Goal: Task Accomplishment & Management: Manage account settings

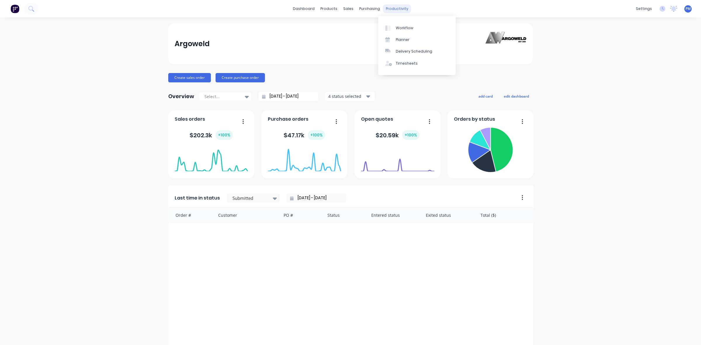
click at [390, 9] on div "productivity" at bounding box center [397, 8] width 28 height 9
click at [402, 39] on div "Planner" at bounding box center [403, 39] width 14 height 5
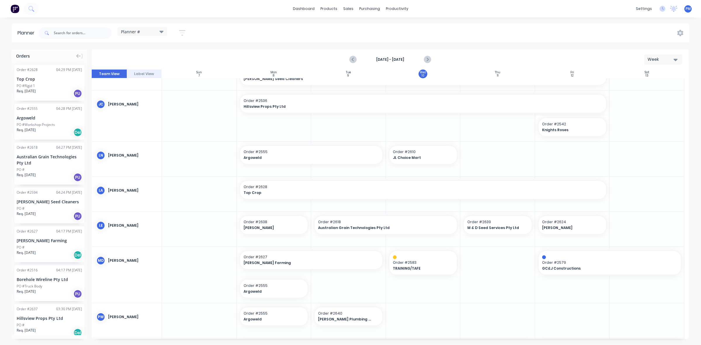
scroll to position [109, 0]
click at [428, 155] on span "JL Choice Mart" at bounding box center [420, 156] width 55 height 5
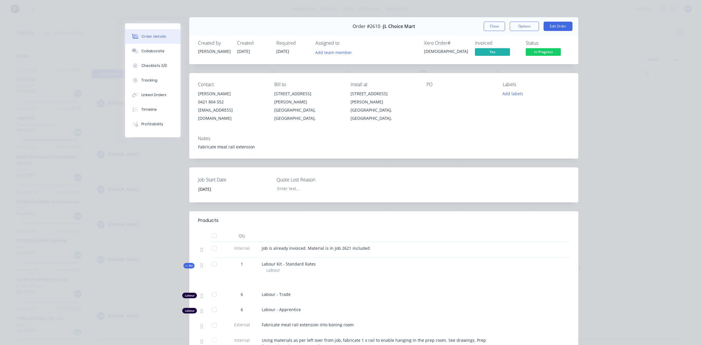
scroll to position [0, 0]
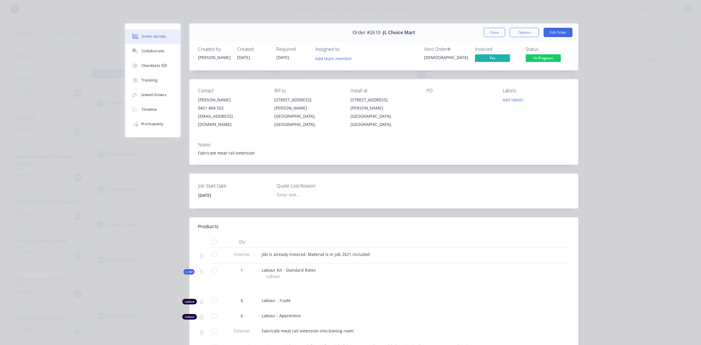
click at [495, 34] on button "Close" at bounding box center [493, 32] width 21 height 9
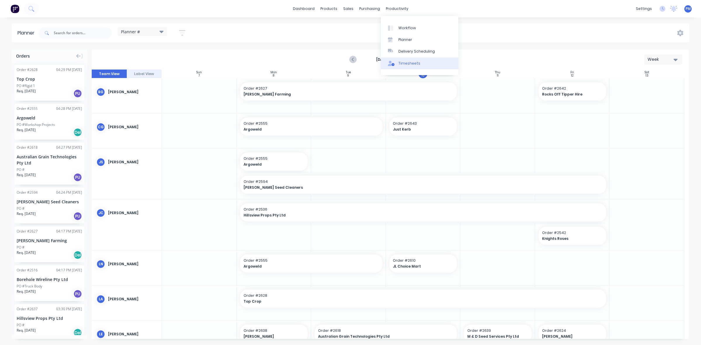
click at [405, 61] on div "Timesheets" at bounding box center [409, 63] width 22 height 5
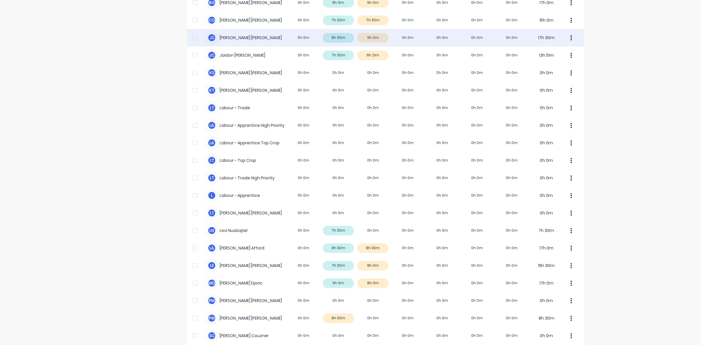
scroll to position [109, 0]
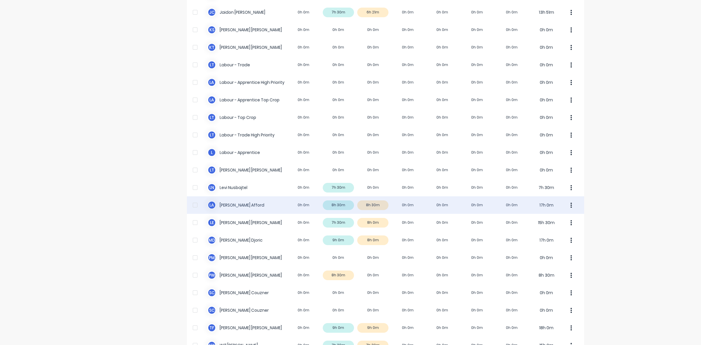
click at [380, 203] on div "[PERSON_NAME] 0h 0m 8h 30m 8h 30m 0h 0m 0h 0m 0h 0m 0h 0m 17h 0m" at bounding box center [385, 205] width 397 height 18
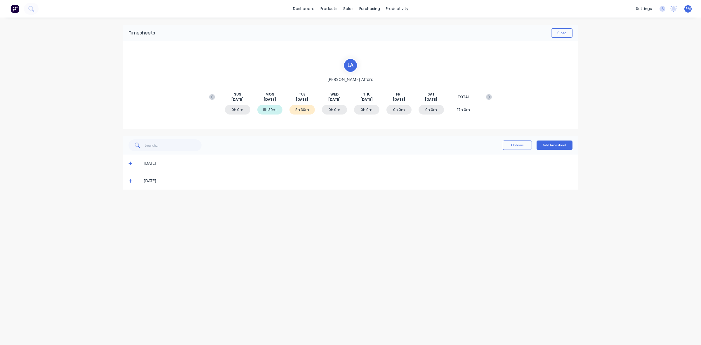
click at [128, 181] on div "[DATE]" at bounding box center [350, 181] width 455 height 18
click at [131, 180] on icon at bounding box center [130, 181] width 4 height 4
click at [563, 30] on button "Close" at bounding box center [561, 32] width 21 height 9
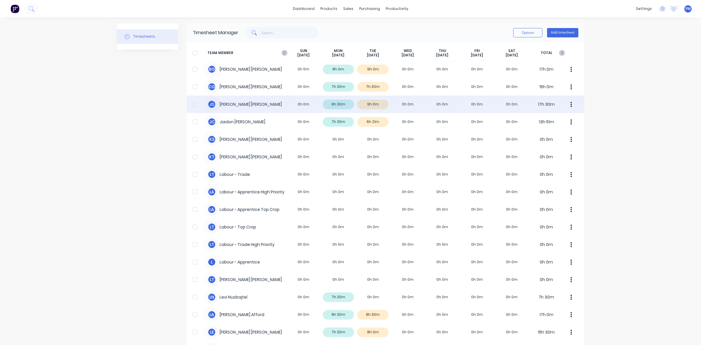
click at [378, 107] on div "[PERSON_NAME] [PERSON_NAME] 0h 0m 8h 30m 9h 0m 0h 0m 0h 0m 0h 0m 0h 0m 17h 30m" at bounding box center [385, 104] width 397 height 18
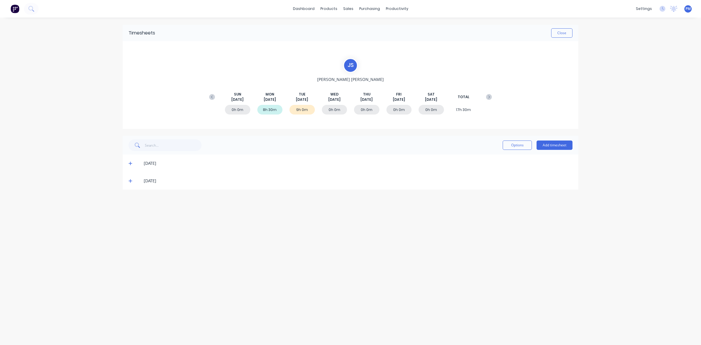
click at [130, 181] on icon at bounding box center [130, 181] width 4 height 4
click at [562, 32] on button "Close" at bounding box center [561, 32] width 21 height 9
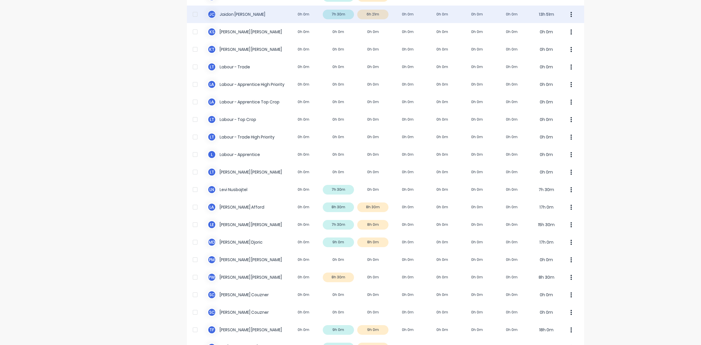
scroll to position [109, 0]
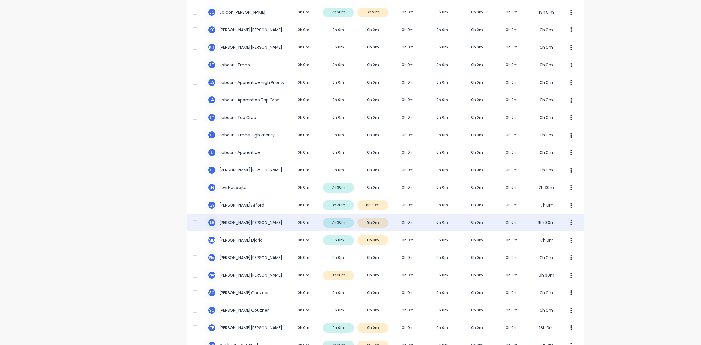
click at [378, 224] on div "L E [PERSON_NAME] 0h 0m 7h 30m 8h 0m 0h 0m 0h 0m 0h 0m 0h 0m 15h 30m" at bounding box center [385, 223] width 397 height 18
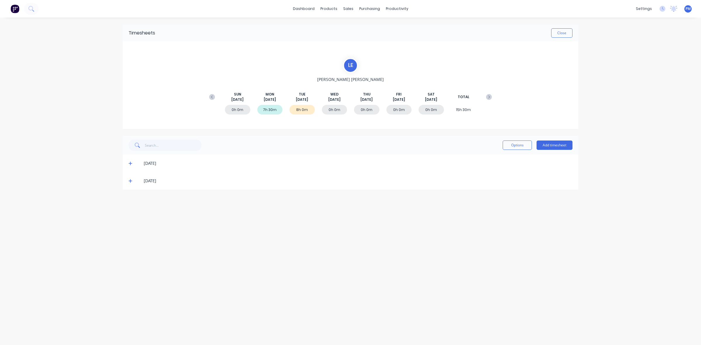
click at [130, 179] on icon at bounding box center [130, 181] width 4 height 4
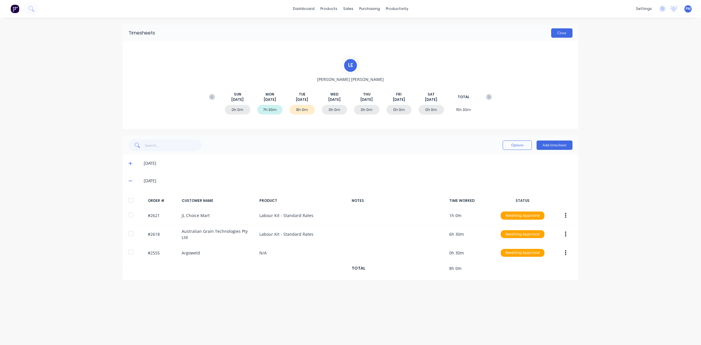
click at [558, 32] on button "Close" at bounding box center [561, 32] width 21 height 9
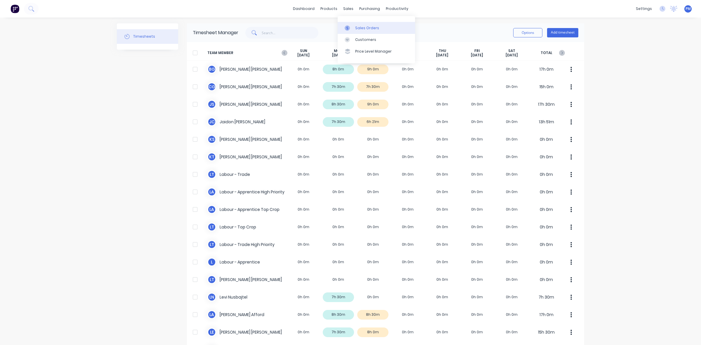
click at [357, 28] on div "Sales Orders" at bounding box center [367, 27] width 24 height 5
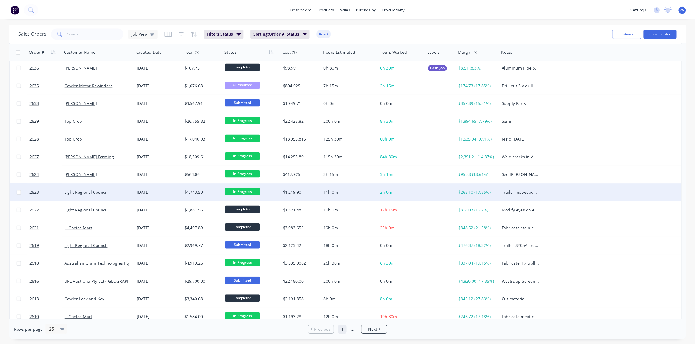
scroll to position [146, 0]
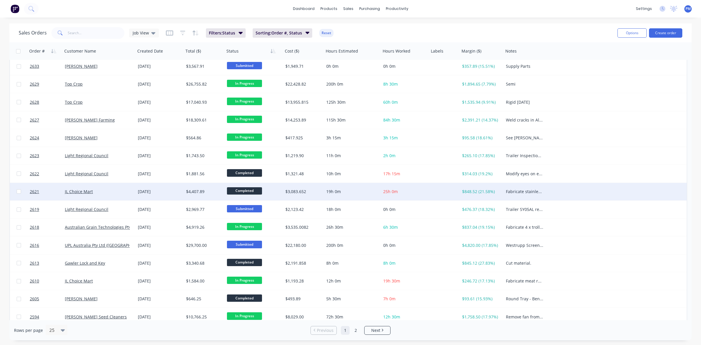
click at [112, 193] on div "JL Choice Mart" at bounding box center [97, 192] width 65 height 6
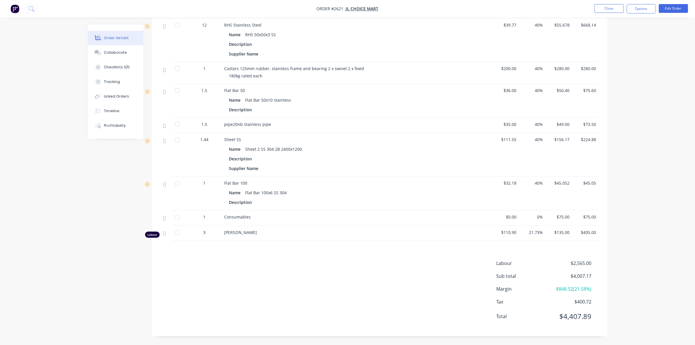
scroll to position [347, 0]
click at [112, 83] on div "Tracking" at bounding box center [112, 81] width 16 height 5
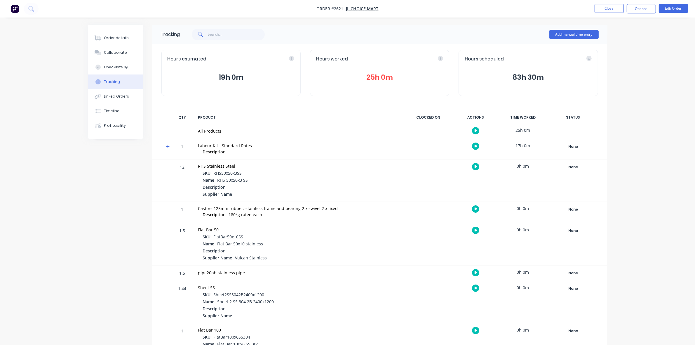
click at [382, 78] on button "25h 0m" at bounding box center [379, 77] width 127 height 11
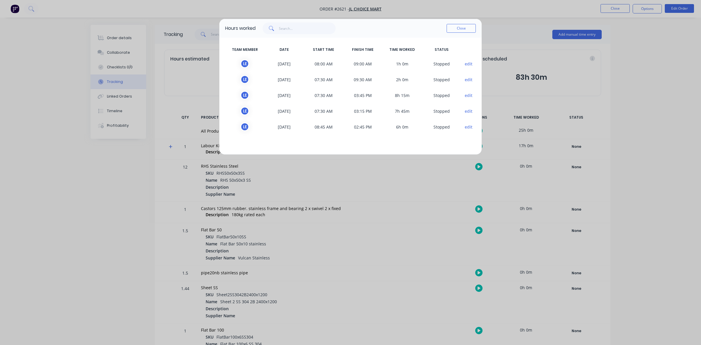
click at [469, 64] on button "edit" at bounding box center [469, 64] width 8 height 6
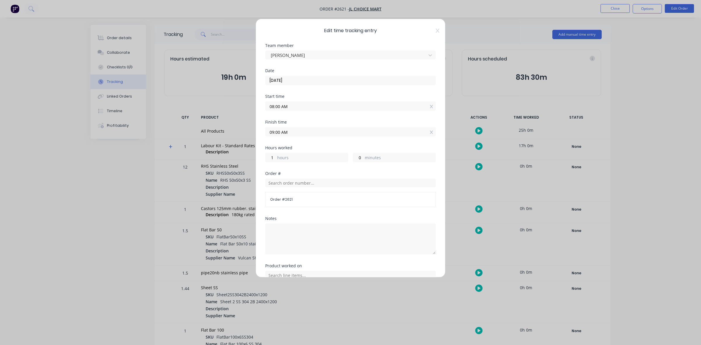
click at [311, 79] on input "[DATE]" at bounding box center [350, 80] width 170 height 9
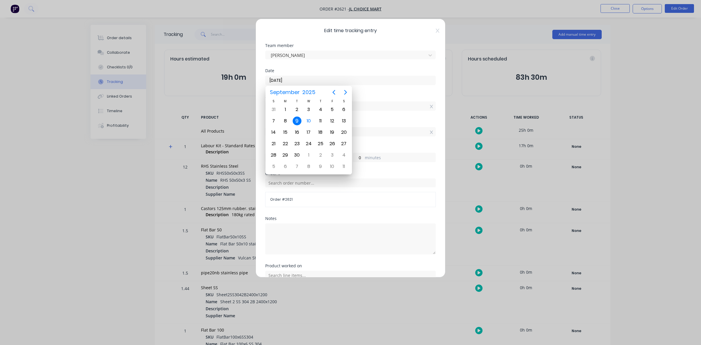
click at [378, 117] on div "Start time 08:00 AM" at bounding box center [350, 107] width 171 height 26
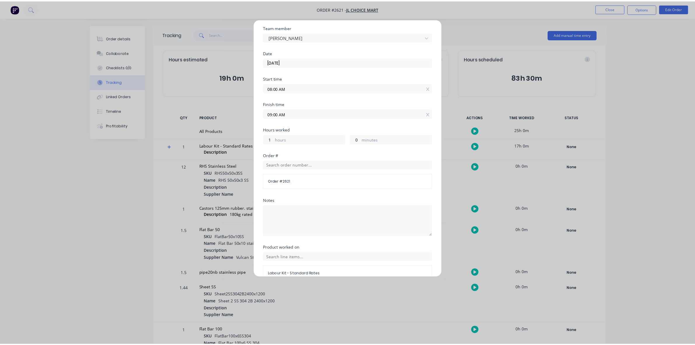
scroll to position [50, 0]
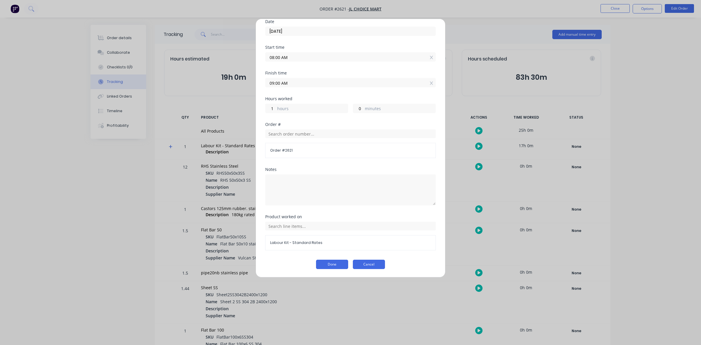
click at [363, 266] on button "Cancel" at bounding box center [369, 264] width 32 height 9
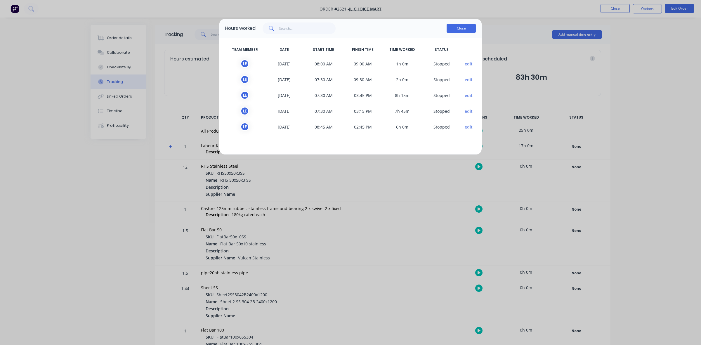
click at [458, 29] on button "Close" at bounding box center [460, 28] width 29 height 9
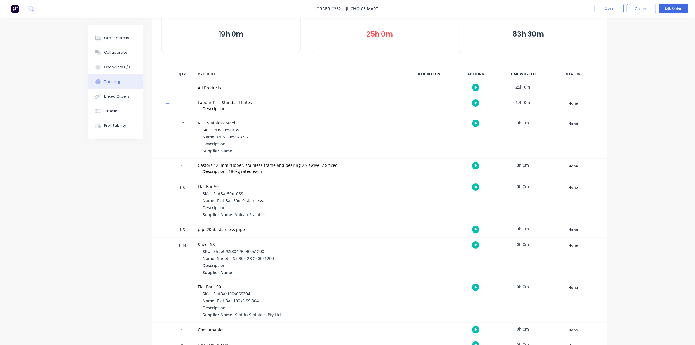
scroll to position [58, 0]
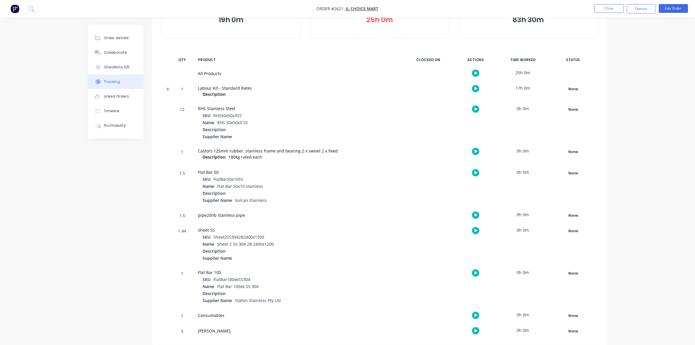
click at [114, 80] on div "Tracking" at bounding box center [112, 81] width 16 height 5
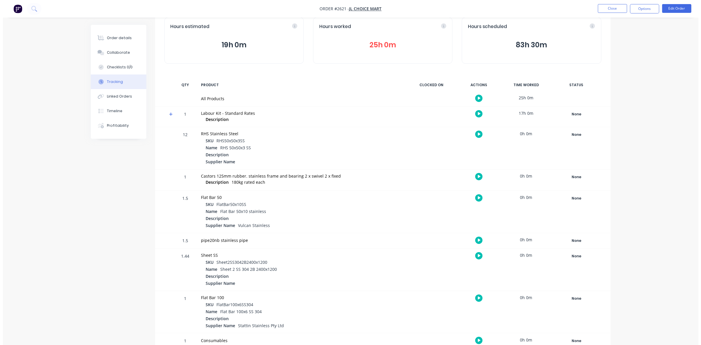
scroll to position [0, 0]
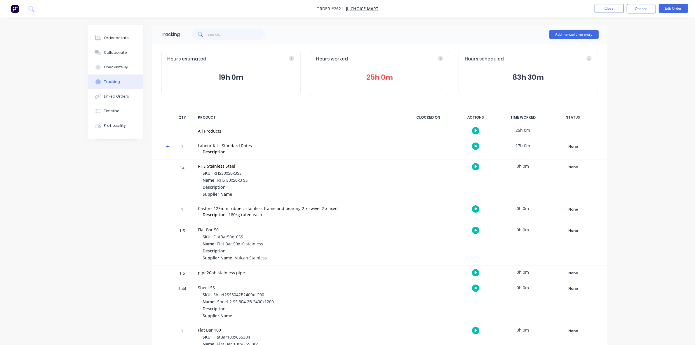
click at [377, 76] on button "25h 0m" at bounding box center [379, 77] width 127 height 11
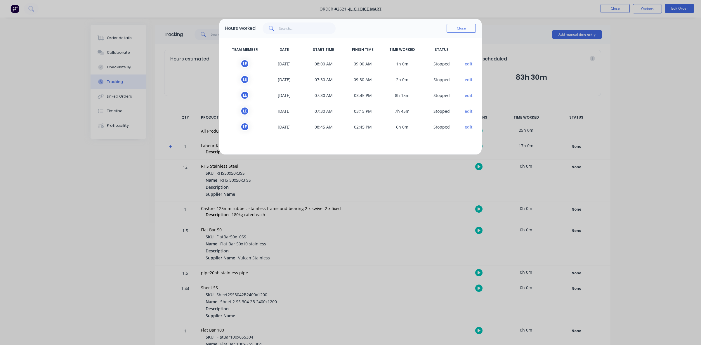
click at [468, 62] on button "edit" at bounding box center [469, 64] width 8 height 6
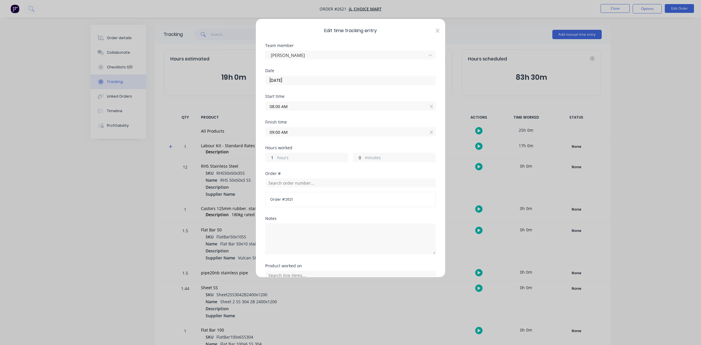
click at [436, 30] on icon at bounding box center [438, 30] width 4 height 5
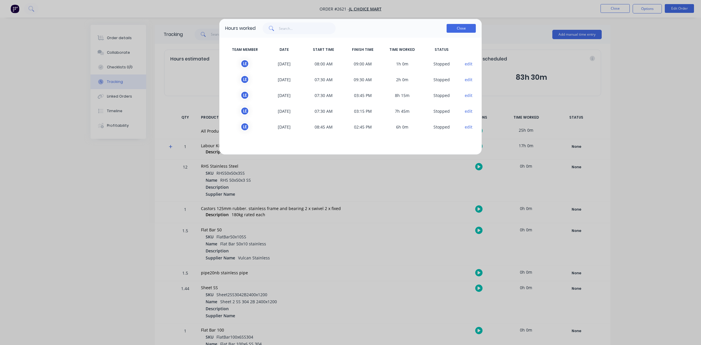
click at [462, 29] on button "Close" at bounding box center [460, 28] width 29 height 9
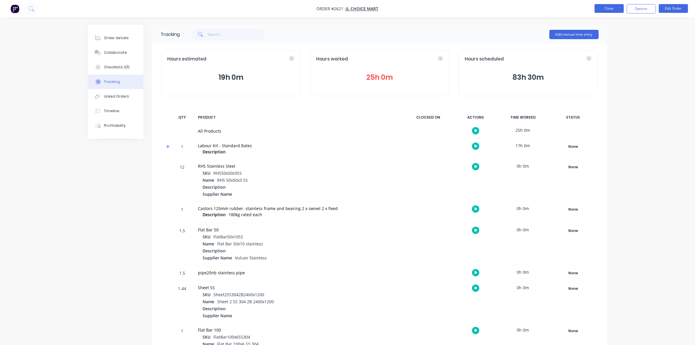
click at [612, 8] on button "Close" at bounding box center [609, 8] width 29 height 9
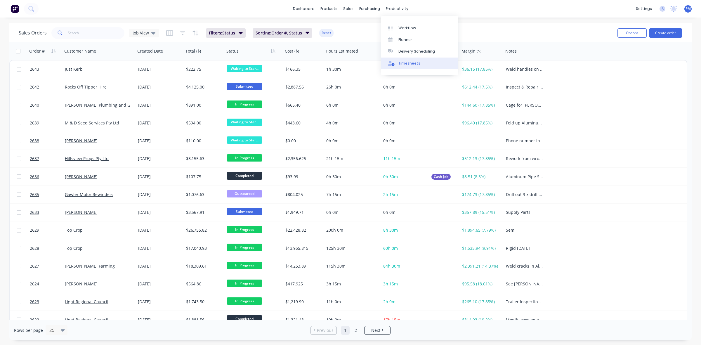
click at [411, 62] on div "Timesheets" at bounding box center [409, 63] width 22 height 5
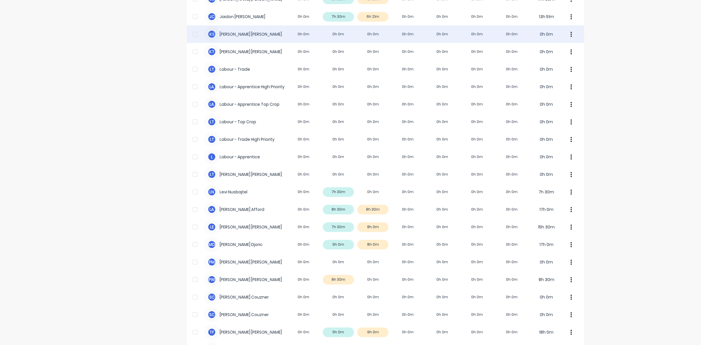
scroll to position [145, 0]
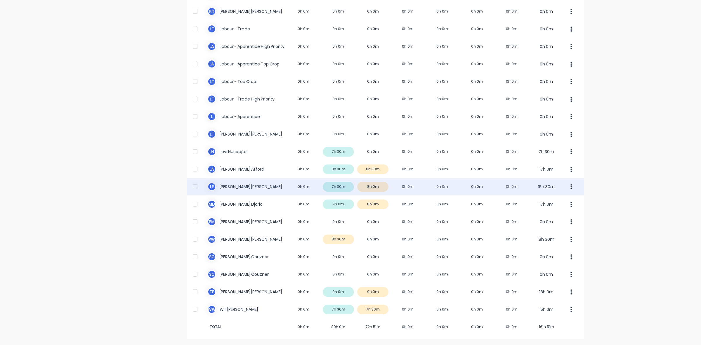
click at [378, 187] on div "L E [PERSON_NAME] 0h 0m 7h 30m 8h 0m 0h 0m 0h 0m 0h 0m 0h 0m 15h 30m" at bounding box center [385, 187] width 397 height 18
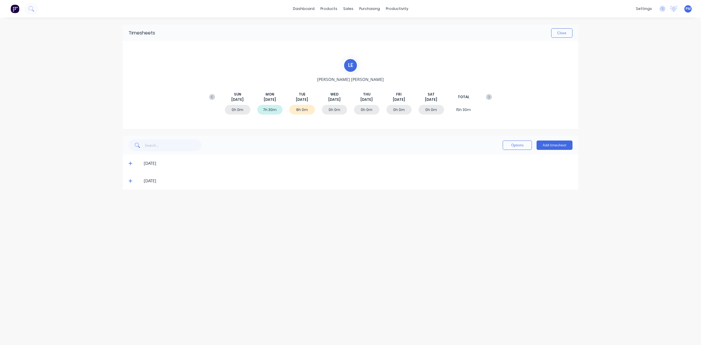
click at [130, 180] on icon at bounding box center [130, 181] width 4 height 4
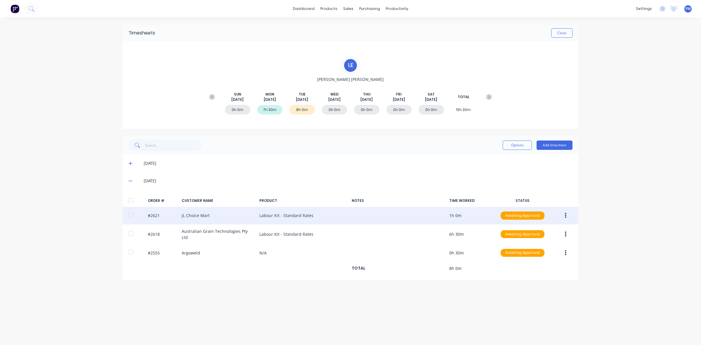
click at [563, 215] on button "button" at bounding box center [566, 215] width 14 height 11
click at [532, 278] on div "Delete" at bounding box center [544, 277] width 45 height 8
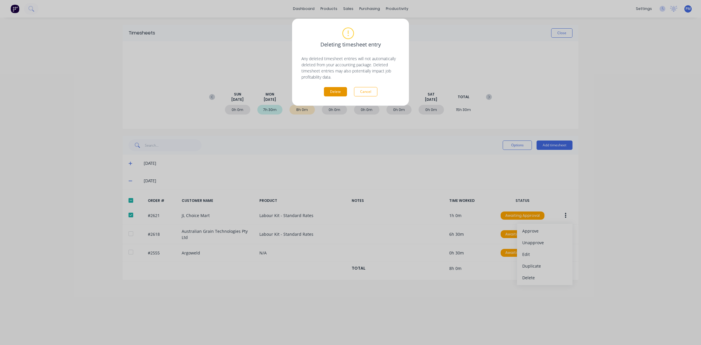
click at [333, 90] on button "Delete" at bounding box center [335, 91] width 23 height 9
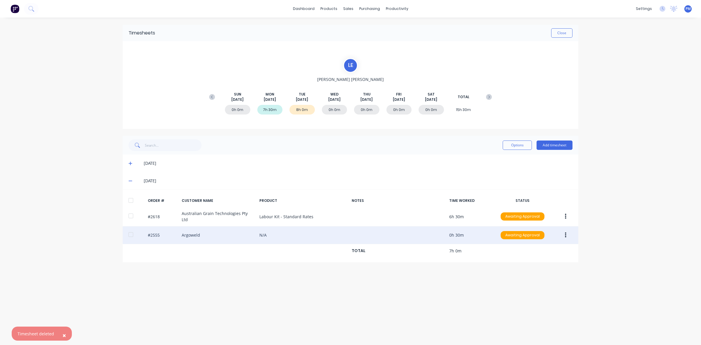
click at [566, 234] on button "button" at bounding box center [566, 235] width 14 height 11
click at [527, 269] on div "Edit" at bounding box center [544, 273] width 45 height 8
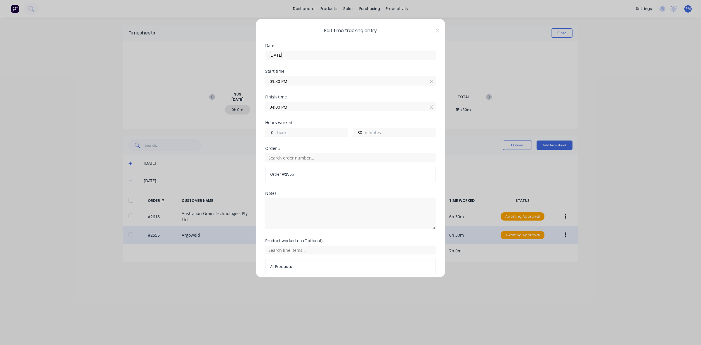
click at [270, 131] on input "0" at bounding box center [270, 132] width 10 height 9
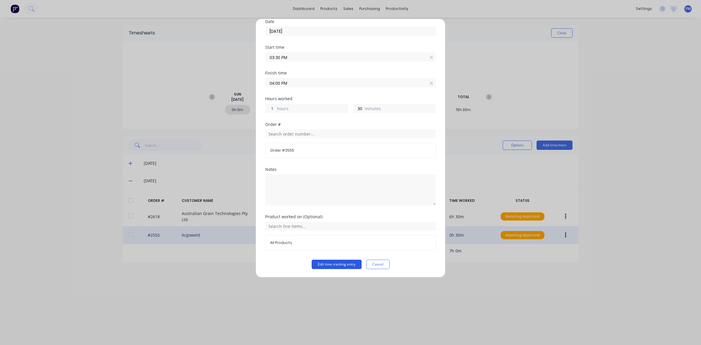
type input "1"
type input "05:00 PM"
click at [331, 265] on button "Edit time tracking entry" at bounding box center [337, 264] width 50 height 9
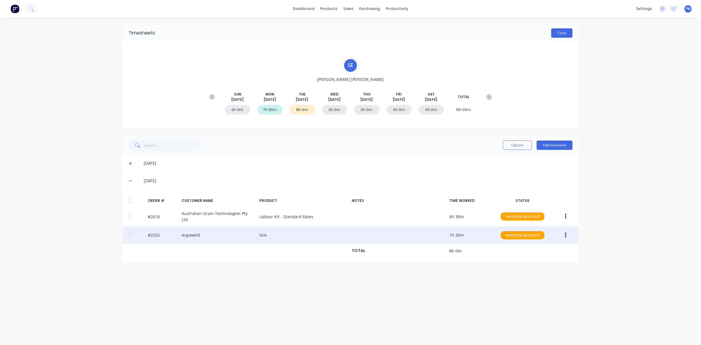
click at [566, 31] on button "Close" at bounding box center [561, 32] width 21 height 9
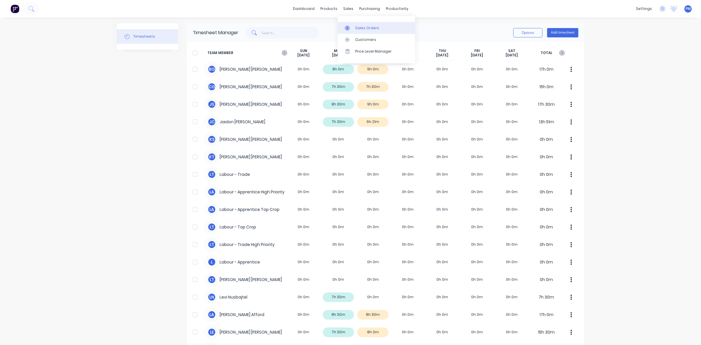
click at [360, 26] on div "Sales Orders" at bounding box center [367, 27] width 24 height 5
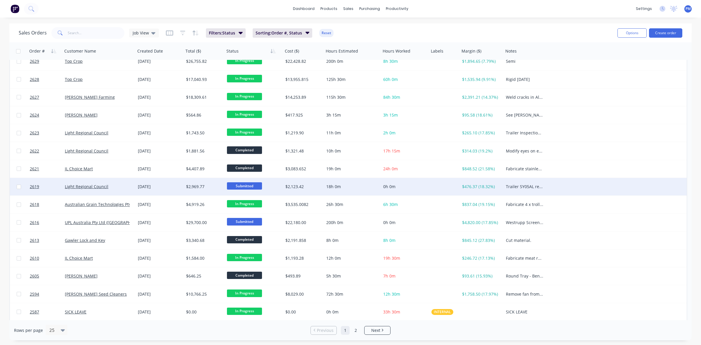
scroll to position [182, 0]
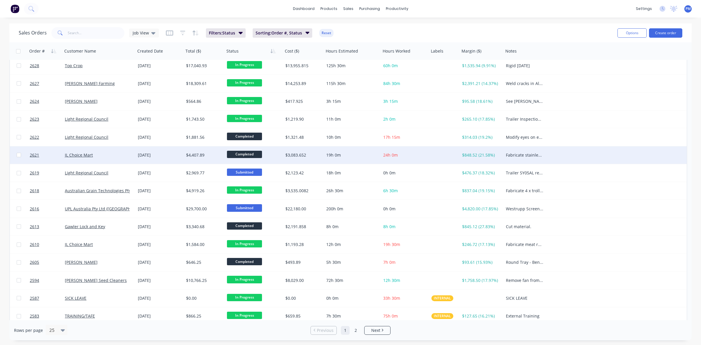
click at [119, 158] on div "JL Choice Mart" at bounding box center [98, 155] width 73 height 18
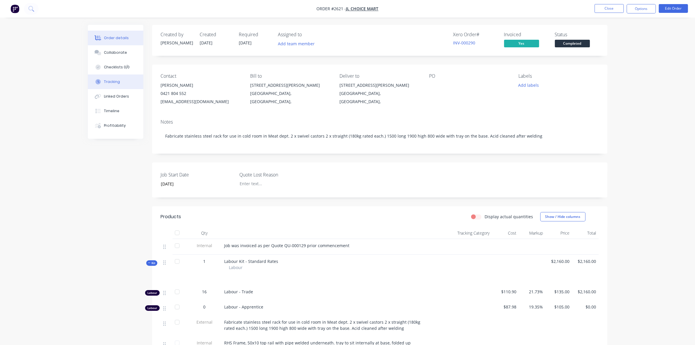
click at [107, 82] on div "Tracking" at bounding box center [112, 81] width 16 height 5
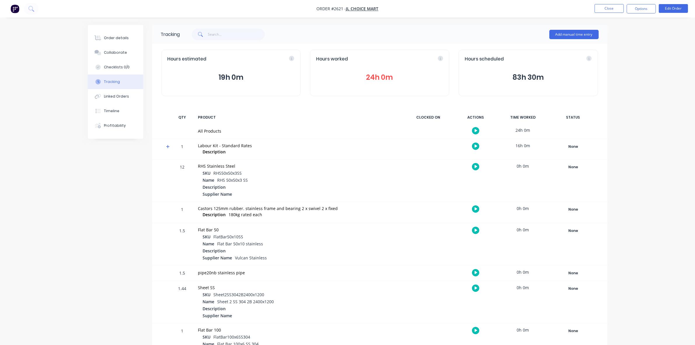
click at [373, 78] on button "24h 0m" at bounding box center [379, 77] width 127 height 11
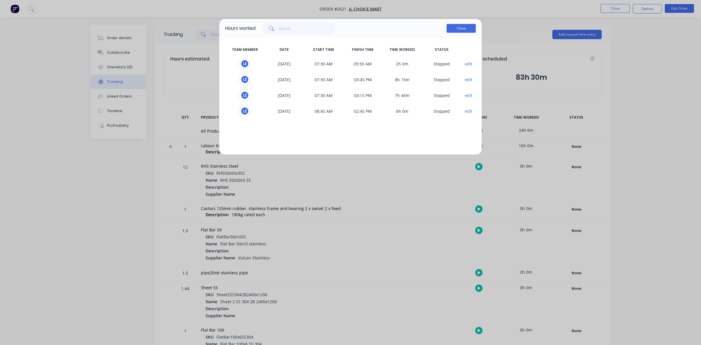
click at [456, 31] on button "Close" at bounding box center [460, 28] width 29 height 9
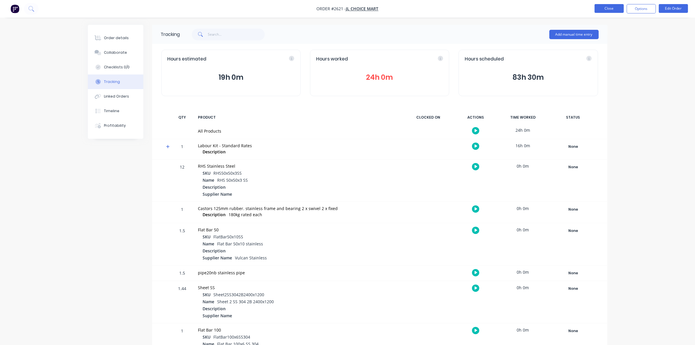
click at [605, 10] on button "Close" at bounding box center [609, 8] width 29 height 9
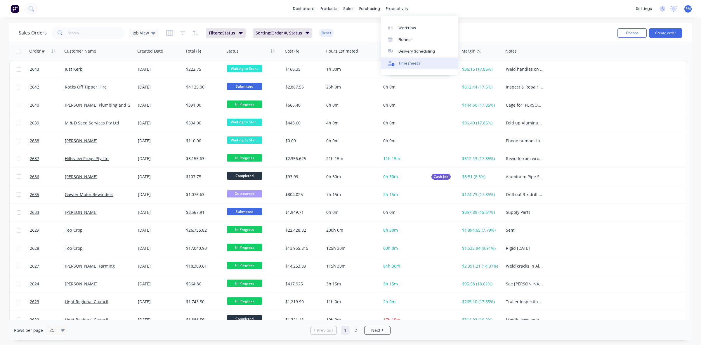
click at [406, 63] on div "Timesheets" at bounding box center [409, 63] width 22 height 5
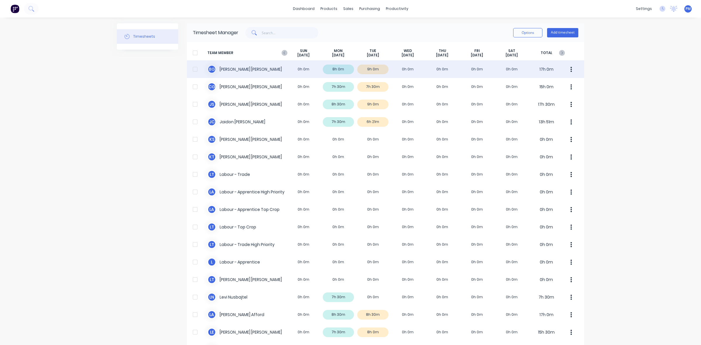
click at [381, 69] on div "[PERSON_NAME] 0h 0m 8h 0m 9h 0m 0h 0m 0h 0m 0h 0m 0h 0m 17h 0m" at bounding box center [385, 69] width 397 height 18
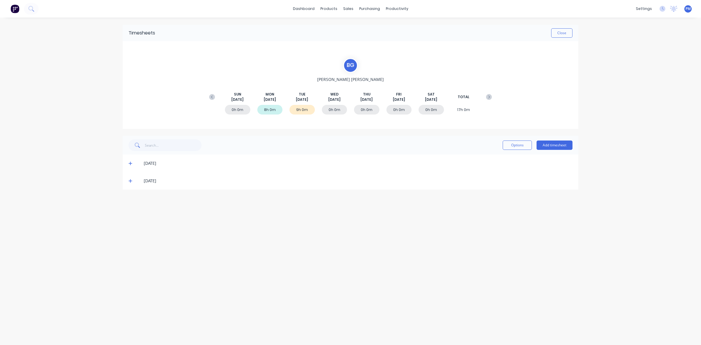
click at [129, 181] on icon at bounding box center [130, 181] width 4 height 4
click at [559, 34] on button "Close" at bounding box center [561, 32] width 21 height 9
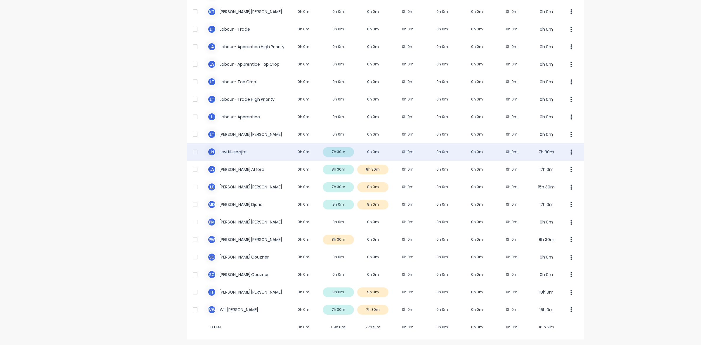
scroll to position [145, 0]
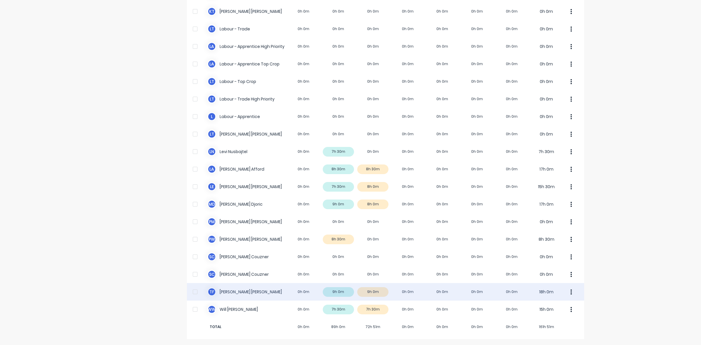
click at [378, 292] on div "T F [PERSON_NAME] 0h 0m 9h 0m 9h 0m 0h 0m 0h 0m 0h 0m 0h 0m 18h 0m" at bounding box center [385, 292] width 397 height 18
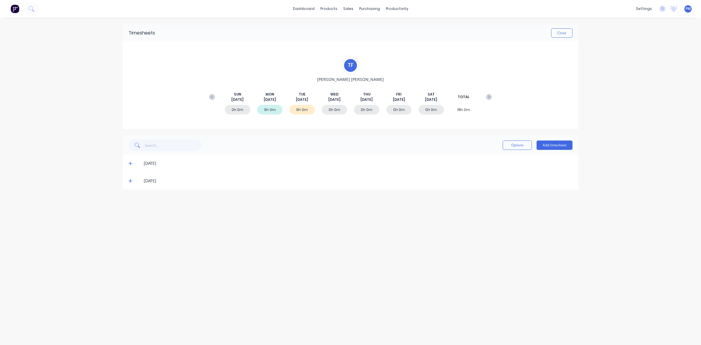
click at [132, 181] on icon at bounding box center [130, 181] width 4 height 4
click at [131, 181] on icon at bounding box center [130, 181] width 4 height 4
click at [562, 35] on button "Close" at bounding box center [561, 32] width 21 height 9
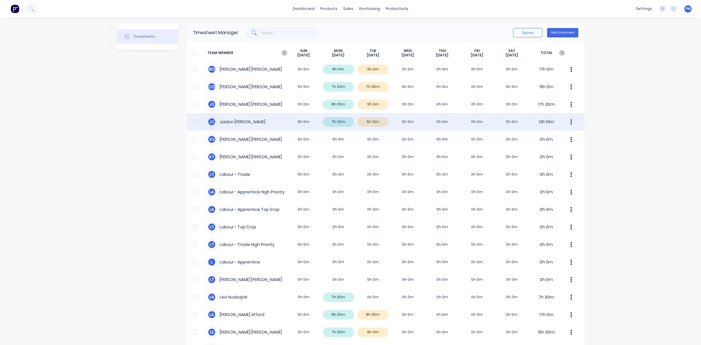
click at [277, 121] on div "[PERSON_NAME] [PERSON_NAME] 0h 0m 7h 30m 6h 21m 0h 0m 0h 0m 0h 0m 0h 0m 13h 51m" at bounding box center [385, 122] width 397 height 18
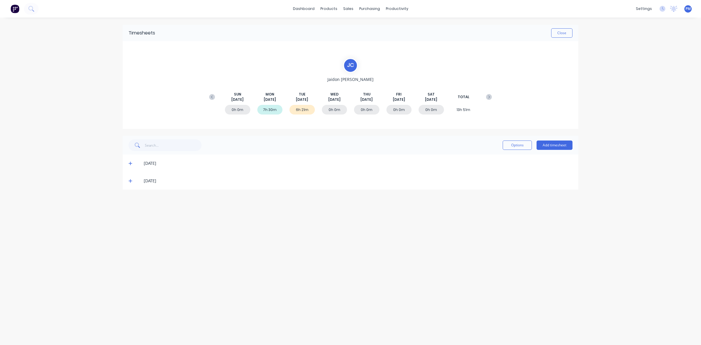
click at [129, 179] on icon at bounding box center [130, 181] width 4 height 4
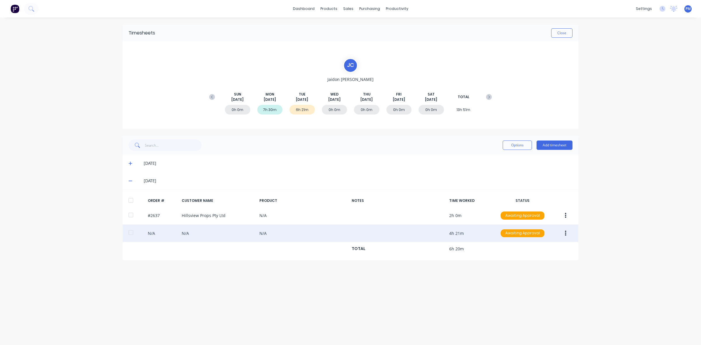
click at [565, 234] on icon "button" at bounding box center [565, 232] width 1 height 5
click at [530, 272] on div "Edit" at bounding box center [544, 272] width 45 height 8
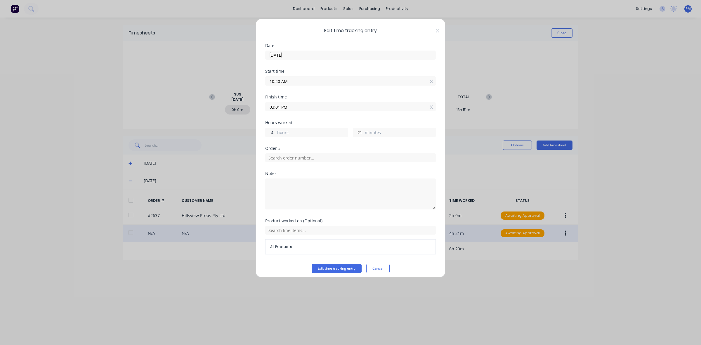
drag, startPoint x: 273, startPoint y: 133, endPoint x: 269, endPoint y: 132, distance: 3.7
click at [269, 132] on input "4" at bounding box center [270, 132] width 10 height 9
type input "2"
type input "01:01 PM"
drag, startPoint x: 358, startPoint y: 133, endPoint x: 353, endPoint y: 133, distance: 5.5
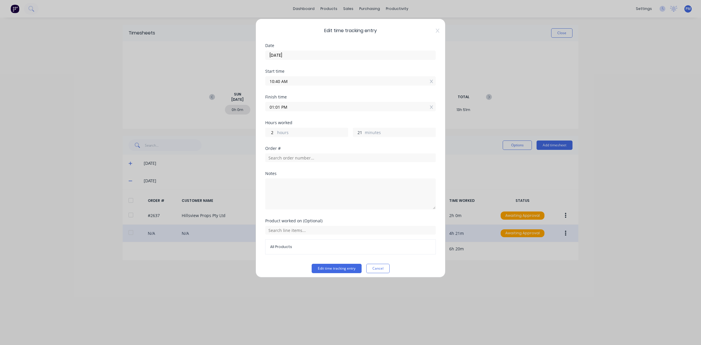
click at [353, 133] on input "21" at bounding box center [358, 132] width 10 height 9
type input "0"
type input "12:40 PM"
click at [273, 156] on input "text" at bounding box center [350, 157] width 171 height 9
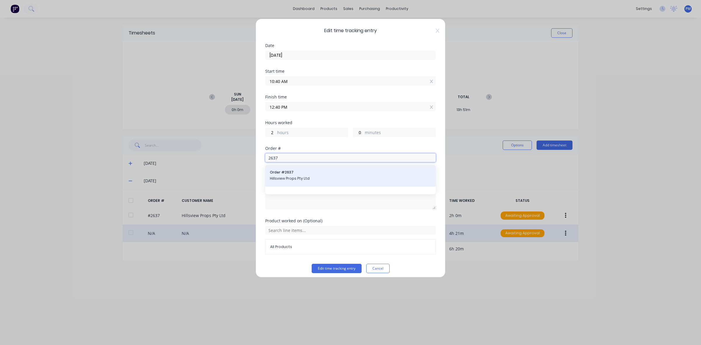
type input "2637"
click at [286, 177] on span "Hillsview Props Pty Ltd" at bounding box center [350, 178] width 161 height 5
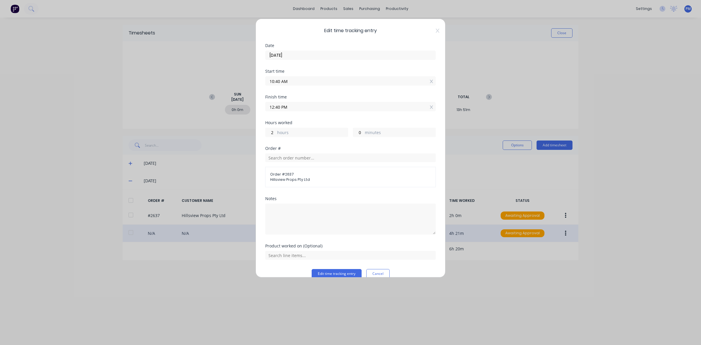
drag, startPoint x: 280, startPoint y: 81, endPoint x: 267, endPoint y: 80, distance: 13.2
click at [267, 80] on input "10:40 AM" at bounding box center [350, 80] width 170 height 9
click at [292, 79] on input "7.00 AM" at bounding box center [350, 80] width 170 height 9
type input "07:00 AM"
click at [337, 94] on div "Start time 07:00 AM" at bounding box center [350, 82] width 171 height 26
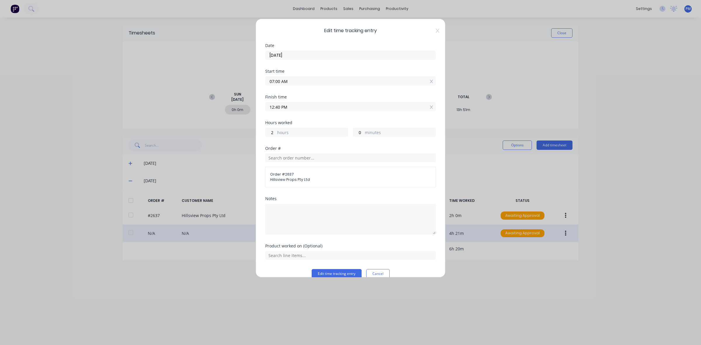
drag, startPoint x: 279, startPoint y: 106, endPoint x: 266, endPoint y: 105, distance: 12.9
click at [266, 105] on input "12:40 PM" at bounding box center [350, 106] width 170 height 9
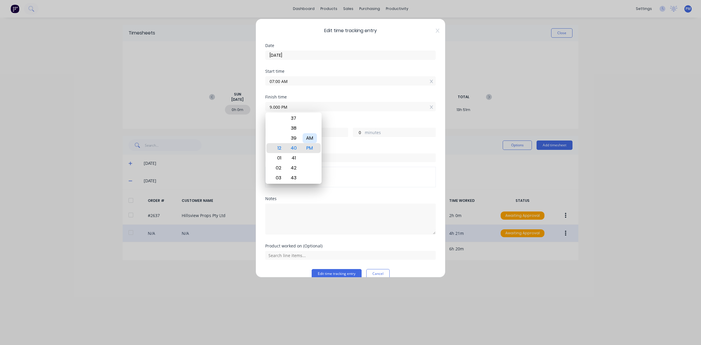
type input "09:00 AM"
click at [312, 138] on div "AM" at bounding box center [309, 138] width 14 height 10
click at [389, 147] on div "Order #" at bounding box center [350, 148] width 171 height 4
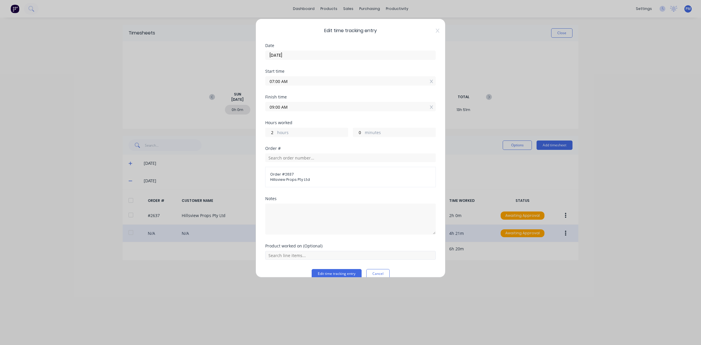
scroll to position [10, 0]
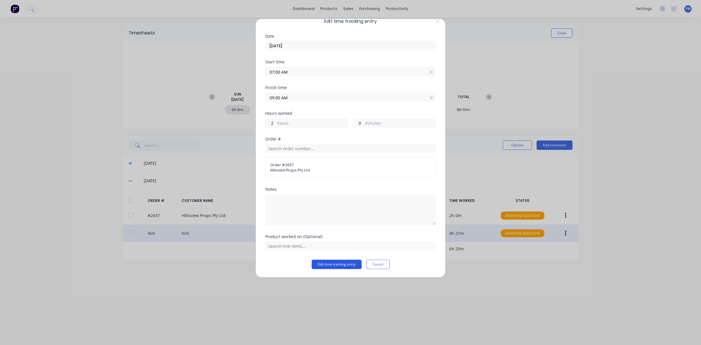
click at [339, 265] on button "Edit time tracking entry" at bounding box center [337, 264] width 50 height 9
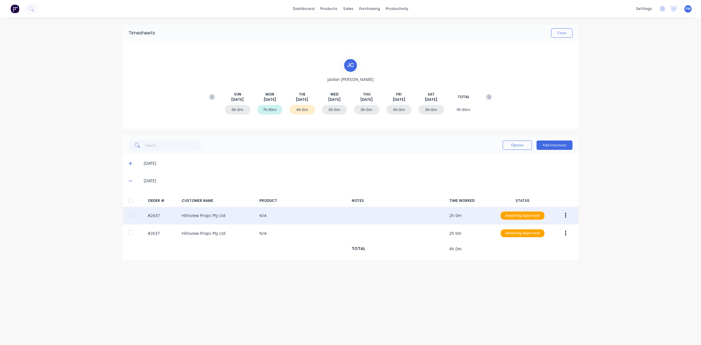
click at [566, 216] on icon "button" at bounding box center [565, 215] width 1 height 6
click at [534, 253] on div "Edit" at bounding box center [544, 254] width 45 height 8
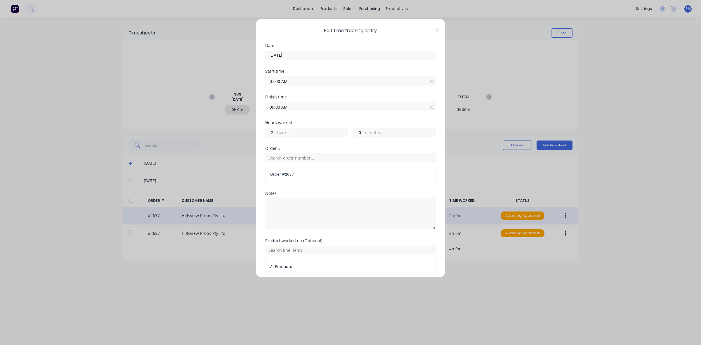
drag, startPoint x: 279, startPoint y: 81, endPoint x: 265, endPoint y: 79, distance: 14.7
click at [267, 80] on input "07:00 AM" at bounding box center [350, 80] width 170 height 9
type input "09:00 AM"
click at [308, 123] on div "AM" at bounding box center [309, 122] width 14 height 10
click at [336, 149] on div "Order #" at bounding box center [350, 148] width 171 height 4
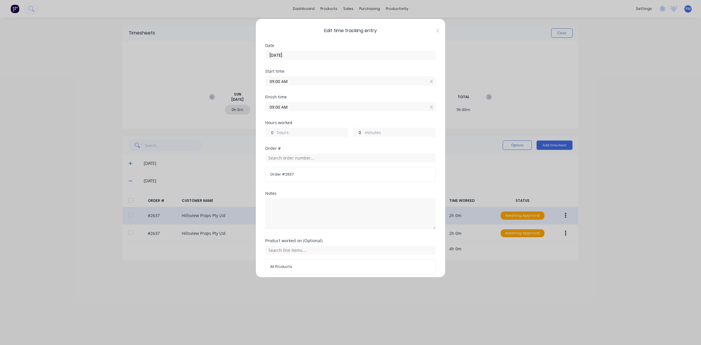
drag, startPoint x: 273, startPoint y: 132, endPoint x: 270, endPoint y: 132, distance: 3.2
click at [270, 132] on input "0" at bounding box center [270, 132] width 10 height 9
type input "7"
type input "04:00 PM"
click at [309, 131] on label "hours" at bounding box center [312, 132] width 71 height 7
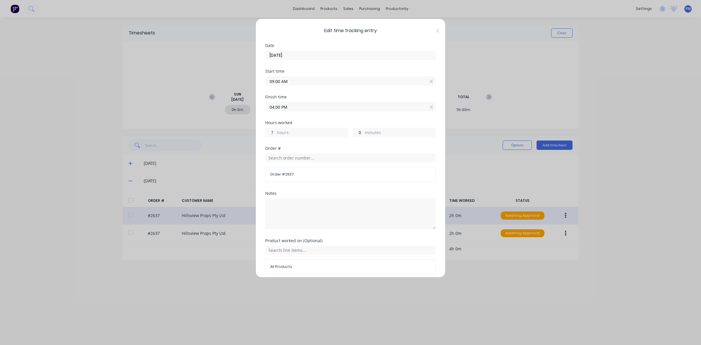
click at [276, 131] on input "7" at bounding box center [270, 132] width 10 height 9
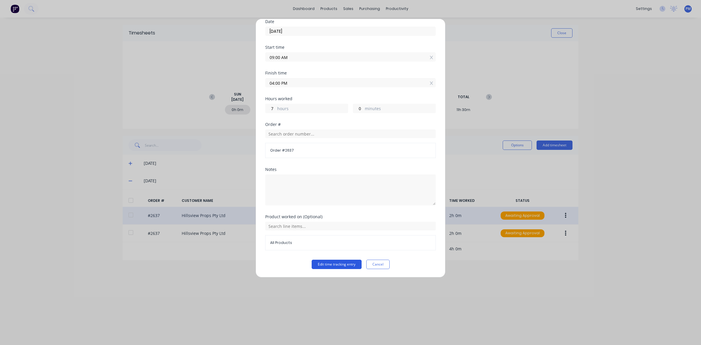
click at [336, 266] on button "Edit time tracking entry" at bounding box center [337, 264] width 50 height 9
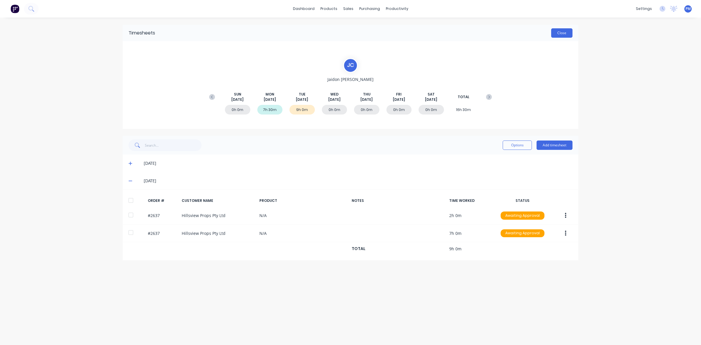
click at [556, 31] on button "Close" at bounding box center [561, 32] width 21 height 9
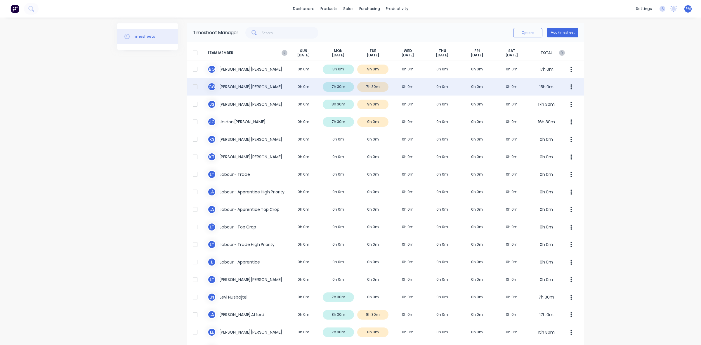
click at [376, 85] on div "C G [PERSON_NAME] 0h 0m 7h 30m 7h 30m 0h 0m 0h 0m 0h 0m 0h 0m 15h 0m" at bounding box center [385, 87] width 397 height 18
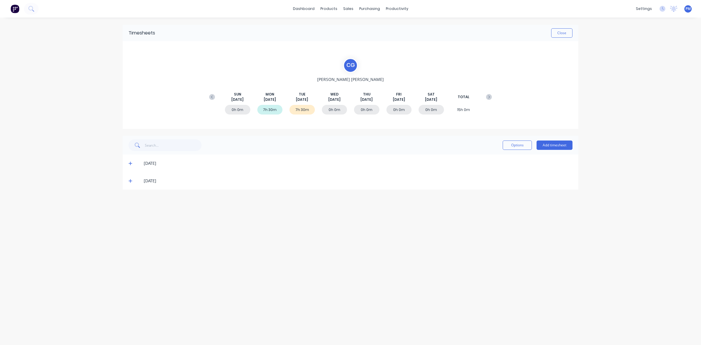
click at [130, 180] on icon at bounding box center [130, 181] width 4 height 4
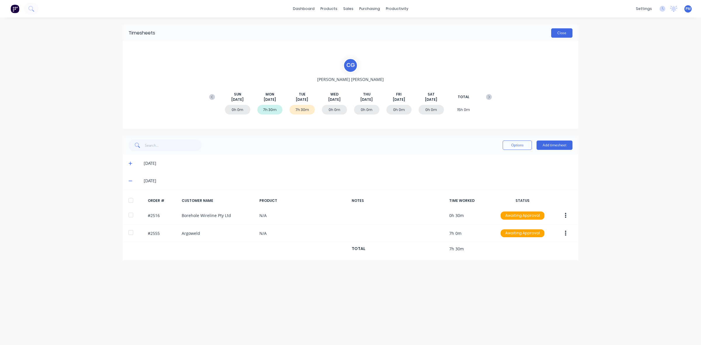
click at [568, 37] on button "Close" at bounding box center [561, 32] width 21 height 9
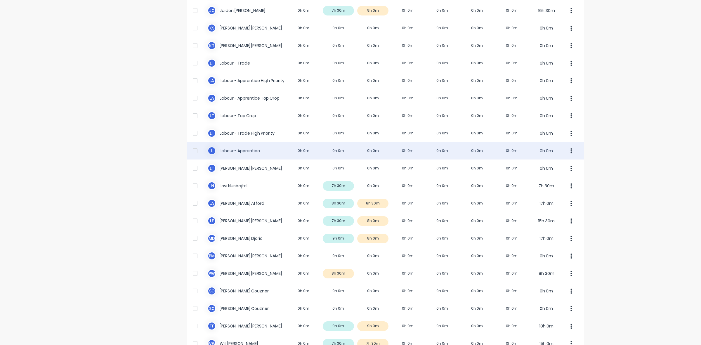
scroll to position [145, 0]
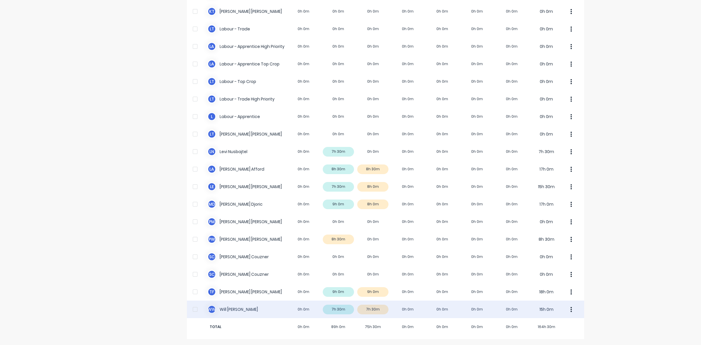
click at [380, 308] on div "W W [PERSON_NAME] 0h 0m 7h 30m 7h 30m 0h 0m 0h 0m 0h 0m 0h 0m 15h 0m" at bounding box center [385, 309] width 397 height 18
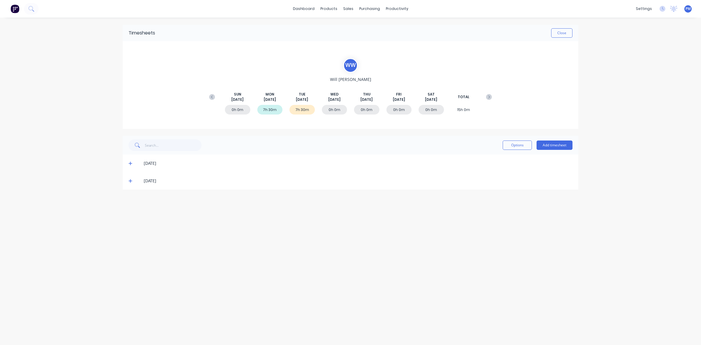
click at [130, 180] on icon at bounding box center [130, 181] width 4 height 4
click at [561, 34] on button "Close" at bounding box center [561, 32] width 21 height 9
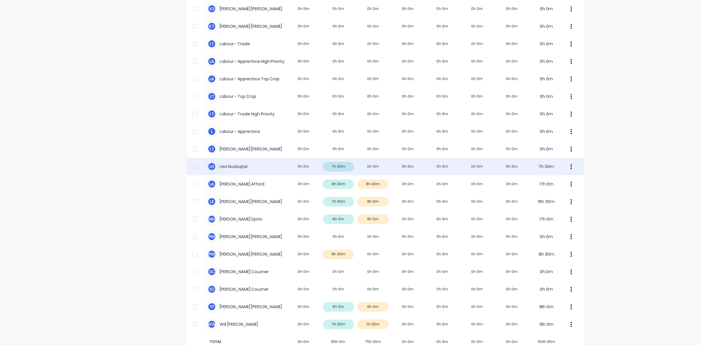
scroll to position [145, 0]
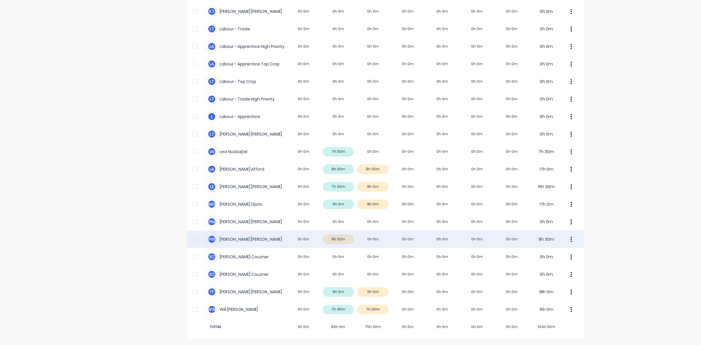
click at [346, 241] on div "P W [PERSON_NAME] 0h 0m 8h 30m 0h 0m 0h 0m 0h 0m 0h 0m 0h 0m 8h 30m" at bounding box center [385, 239] width 397 height 18
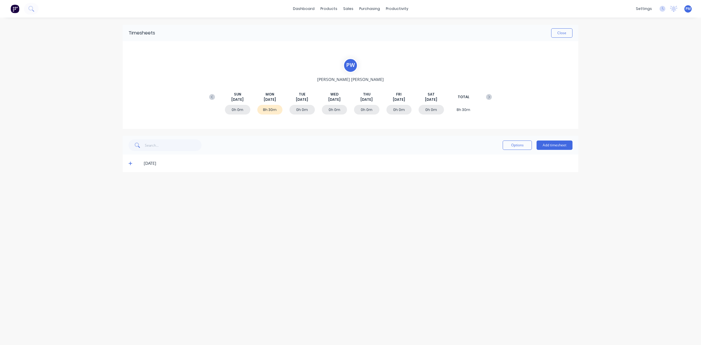
click at [130, 163] on icon at bounding box center [130, 164] width 4 height 4
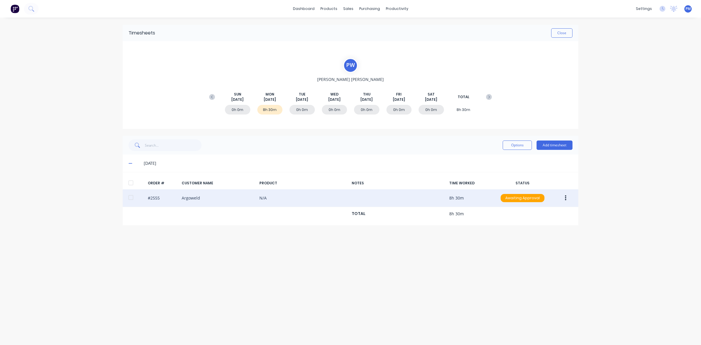
click at [563, 199] on button "button" at bounding box center [566, 198] width 14 height 11
click at [536, 217] on div "Approve" at bounding box center [544, 213] width 45 height 8
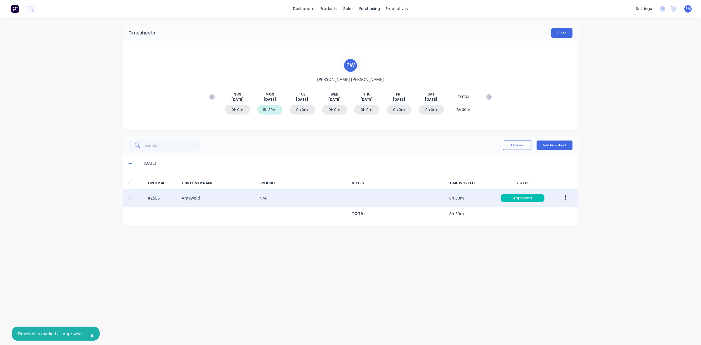
click at [561, 35] on button "Close" at bounding box center [561, 32] width 21 height 9
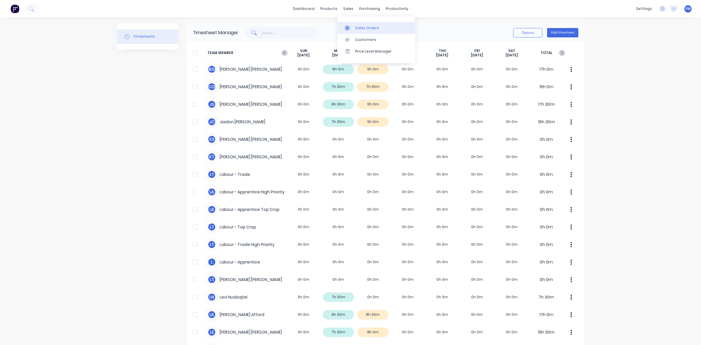
click at [359, 27] on div "Sales Orders" at bounding box center [367, 27] width 24 height 5
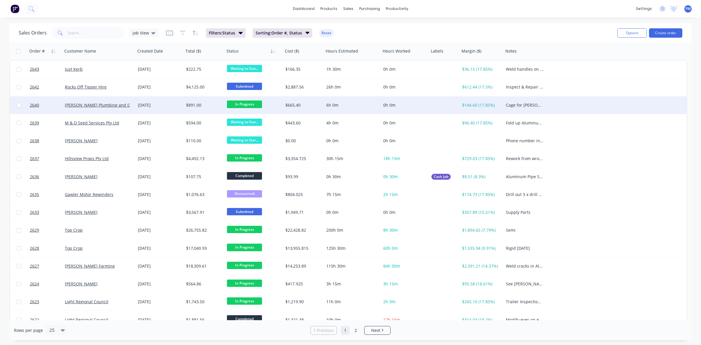
click at [124, 107] on div "[PERSON_NAME] Plumbing and Gas" at bounding box center [98, 105] width 73 height 18
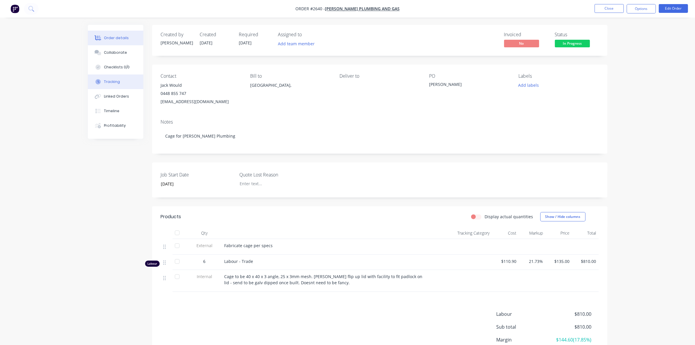
click at [112, 82] on div "Tracking" at bounding box center [112, 81] width 16 height 5
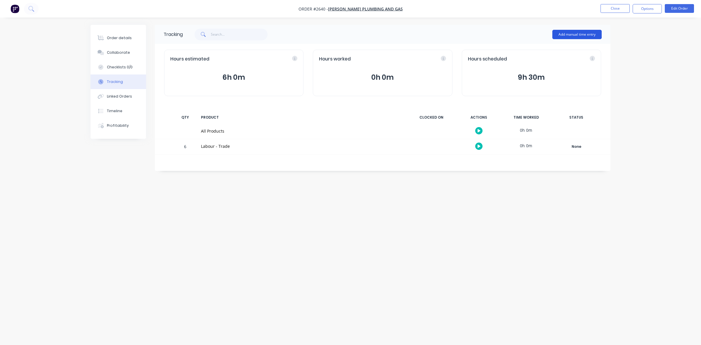
click at [569, 34] on button "Add manual time entry" at bounding box center [576, 34] width 49 height 9
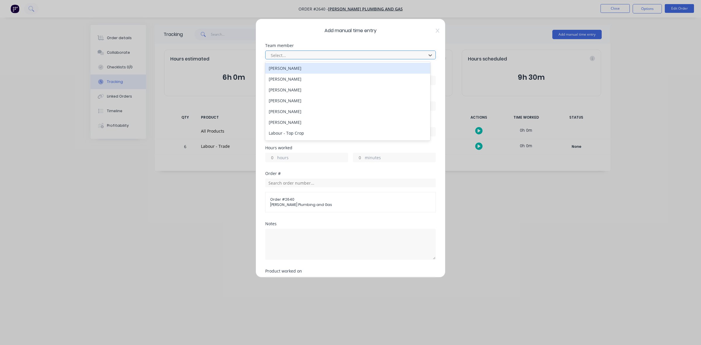
click at [396, 55] on div at bounding box center [346, 55] width 153 height 7
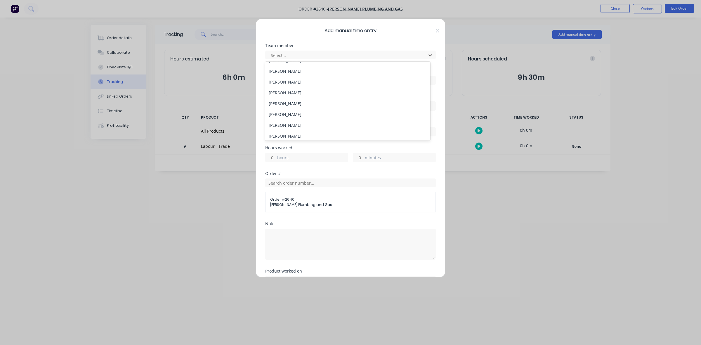
scroll to position [146, 0]
click at [292, 116] on div "[PERSON_NAME]" at bounding box center [347, 116] width 165 height 11
click at [286, 79] on input at bounding box center [350, 80] width 170 height 9
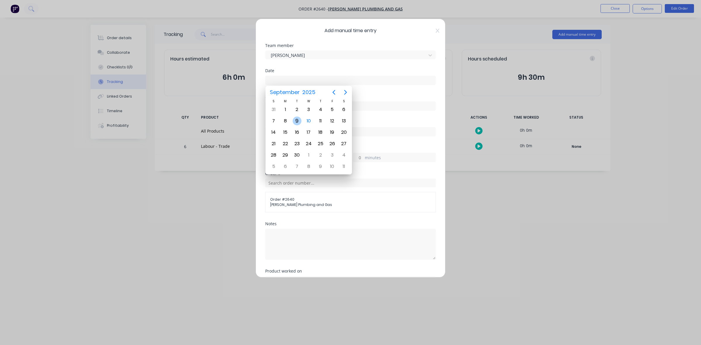
click at [296, 121] on div "9" at bounding box center [297, 120] width 9 height 9
type input "[DATE]"
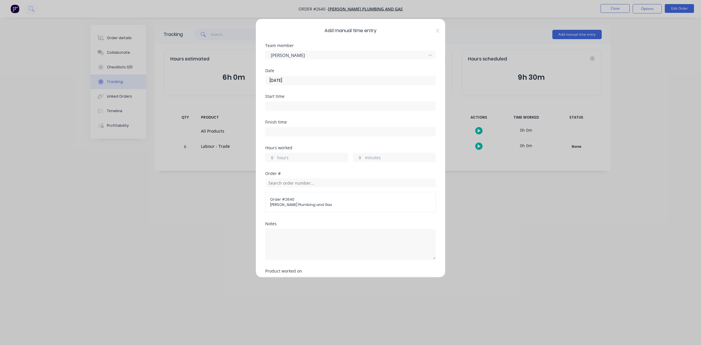
click at [286, 105] on input at bounding box center [350, 106] width 170 height 9
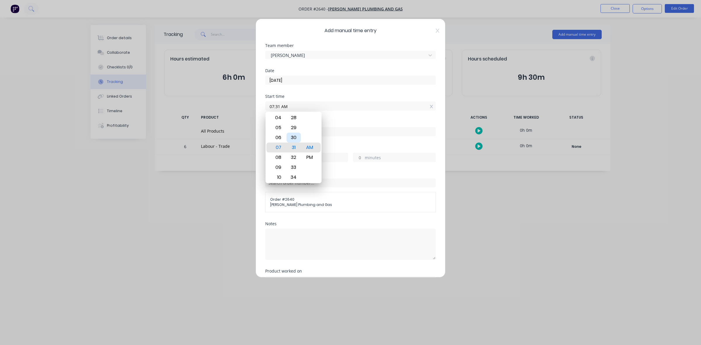
click at [293, 136] on div "30" at bounding box center [293, 138] width 14 height 10
type input "07:30 AM"
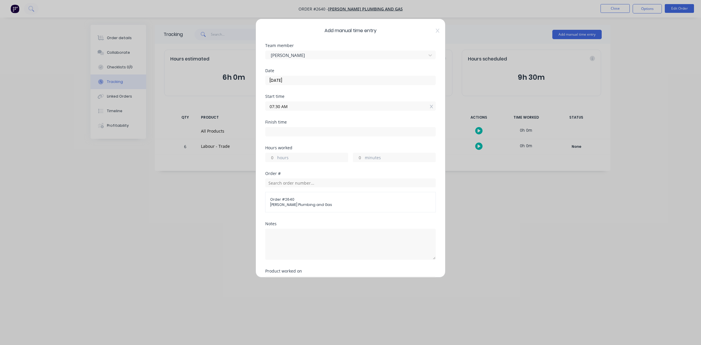
click at [345, 119] on div "Start time 07:30 AM" at bounding box center [350, 107] width 171 height 26
click at [288, 131] on input at bounding box center [350, 131] width 170 height 9
type input "07:36 AM"
type input "0"
type input "6"
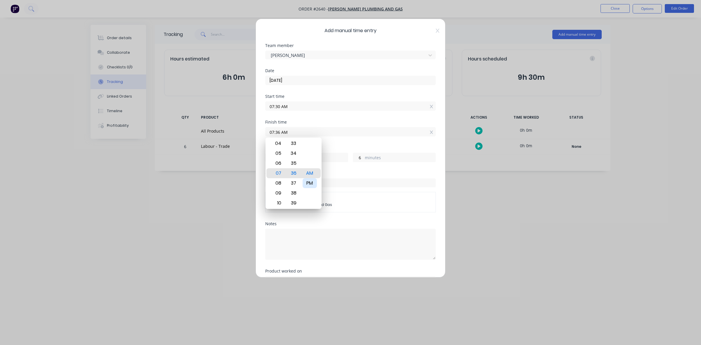
click at [310, 182] on div "PM" at bounding box center [309, 183] width 14 height 10
type input "07:36 PM"
type input "12"
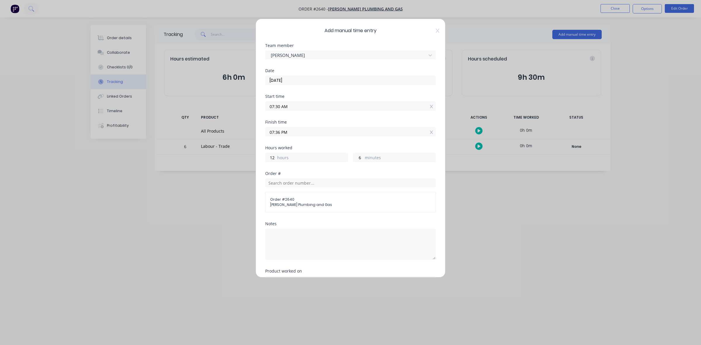
drag, startPoint x: 281, startPoint y: 133, endPoint x: 265, endPoint y: 129, distance: 16.5
click at [266, 130] on input "07:36 PM" at bounding box center [350, 131] width 170 height 9
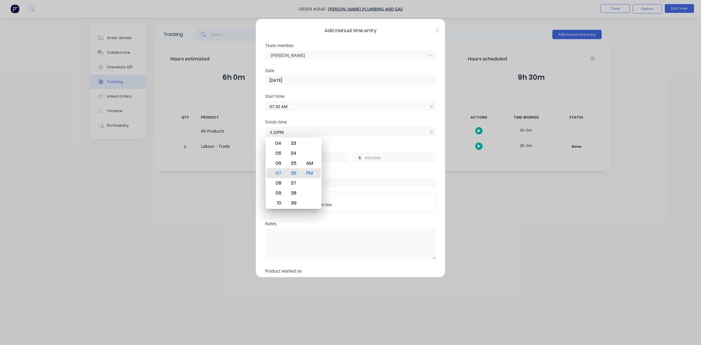
type input "03:20 AM"
type input "19"
type input "50"
click at [338, 145] on div "Finish time 03:20 AM" at bounding box center [350, 133] width 171 height 26
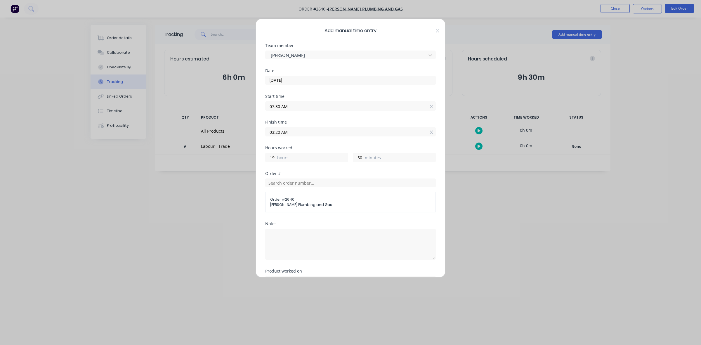
drag, startPoint x: 282, startPoint y: 132, endPoint x: 288, endPoint y: 132, distance: 5.8
click at [288, 132] on input "03:20 AM" at bounding box center [350, 131] width 170 height 9
type input "03:20 PM"
type input "7"
click at [339, 145] on div "Finish time 03:20 PM" at bounding box center [350, 133] width 171 height 26
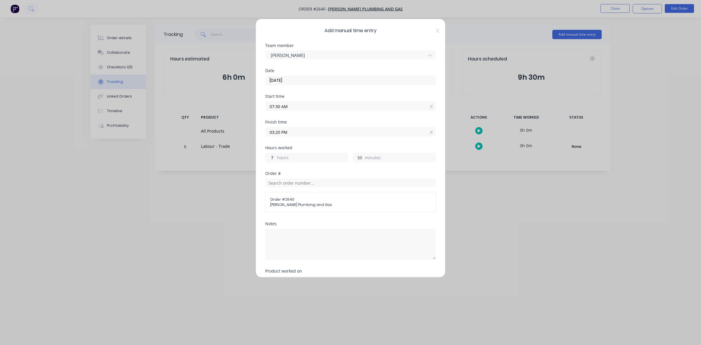
drag, startPoint x: 360, startPoint y: 158, endPoint x: 352, endPoint y: 158, distance: 7.6
click at [353, 158] on input "50" at bounding box center [358, 157] width 10 height 9
type input "0"
type input "02:30 PM"
click at [314, 129] on input "02:30 PM" at bounding box center [350, 131] width 170 height 9
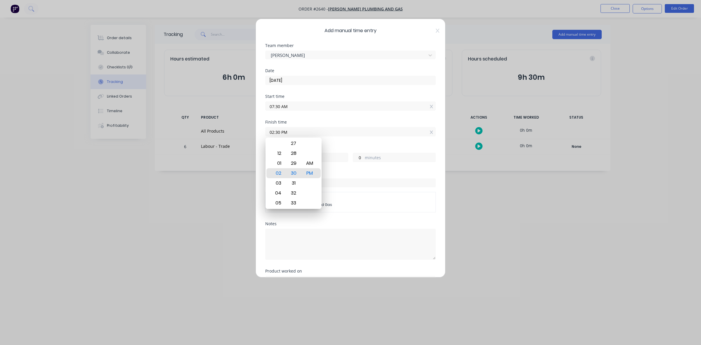
click at [325, 141] on div "Finish time 02:30 PM" at bounding box center [350, 133] width 171 height 26
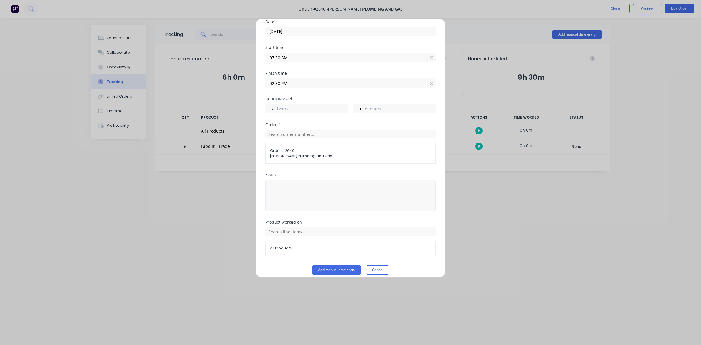
scroll to position [55, 0]
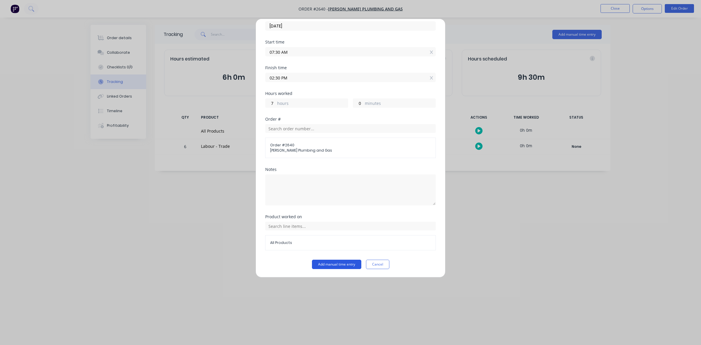
click at [323, 264] on button "Add manual time entry" at bounding box center [336, 264] width 49 height 9
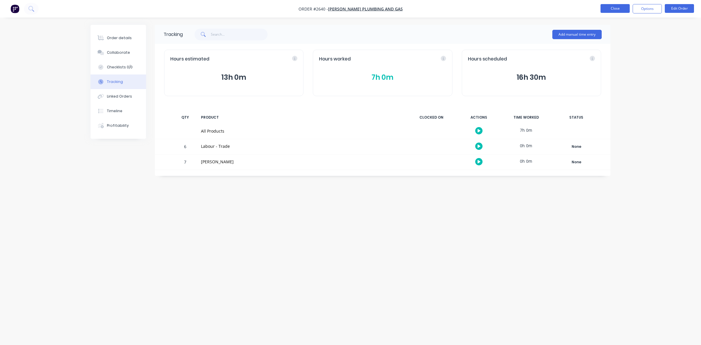
click at [620, 9] on button "Close" at bounding box center [614, 8] width 29 height 9
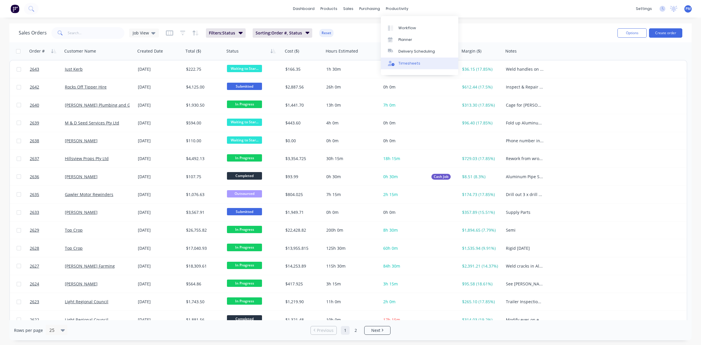
click at [400, 62] on div "Timesheets" at bounding box center [409, 63] width 22 height 5
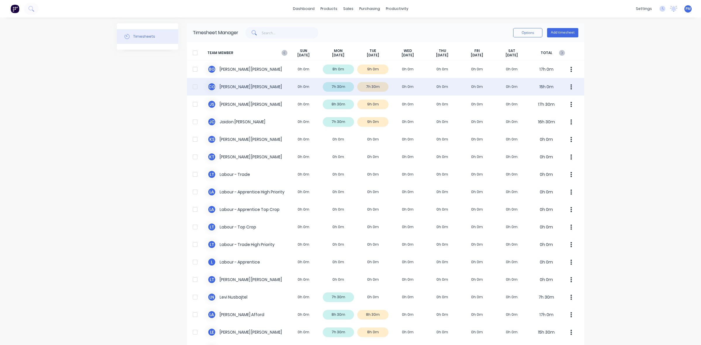
click at [380, 88] on div "C G [PERSON_NAME] 0h 0m 7h 30m 7h 30m 0h 0m 0h 0m 0h 0m 0h 0m 15h 0m" at bounding box center [385, 87] width 397 height 18
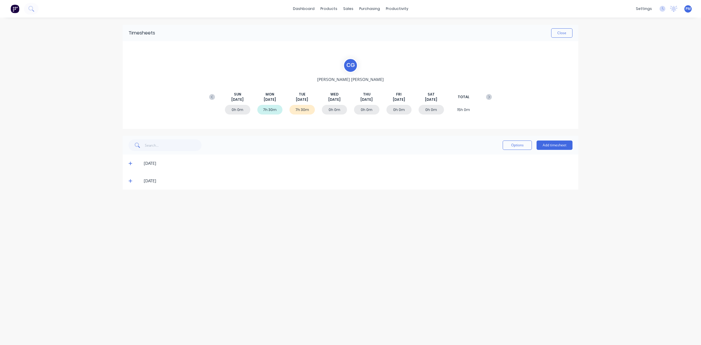
click at [130, 181] on icon at bounding box center [130, 181] width 4 height 4
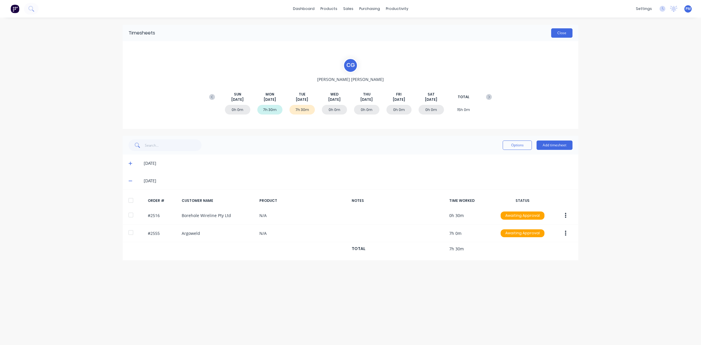
click at [559, 35] on button "Close" at bounding box center [561, 32] width 21 height 9
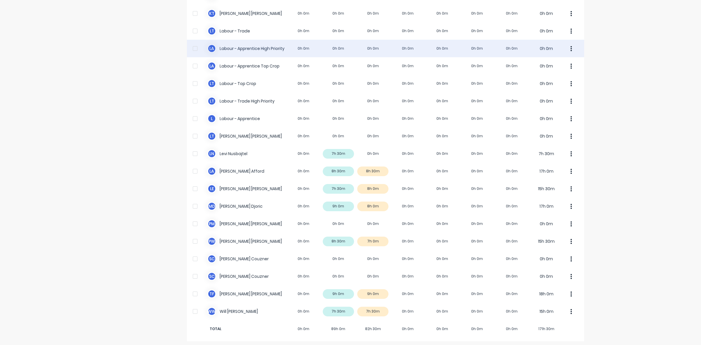
scroll to position [145, 0]
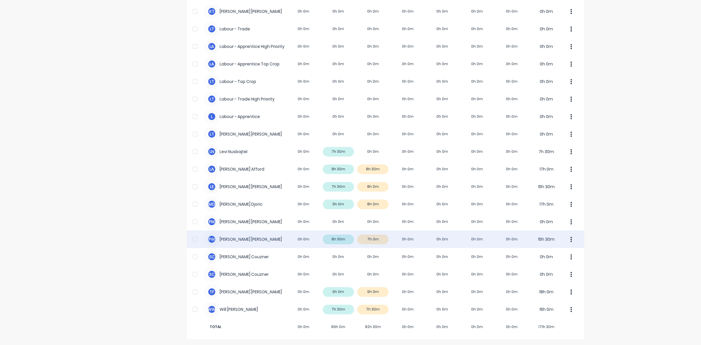
click at [382, 240] on div "P W [PERSON_NAME] 0h 0m 8h 30m 7h 0m 0h 0m 0h 0m 0h 0m 0h 0m 15h 30m" at bounding box center [385, 239] width 397 height 18
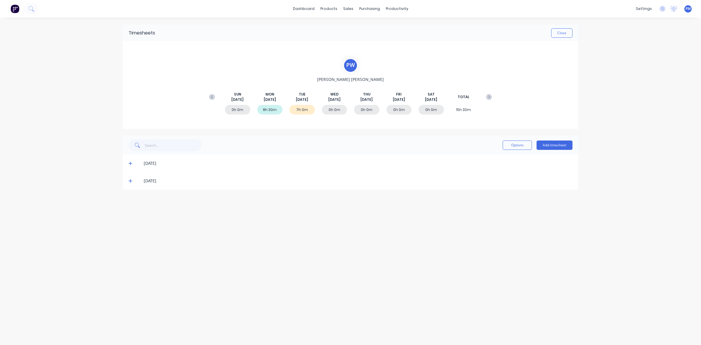
click at [130, 181] on icon at bounding box center [130, 181] width 4 height 4
click at [554, 31] on button "Close" at bounding box center [561, 32] width 21 height 9
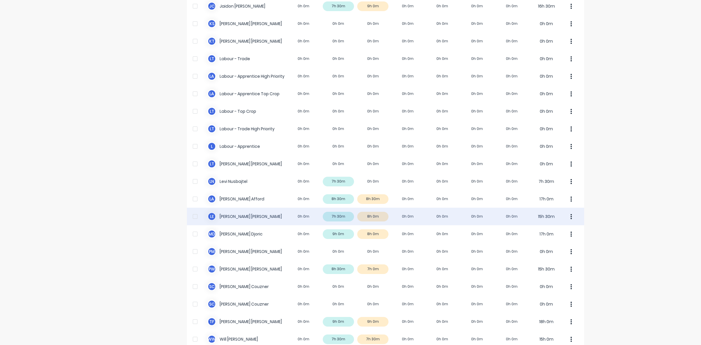
scroll to position [145, 0]
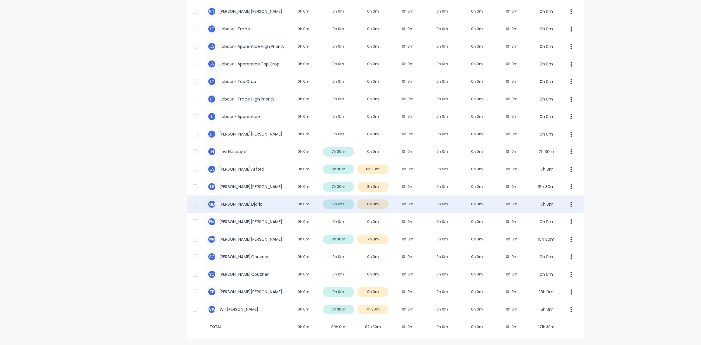
click at [382, 204] on div "M D [PERSON_NAME] 0h 0m 9h 0m 8h 0m 0h 0m 0h 0m 0h 0m 0h 0m 17h 0m" at bounding box center [385, 204] width 397 height 18
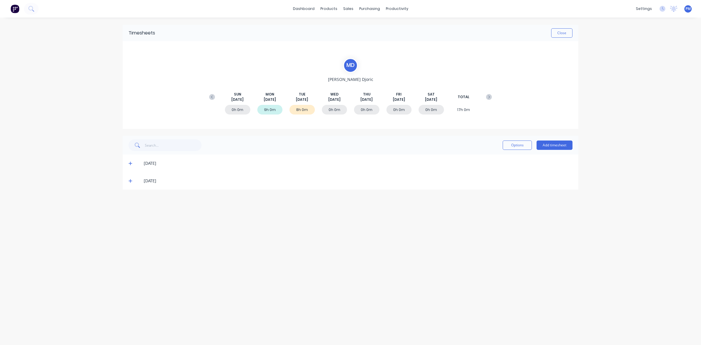
click at [129, 179] on icon at bounding box center [130, 181] width 4 height 4
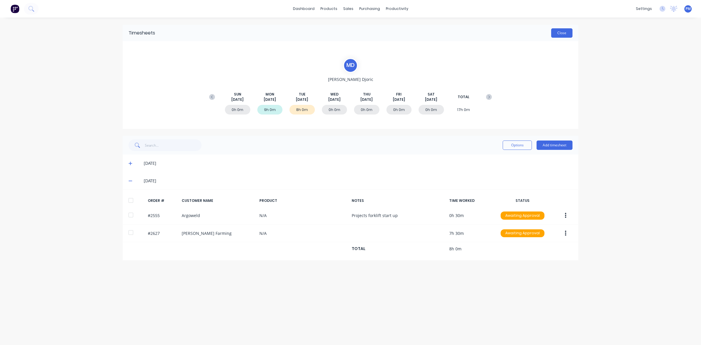
click at [559, 31] on button "Close" at bounding box center [561, 32] width 21 height 9
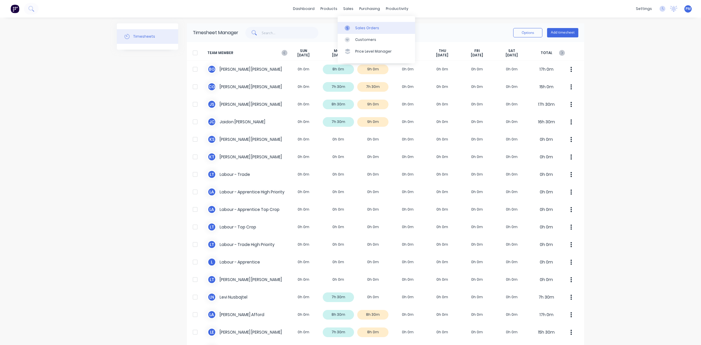
click at [360, 27] on div "Sales Orders" at bounding box center [367, 27] width 24 height 5
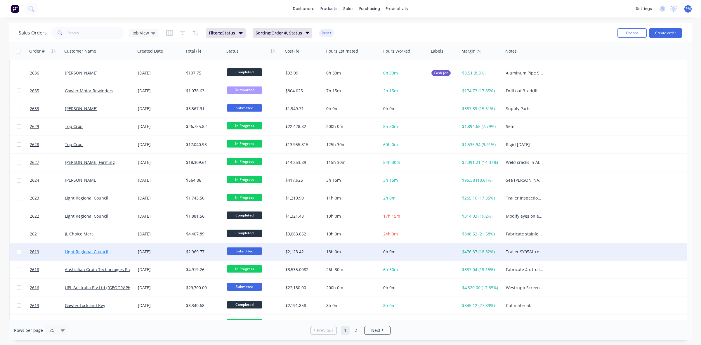
scroll to position [146, 0]
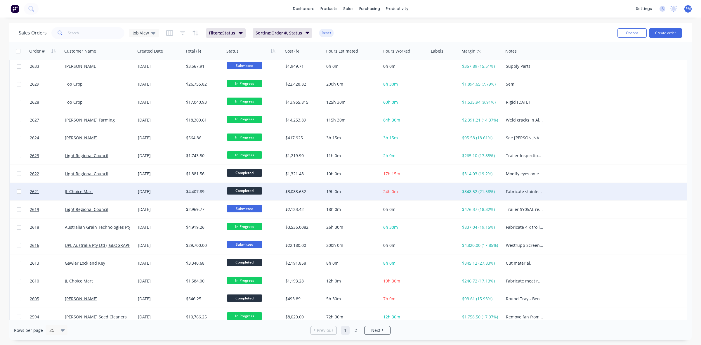
click at [113, 194] on div "JL Choice Mart" at bounding box center [97, 192] width 65 height 6
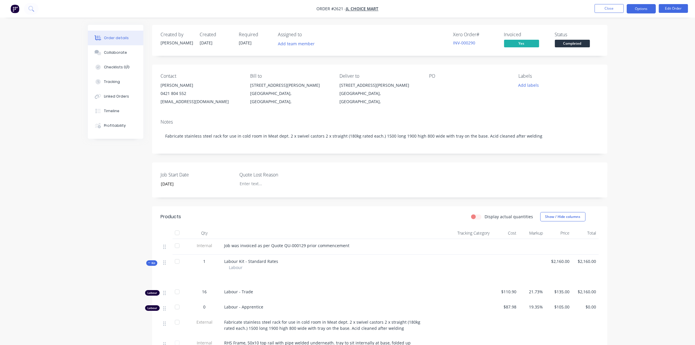
click at [636, 9] on button "Options" at bounding box center [641, 8] width 29 height 9
click at [615, 81] on div "Delivery Docket" at bounding box center [624, 82] width 54 height 8
click at [619, 58] on div "Without pricing" at bounding box center [624, 59] width 54 height 8
click at [605, 11] on button "Close" at bounding box center [609, 8] width 29 height 9
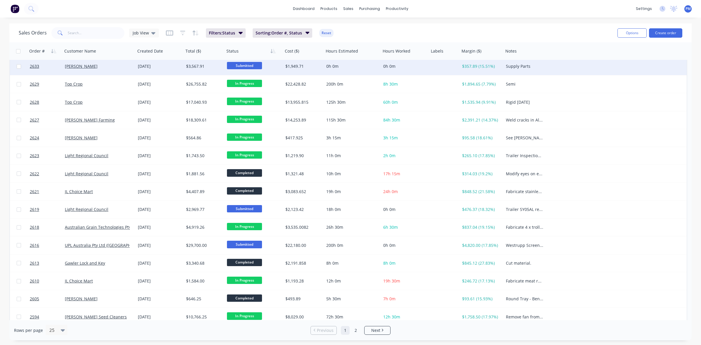
scroll to position [187, 0]
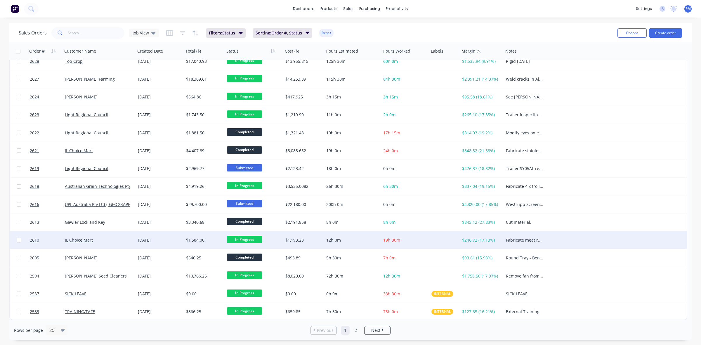
click at [121, 243] on div "JL Choice Mart" at bounding box center [98, 240] width 73 height 18
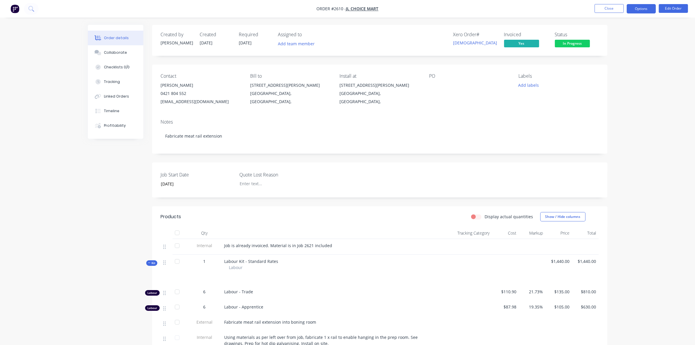
click at [647, 8] on button "Options" at bounding box center [641, 8] width 29 height 9
click at [612, 79] on div "Delivery Docket" at bounding box center [624, 82] width 54 height 8
click at [614, 59] on div "Without pricing" at bounding box center [624, 59] width 54 height 8
click at [611, 69] on div "Work Order" at bounding box center [624, 70] width 54 height 8
click at [608, 59] on div "Without pricing" at bounding box center [624, 59] width 54 height 8
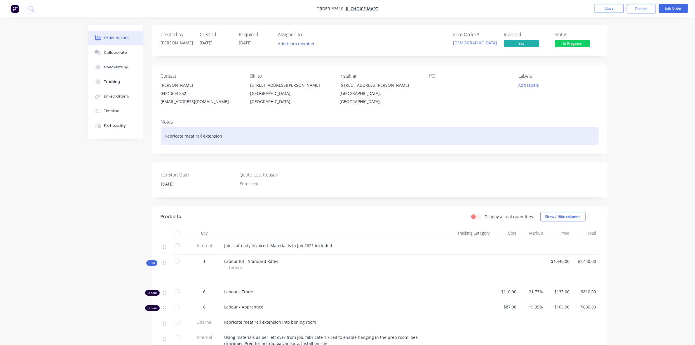
click at [228, 136] on div "Fabricate meat rail extension" at bounding box center [380, 136] width 438 height 18
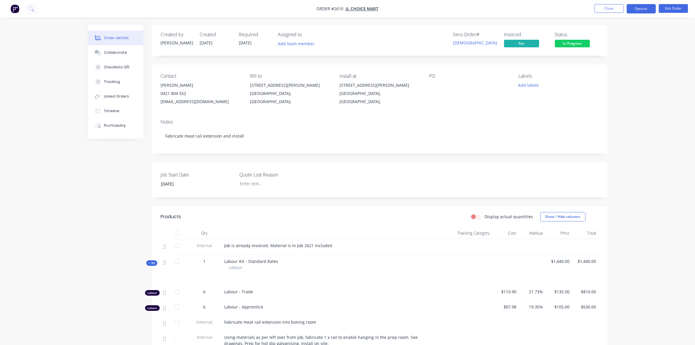
click at [639, 9] on button "Options" at bounding box center [641, 8] width 29 height 9
click at [619, 69] on div "Work Order" at bounding box center [624, 70] width 54 height 8
click at [616, 58] on div "Without pricing" at bounding box center [624, 59] width 54 height 8
click at [612, 11] on button "Close" at bounding box center [609, 8] width 29 height 9
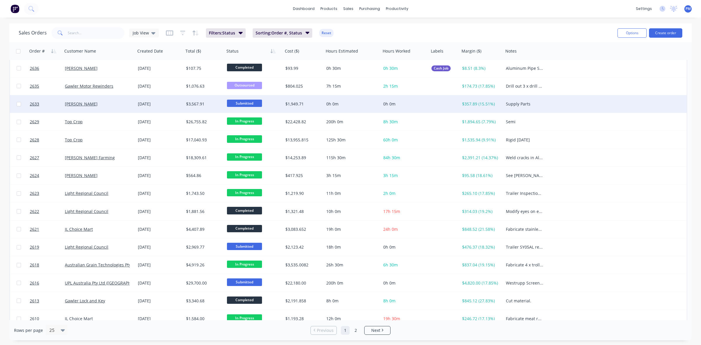
scroll to position [109, 0]
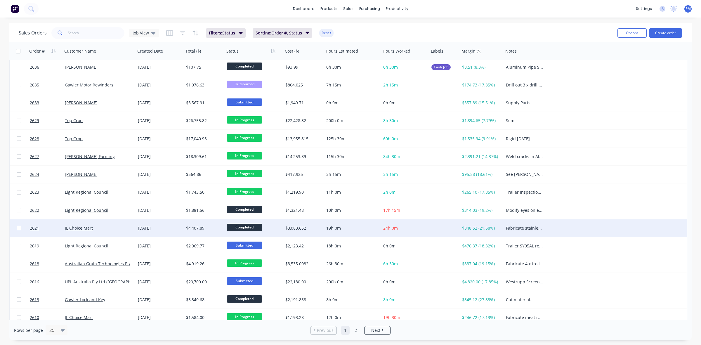
click at [114, 229] on div "JL Choice Mart" at bounding box center [97, 228] width 65 height 6
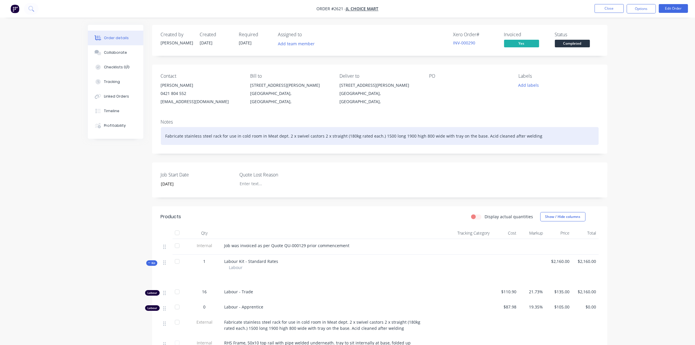
click at [480, 141] on div "Fabricate stainless steel rack for use in cold room in Meat dept. 2 x swivel ca…" at bounding box center [380, 136] width 438 height 18
drag, startPoint x: 479, startPoint y: 141, endPoint x: 531, endPoint y: 142, distance: 52.6
click at [531, 142] on div "Fabricate stainless steel rack for use in cold room in Meat dept. 2 x swivel ca…" at bounding box center [380, 136] width 438 height 18
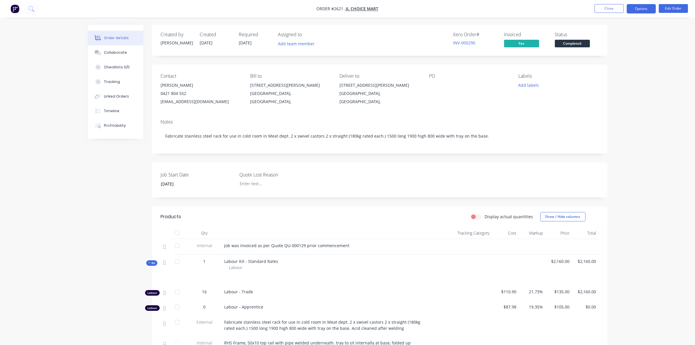
click at [640, 10] on button "Options" at bounding box center [641, 8] width 29 height 9
click at [614, 69] on div "Work Order" at bounding box center [624, 70] width 54 height 8
click at [615, 58] on div "Without pricing" at bounding box center [624, 59] width 54 height 8
click at [602, 9] on button "Close" at bounding box center [609, 8] width 29 height 9
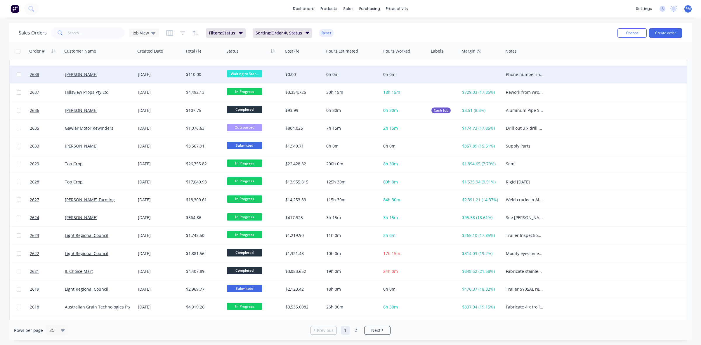
scroll to position [73, 0]
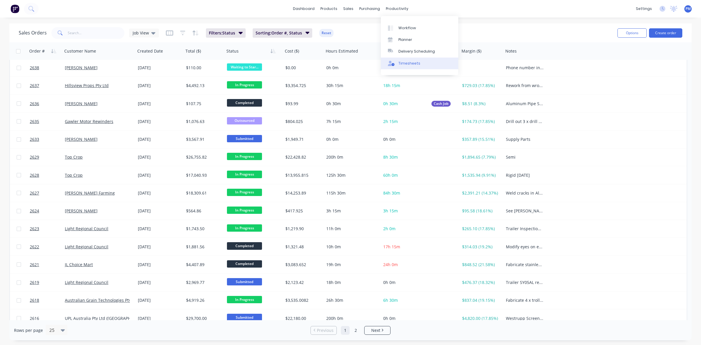
click at [403, 62] on div "Timesheets" at bounding box center [409, 63] width 22 height 5
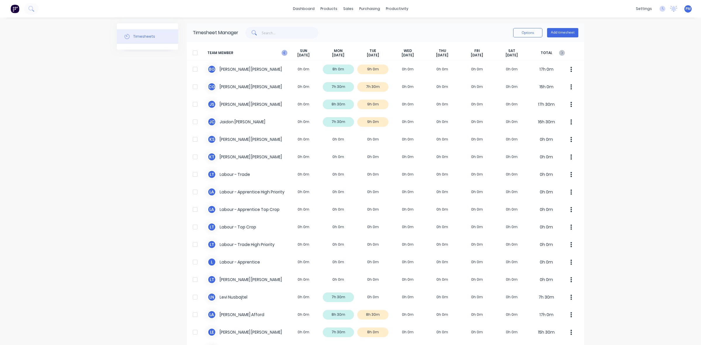
click at [281, 53] on icon "button" at bounding box center [284, 53] width 6 height 6
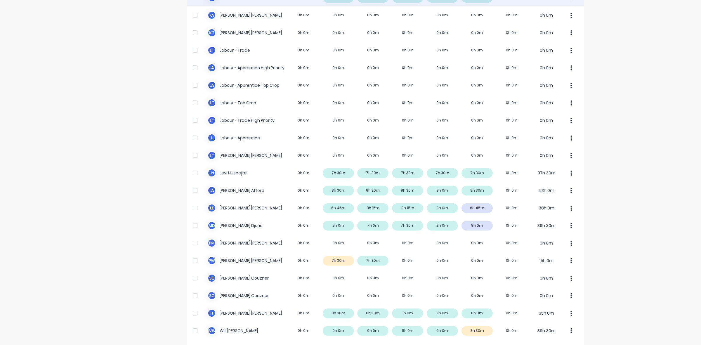
scroll to position [145, 0]
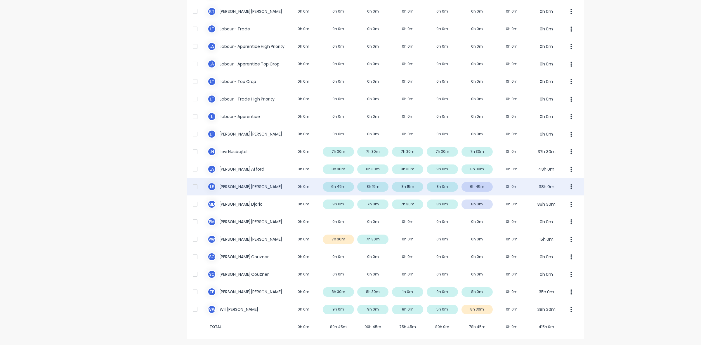
click at [481, 188] on div "L E [PERSON_NAME] 0h 0m 6h 45m 8h 15m 8h 15m 8h 0m 6h 45m 0h 0m 38h 0m" at bounding box center [385, 187] width 397 height 18
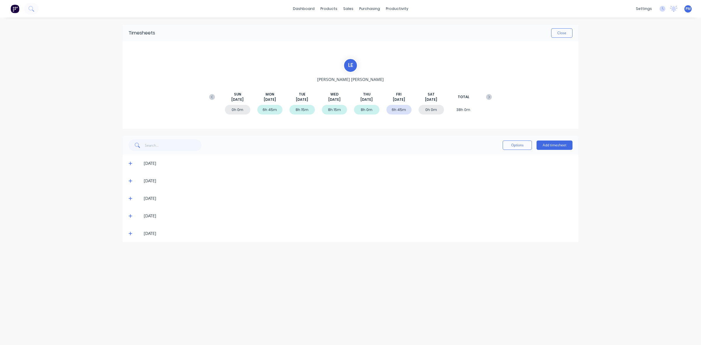
click at [130, 232] on icon at bounding box center [130, 233] width 4 height 4
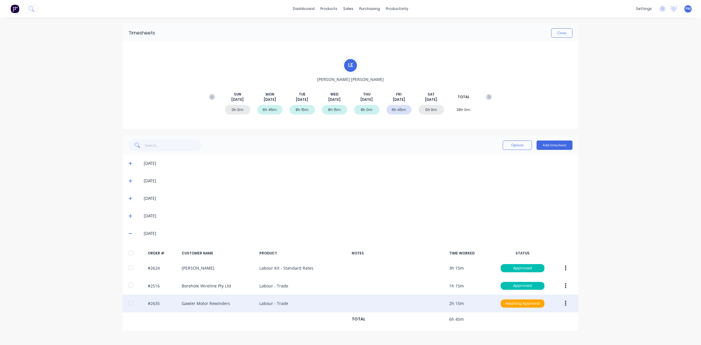
click at [566, 303] on icon "button" at bounding box center [565, 303] width 1 height 6
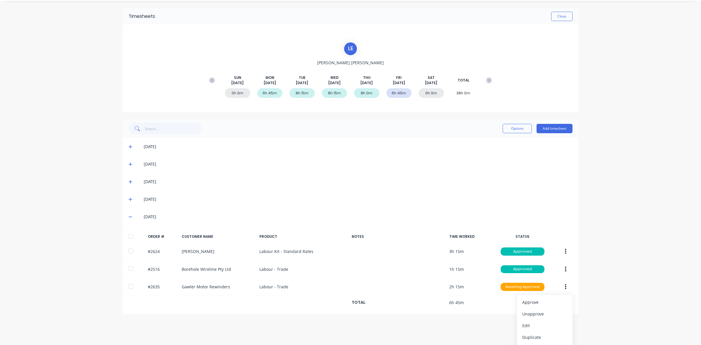
scroll to position [28, 0]
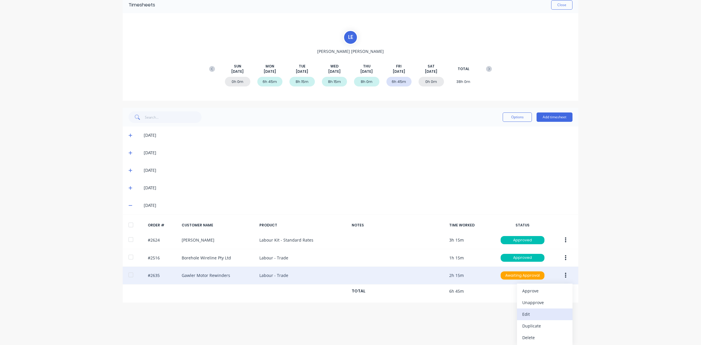
click at [533, 315] on div "Edit" at bounding box center [544, 314] width 45 height 8
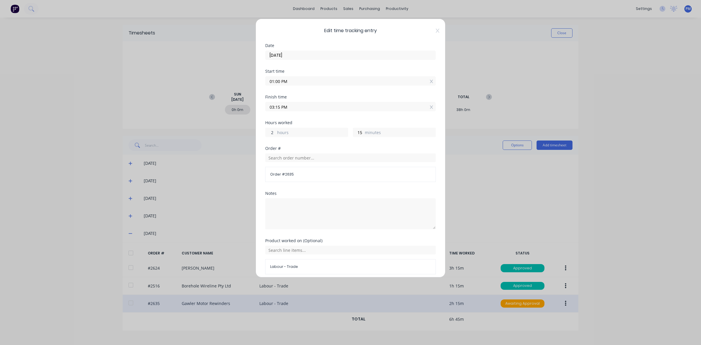
click at [270, 133] on input "2" at bounding box center [270, 132] width 10 height 9
type input "3"
type input "04:15 PM"
drag, startPoint x: 359, startPoint y: 132, endPoint x: 352, endPoint y: 133, distance: 7.6
click at [353, 133] on input "15" at bounding box center [358, 132] width 10 height 9
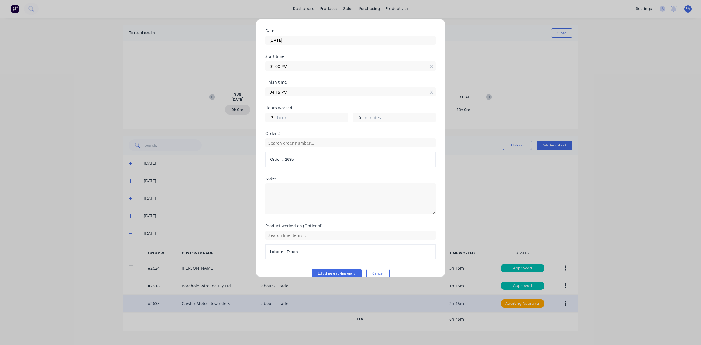
scroll to position [25, 0]
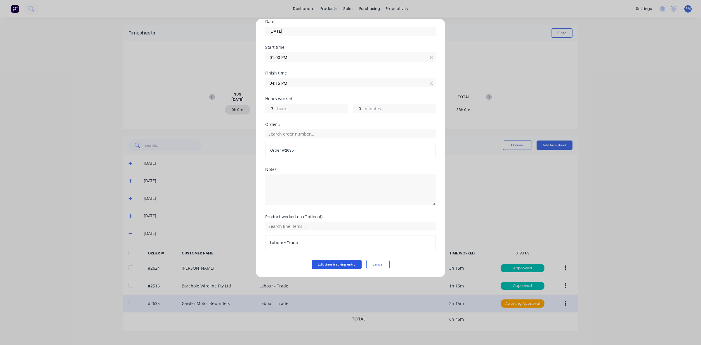
type input "0"
type input "04:00 PM"
click at [336, 266] on button "Edit time tracking entry" at bounding box center [337, 264] width 50 height 9
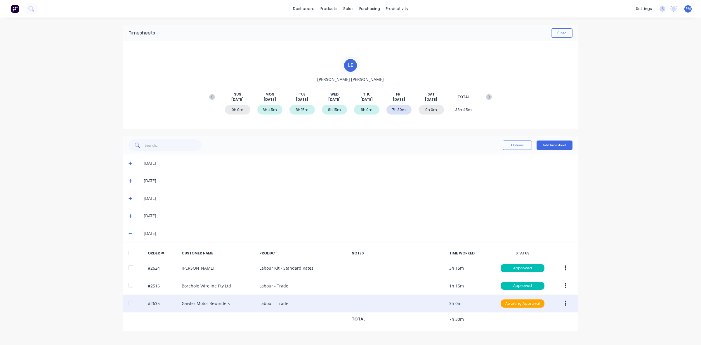
click at [565, 305] on icon "button" at bounding box center [565, 303] width 1 height 5
click at [542, 317] on div "Approve" at bounding box center [544, 318] width 45 height 8
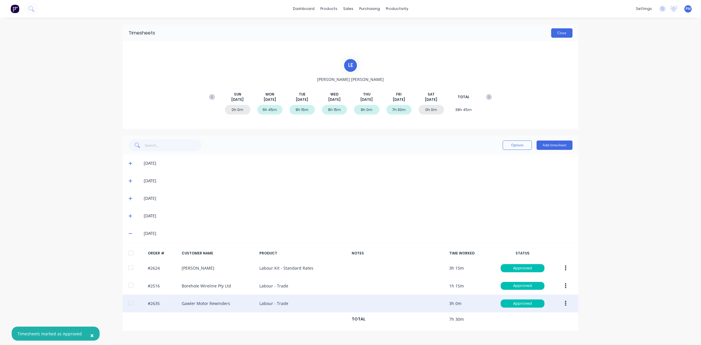
click at [562, 36] on button "Close" at bounding box center [561, 32] width 21 height 9
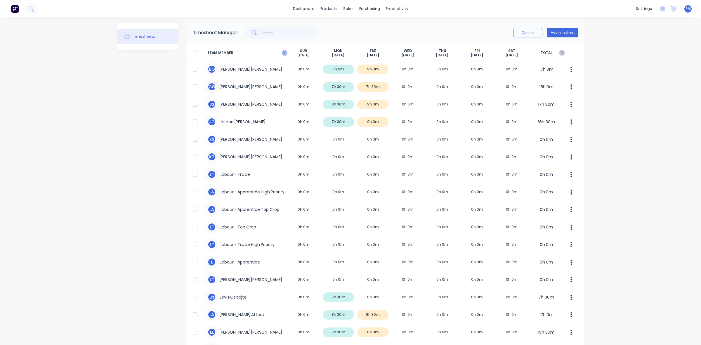
click at [282, 55] on icon "button" at bounding box center [284, 53] width 6 height 6
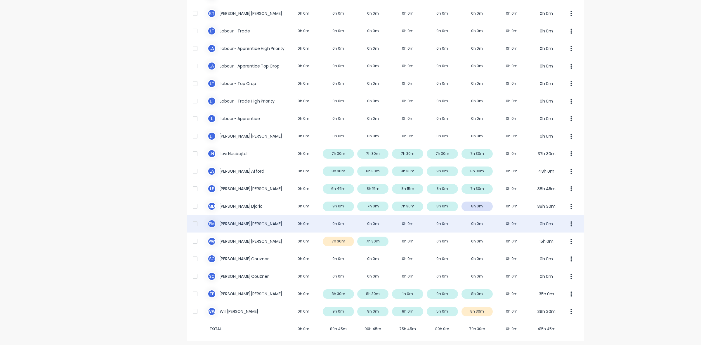
scroll to position [145, 0]
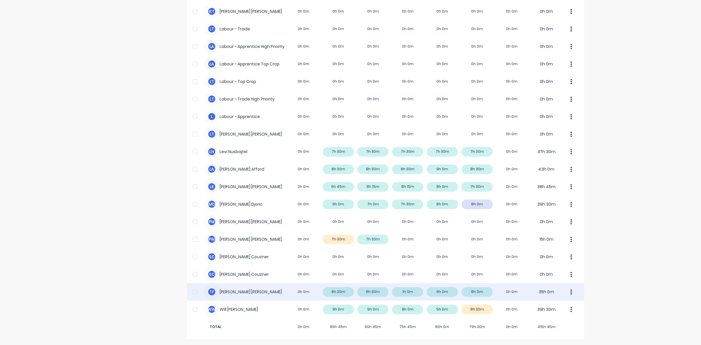
click at [345, 291] on div "T F [PERSON_NAME] 0h 0m 8h 30m 8h 30m 1h 0m 9h 0m 8h 0m 0h 0m 35h 0m" at bounding box center [385, 292] width 397 height 18
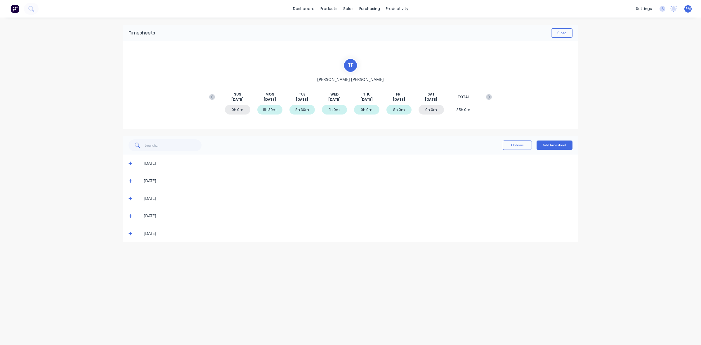
click at [129, 163] on icon at bounding box center [130, 163] width 4 height 4
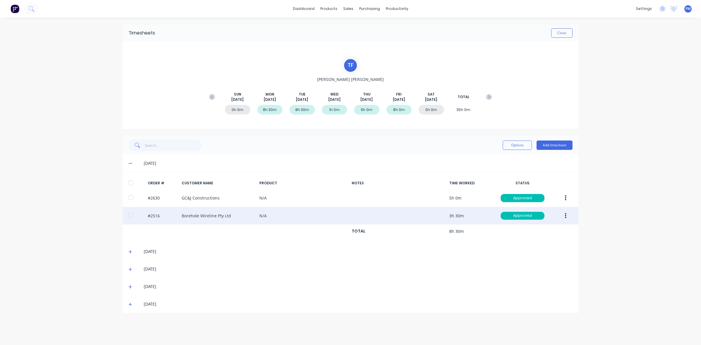
click at [565, 218] on icon "button" at bounding box center [565, 215] width 1 height 5
click at [529, 253] on div "Edit" at bounding box center [544, 254] width 45 height 8
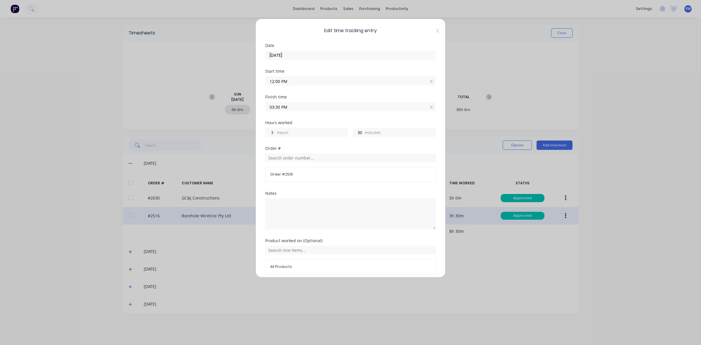
click at [269, 131] on input "3" at bounding box center [270, 132] width 10 height 9
type input "4"
type input "04:30 PM"
drag, startPoint x: 359, startPoint y: 132, endPoint x: 350, endPoint y: 131, distance: 8.8
click at [353, 131] on input "30" at bounding box center [358, 132] width 10 height 9
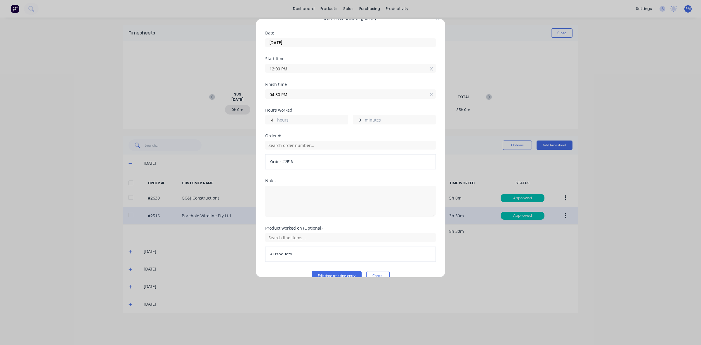
scroll to position [25, 0]
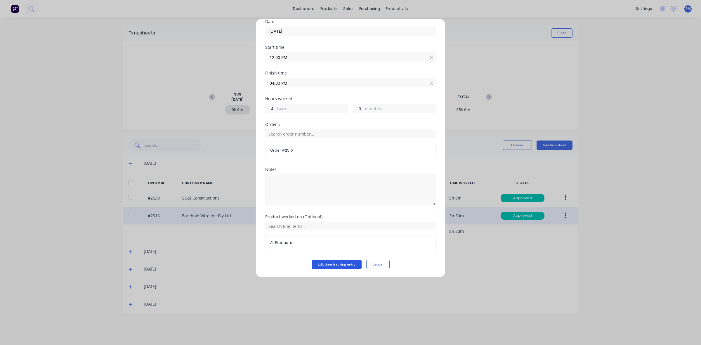
type input "0"
type input "04:00 PM"
click at [342, 262] on button "Edit time tracking entry" at bounding box center [337, 264] width 50 height 9
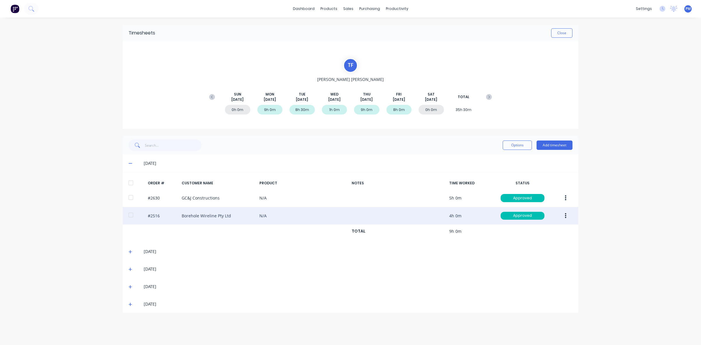
click at [130, 163] on icon at bounding box center [130, 163] width 4 height 4
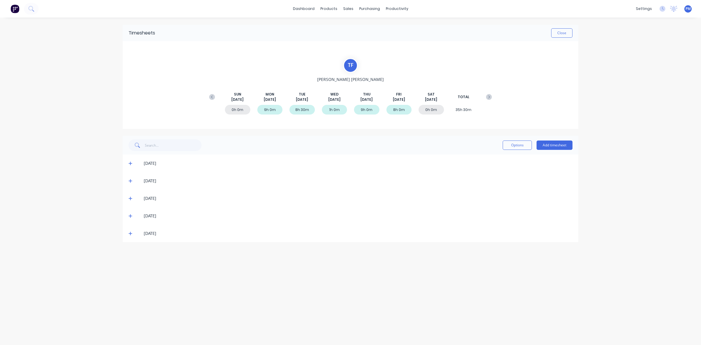
click at [129, 181] on icon at bounding box center [130, 181] width 4 height 4
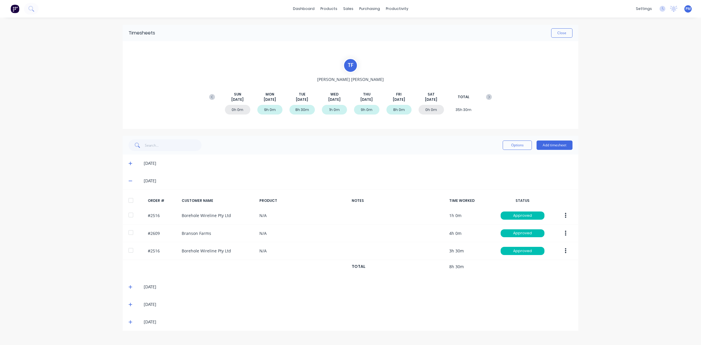
click at [129, 181] on icon at bounding box center [130, 181] width 4 height 4
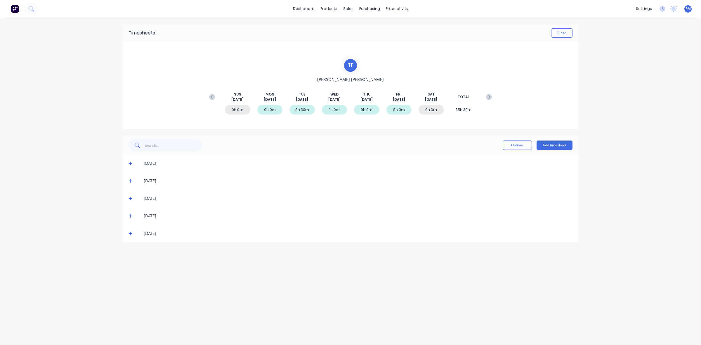
click at [131, 196] on icon at bounding box center [130, 198] width 4 height 4
click at [129, 216] on icon at bounding box center [130, 216] width 4 height 4
click at [131, 233] on icon at bounding box center [130, 234] width 4 height 4
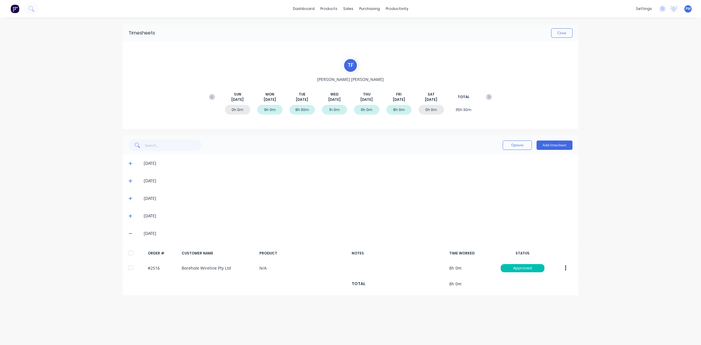
click at [131, 233] on icon at bounding box center [130, 233] width 4 height 1
click at [557, 36] on button "Close" at bounding box center [561, 32] width 21 height 9
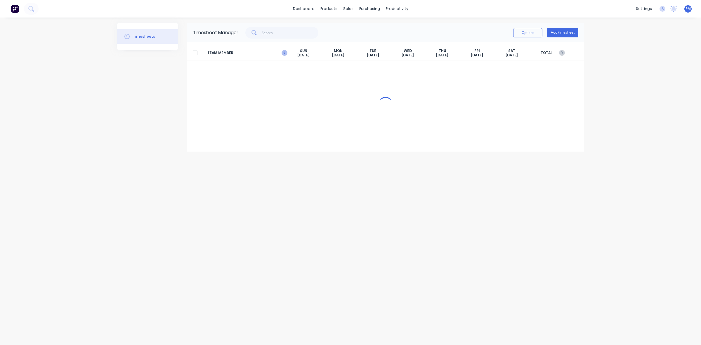
click at [286, 54] on div "[DATE]" at bounding box center [303, 52] width 35 height 9
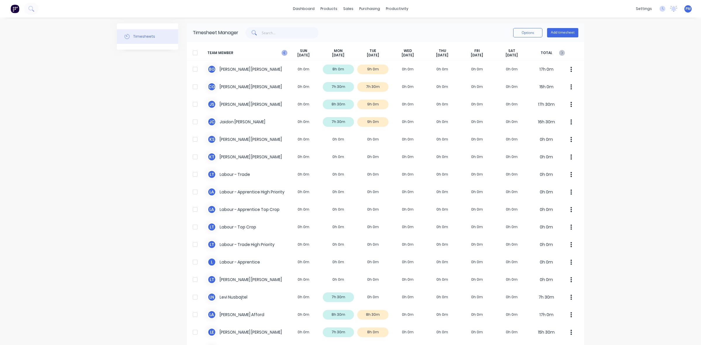
click at [282, 53] on icon "button" at bounding box center [284, 53] width 6 height 6
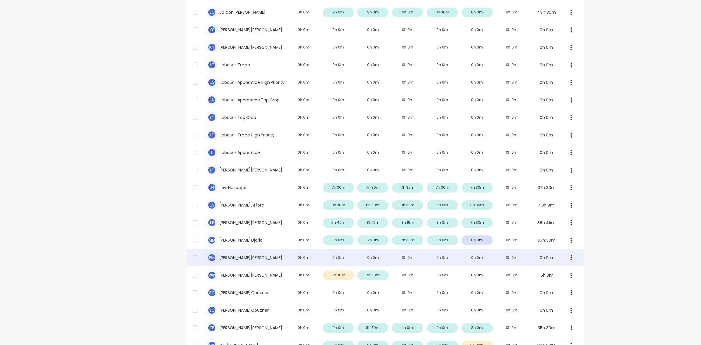
scroll to position [145, 0]
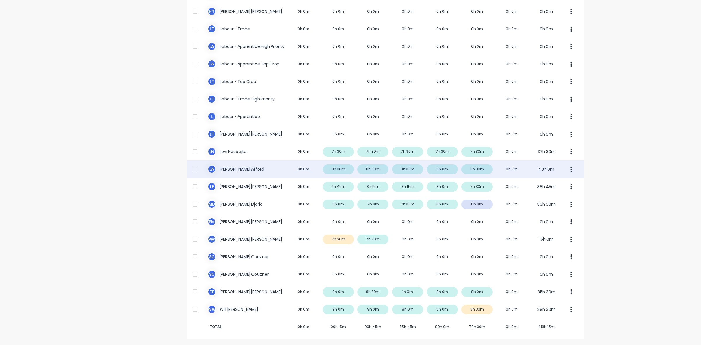
click at [448, 169] on div "[PERSON_NAME] 0h 0m 8h 30m 8h 30m 8h 30m 9h 0m 8h 30m 0h 0m 43h 0m" at bounding box center [385, 169] width 397 height 18
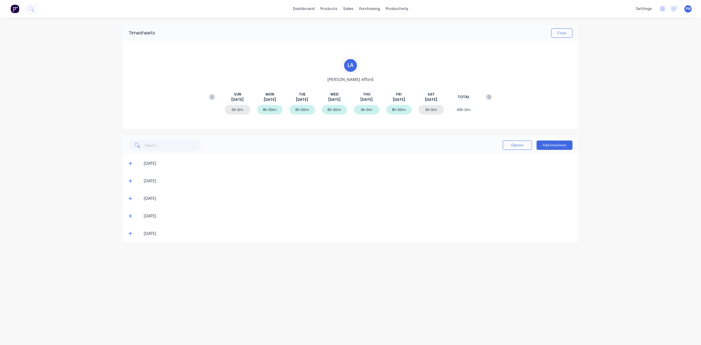
click at [130, 164] on icon at bounding box center [130, 163] width 4 height 4
click at [130, 178] on span at bounding box center [131, 181] width 6 height 6
click at [130, 179] on icon at bounding box center [130, 181] width 4 height 4
click at [129, 197] on icon at bounding box center [130, 198] width 4 height 4
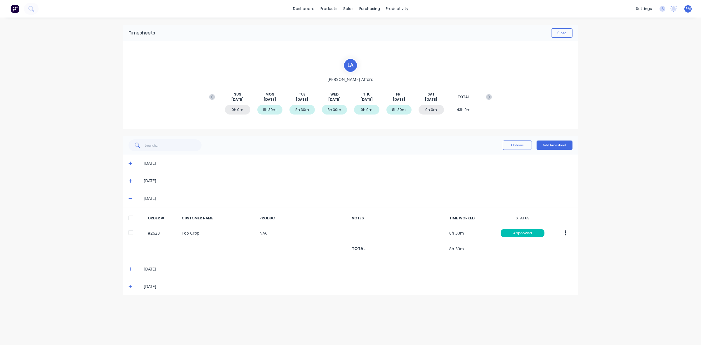
click at [129, 197] on icon at bounding box center [130, 198] width 4 height 4
click at [130, 215] on icon at bounding box center [130, 216] width 4 height 4
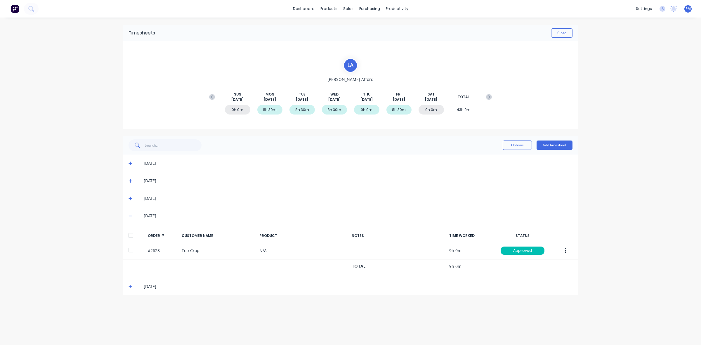
click at [130, 215] on icon at bounding box center [130, 216] width 4 height 4
click at [130, 232] on icon at bounding box center [130, 233] width 4 height 4
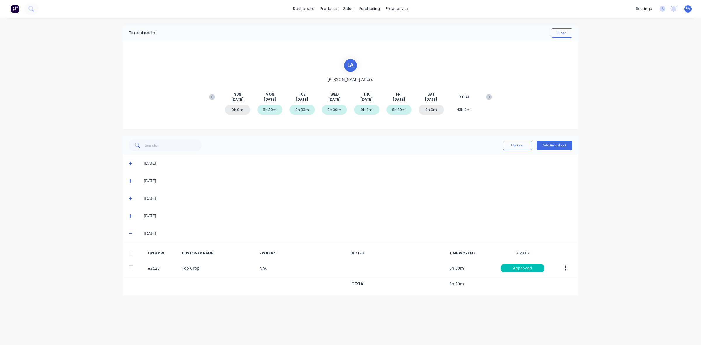
click at [131, 232] on icon at bounding box center [130, 233] width 4 height 4
click at [551, 31] on button "Close" at bounding box center [561, 32] width 21 height 9
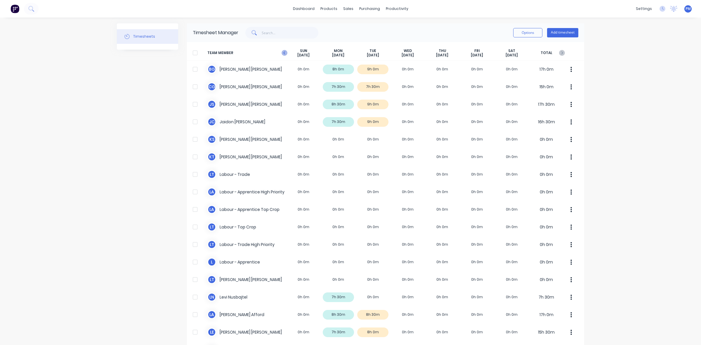
click at [281, 52] on icon "button" at bounding box center [284, 53] width 6 height 6
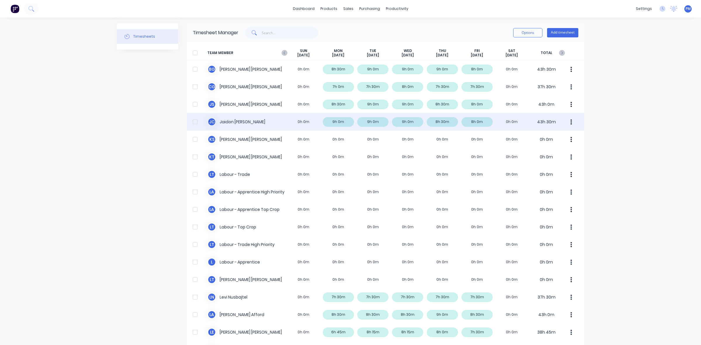
click at [344, 123] on div "[PERSON_NAME] [PERSON_NAME] 0h 0m 9h 0m 9h 0m 9h 0m 8h 30m 8h 0m 0h 0m 43h 30m" at bounding box center [385, 122] width 397 height 18
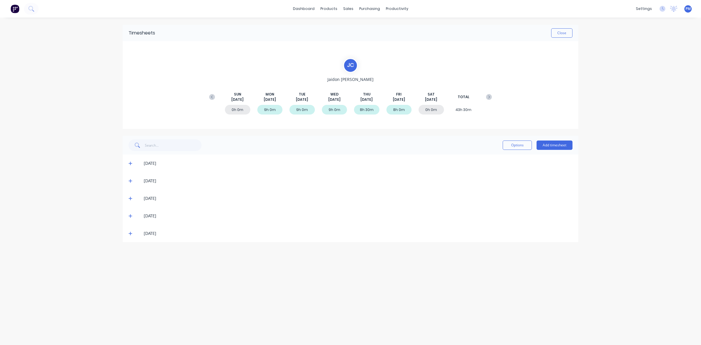
click at [129, 163] on icon at bounding box center [130, 163] width 4 height 4
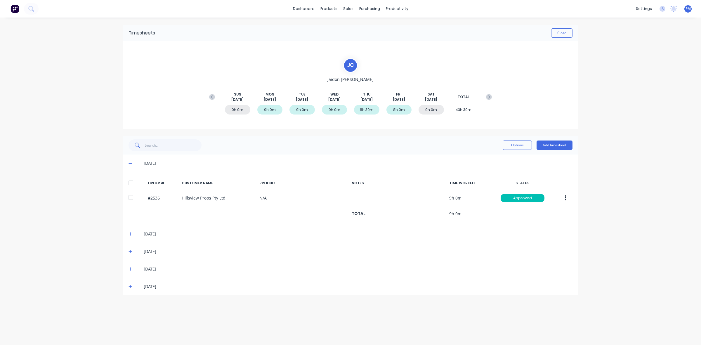
click at [130, 162] on icon at bounding box center [130, 163] width 4 height 4
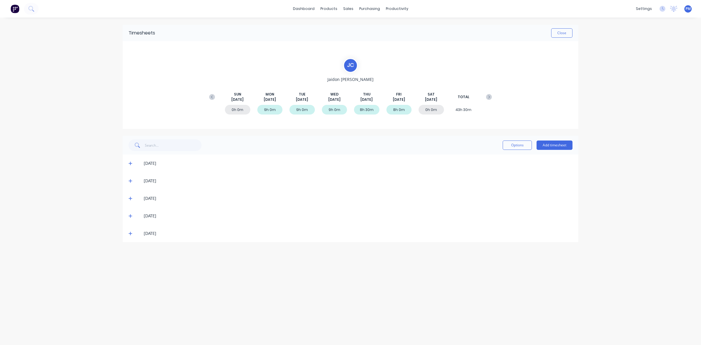
click at [130, 180] on icon at bounding box center [130, 181] width 4 height 4
click at [130, 181] on icon at bounding box center [130, 181] width 4 height 1
click at [130, 201] on span at bounding box center [131, 198] width 6 height 6
click at [130, 197] on icon at bounding box center [130, 198] width 4 height 4
click at [129, 213] on span at bounding box center [131, 216] width 6 height 6
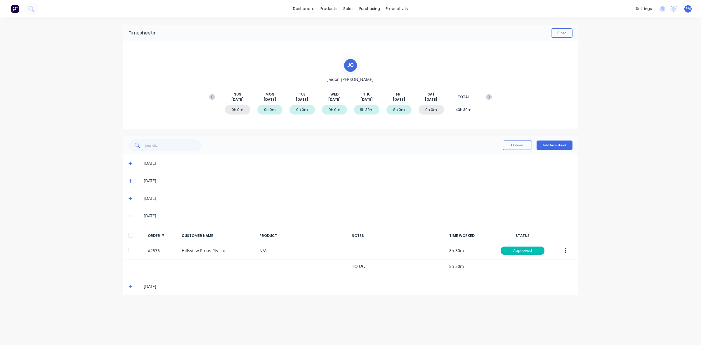
click at [129, 213] on span at bounding box center [131, 216] width 6 height 6
click at [129, 232] on icon at bounding box center [130, 233] width 4 height 4
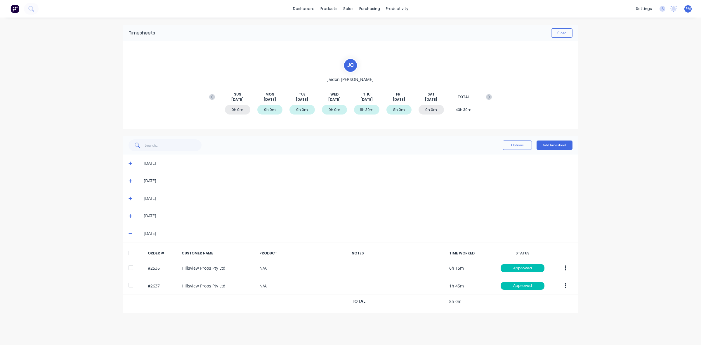
click at [129, 232] on icon at bounding box center [130, 233] width 4 height 4
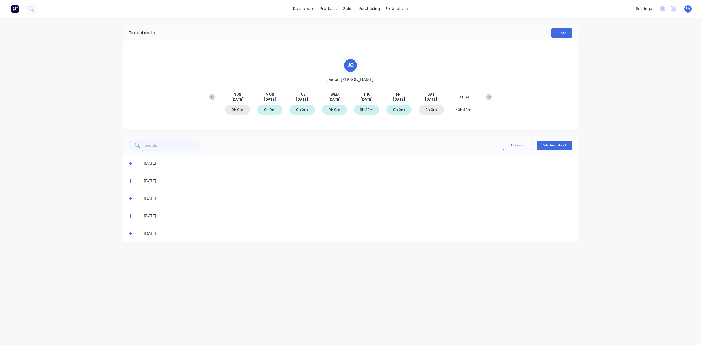
click at [561, 34] on button "Close" at bounding box center [561, 32] width 21 height 9
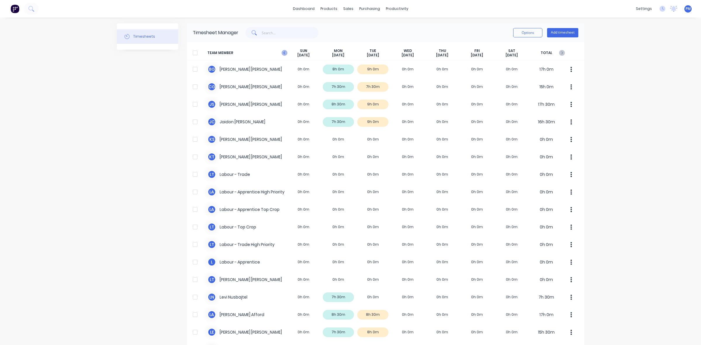
click at [282, 52] on icon "button" at bounding box center [284, 53] width 6 height 6
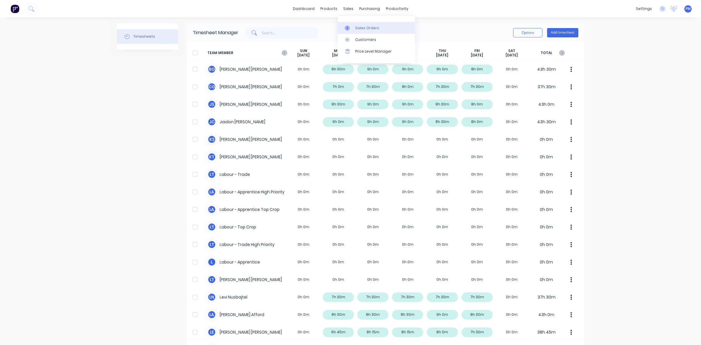
click at [362, 26] on div "Sales Orders" at bounding box center [367, 27] width 24 height 5
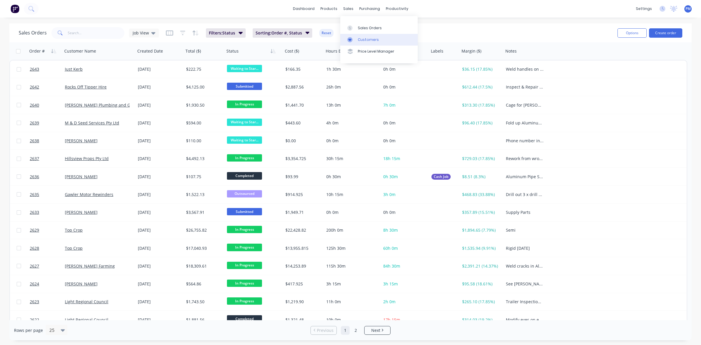
click at [364, 39] on div "Customers" at bounding box center [368, 39] width 21 height 5
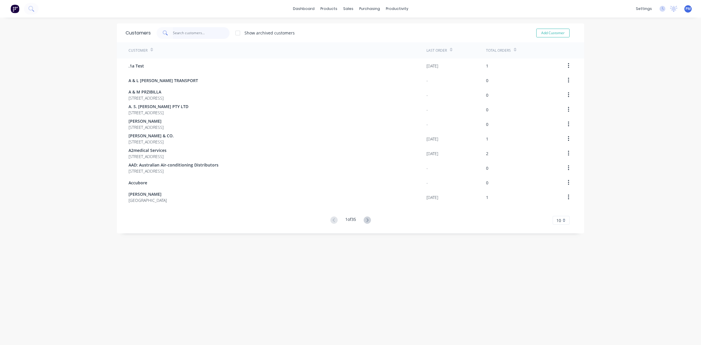
click at [189, 31] on input "text" at bounding box center [201, 33] width 57 height 12
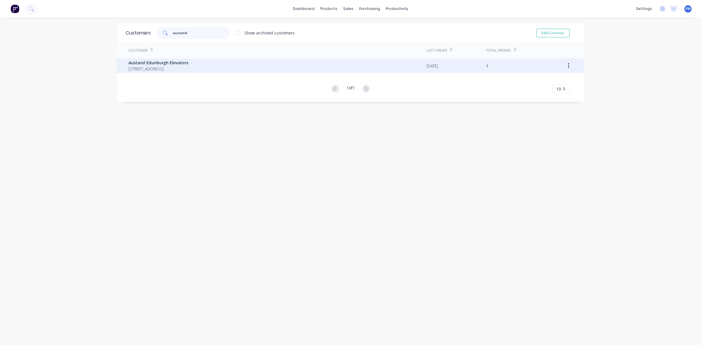
type input "austand"
click at [156, 66] on span "[STREET_ADDRESS]" at bounding box center [158, 69] width 60 height 6
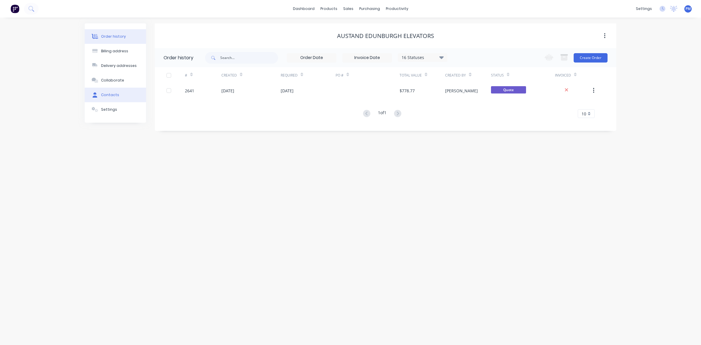
click at [111, 94] on div "Contacts" at bounding box center [110, 94] width 18 height 5
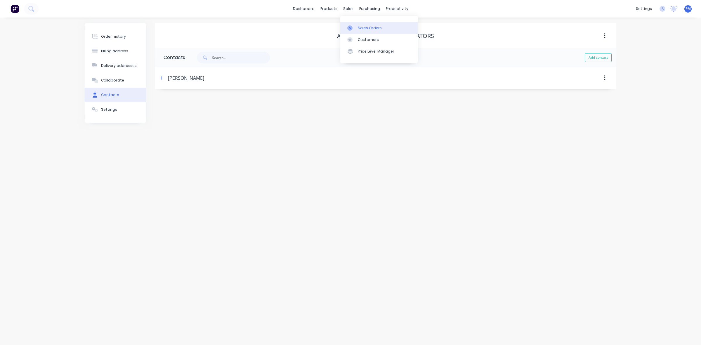
click at [365, 27] on div "Sales Orders" at bounding box center [370, 27] width 24 height 5
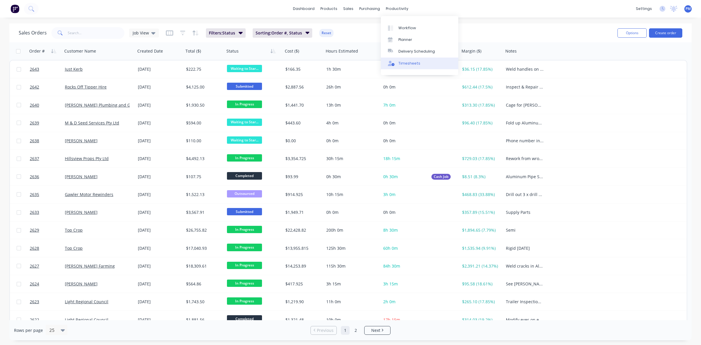
click at [410, 65] on div "Timesheets" at bounding box center [409, 63] width 22 height 5
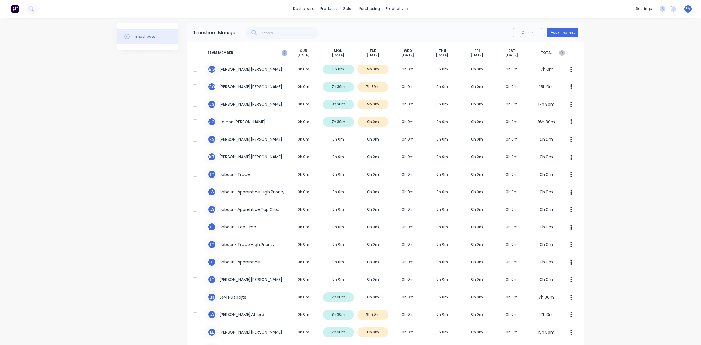
click at [282, 53] on icon "button" at bounding box center [284, 53] width 6 height 6
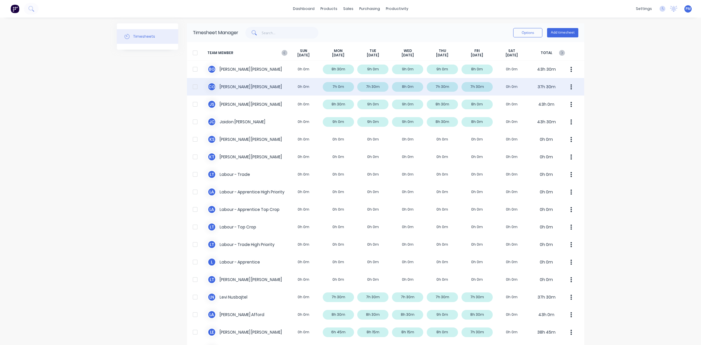
click at [343, 88] on div "C G [PERSON_NAME] 0h 0m 7h 0m 7h 30m 8h 0m 7h 30m 7h 30m 0h 0m 37h 30m" at bounding box center [385, 87] width 397 height 18
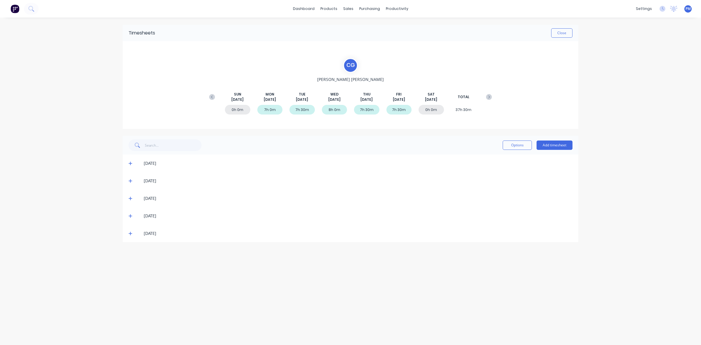
click at [128, 162] on icon at bounding box center [130, 163] width 4 height 4
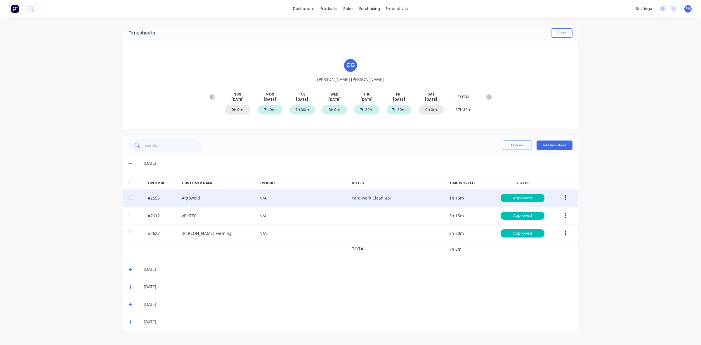
click at [565, 199] on icon "button" at bounding box center [565, 198] width 1 height 6
click at [528, 235] on div "Edit" at bounding box center [544, 236] width 45 height 8
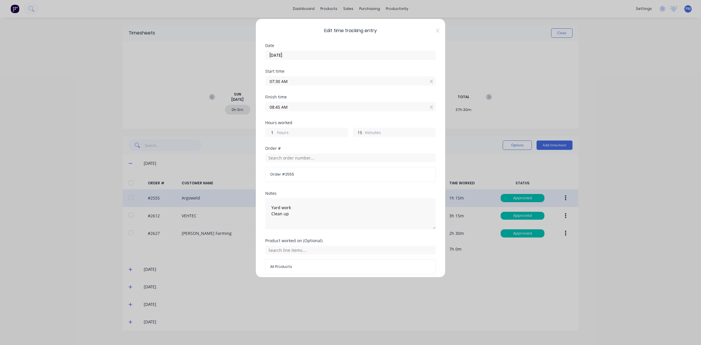
drag, startPoint x: 359, startPoint y: 133, endPoint x: 355, endPoint y: 133, distance: 4.7
click at [355, 133] on input "15" at bounding box center [358, 132] width 10 height 9
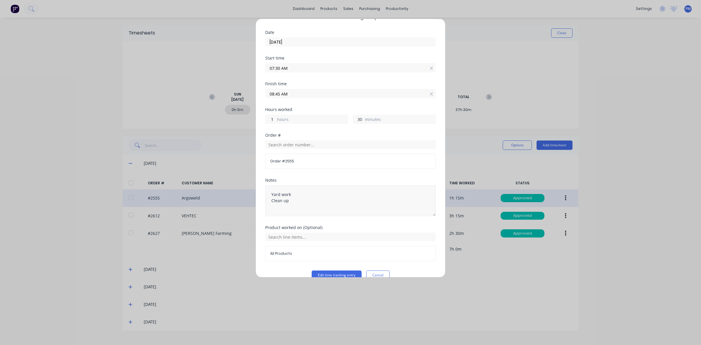
scroll to position [25, 0]
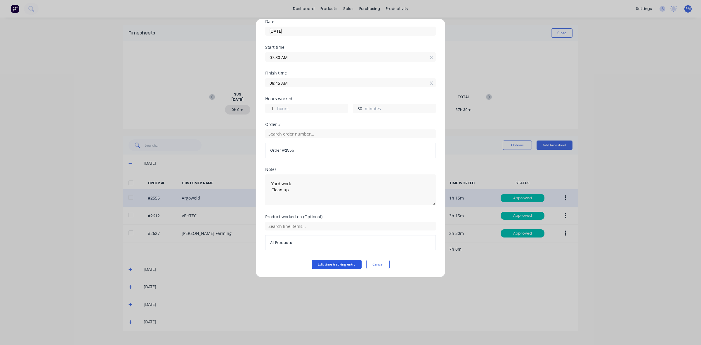
type input "30"
type input "09:00 AM"
click at [330, 265] on button "Edit time tracking entry" at bounding box center [337, 264] width 50 height 9
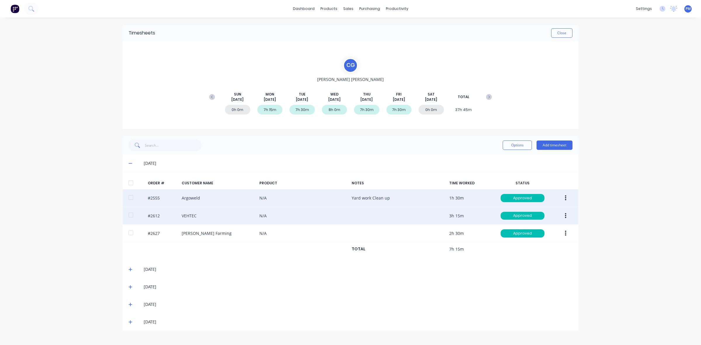
click at [565, 216] on icon "button" at bounding box center [565, 216] width 1 height 6
click at [535, 255] on div "Edit" at bounding box center [544, 254] width 45 height 8
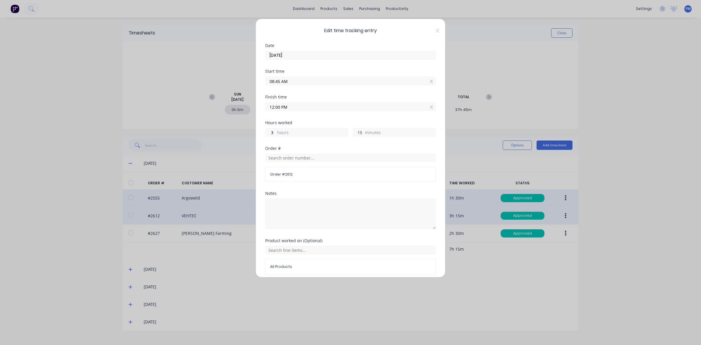
drag, startPoint x: 359, startPoint y: 132, endPoint x: 354, endPoint y: 132, distance: 5.3
click at [354, 132] on input "15" at bounding box center [358, 132] width 10 height 9
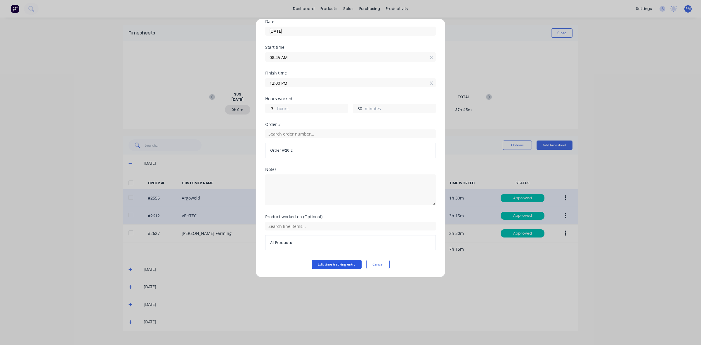
type input "30"
type input "12:15 PM"
click at [337, 263] on button "Edit time tracking entry" at bounding box center [337, 264] width 50 height 9
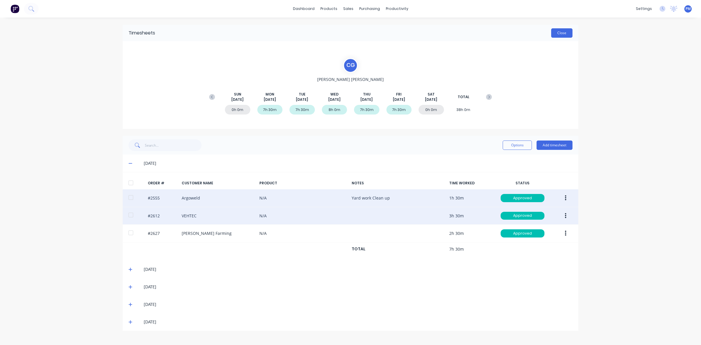
click at [561, 32] on button "Close" at bounding box center [561, 32] width 21 height 9
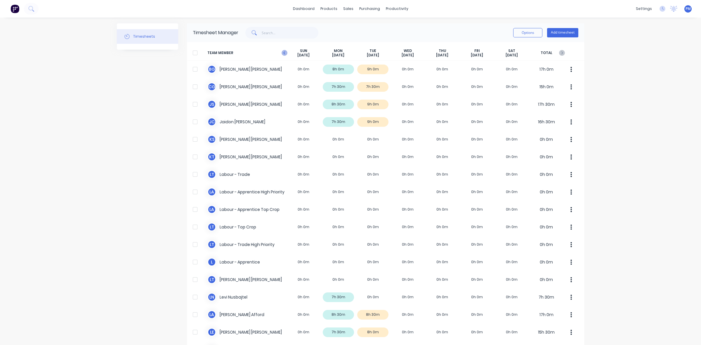
click at [283, 53] on icon "button" at bounding box center [284, 53] width 6 height 6
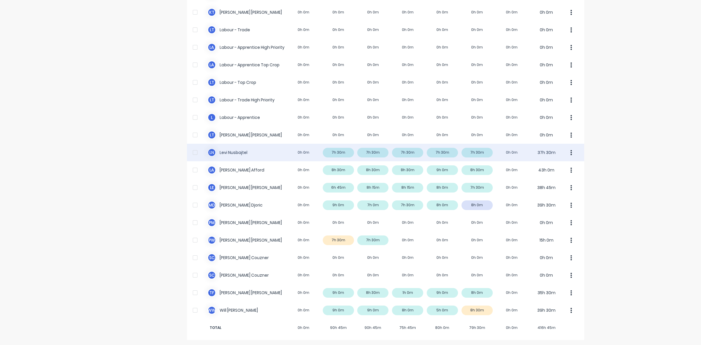
scroll to position [145, 0]
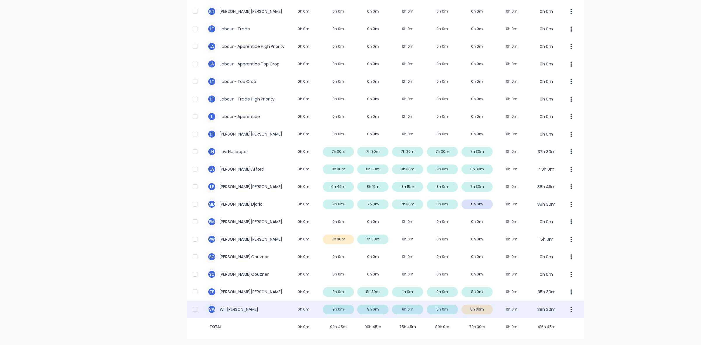
click at [481, 307] on div "W W [PERSON_NAME] 0h 0m 9h 0m 9h 0m 8h 0m 5h 0m 8h 30m 0h 0m 39h 30m" at bounding box center [385, 309] width 397 height 18
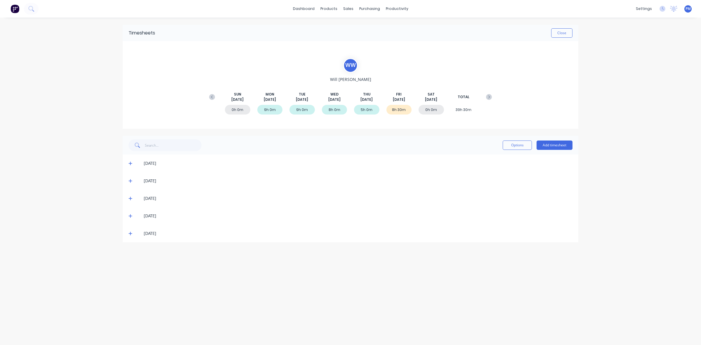
click at [129, 233] on icon at bounding box center [130, 234] width 4 height 4
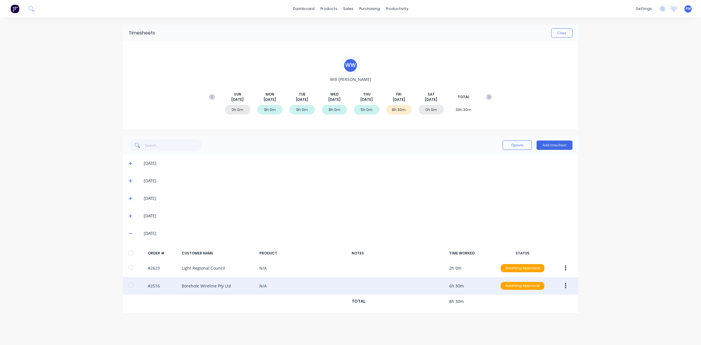
click at [562, 285] on button "button" at bounding box center [566, 286] width 14 height 11
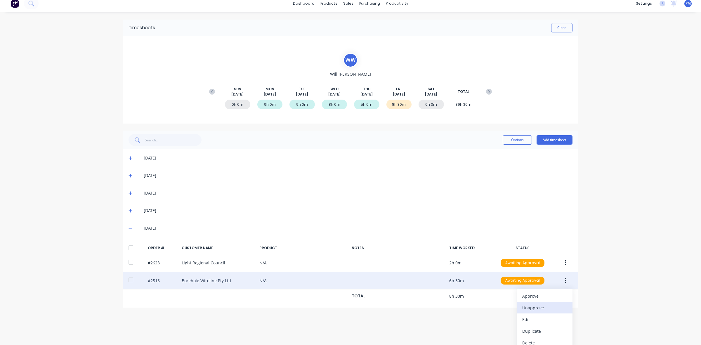
scroll to position [11, 0]
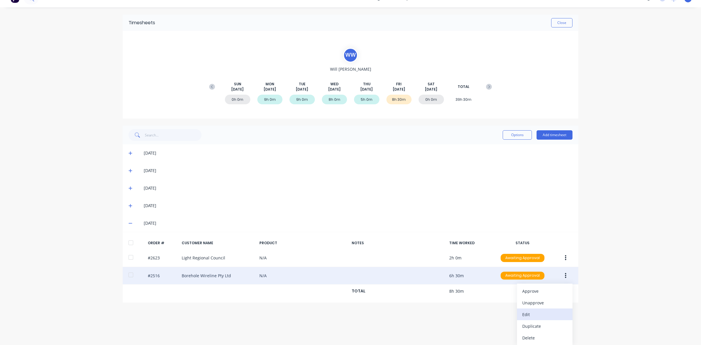
click at [536, 314] on div "Edit" at bounding box center [544, 314] width 45 height 8
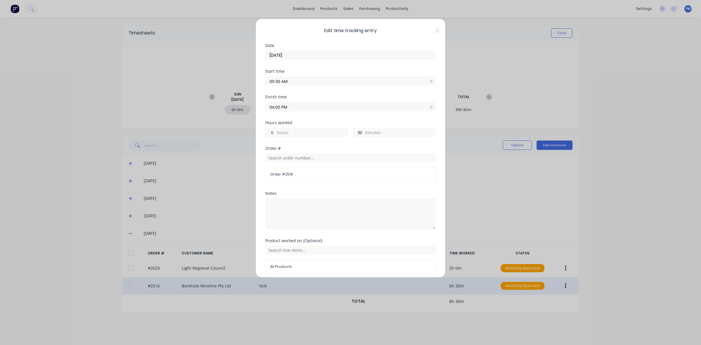
drag, startPoint x: 275, startPoint y: 132, endPoint x: 270, endPoint y: 132, distance: 4.4
click at [270, 132] on input "6" at bounding box center [270, 132] width 10 height 9
type input "5"
type input "03:00 PM"
drag, startPoint x: 361, startPoint y: 132, endPoint x: 357, endPoint y: 132, distance: 4.1
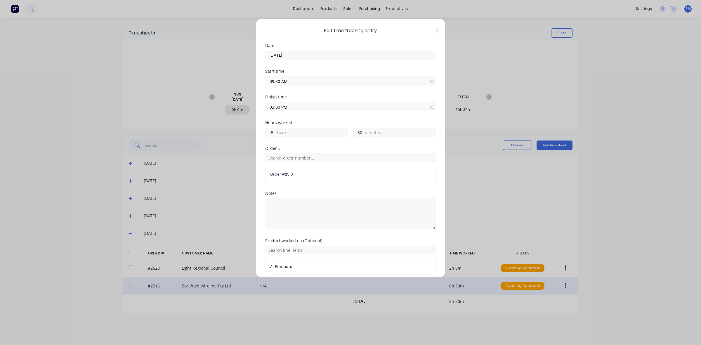
click at [357, 132] on div "30 minutes" at bounding box center [394, 132] width 83 height 9
drag, startPoint x: 359, startPoint y: 132, endPoint x: 353, endPoint y: 132, distance: 5.3
click at [353, 132] on input "30" at bounding box center [358, 132] width 10 height 9
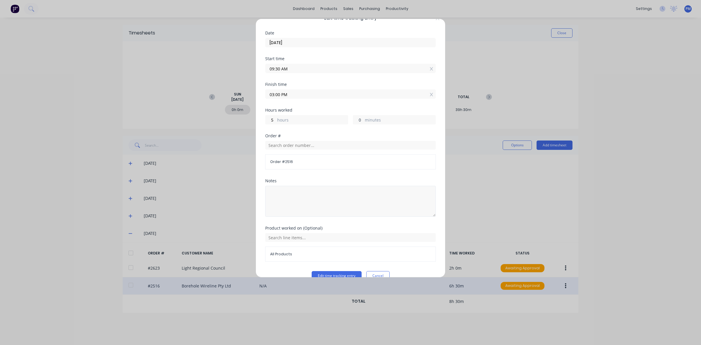
scroll to position [25, 0]
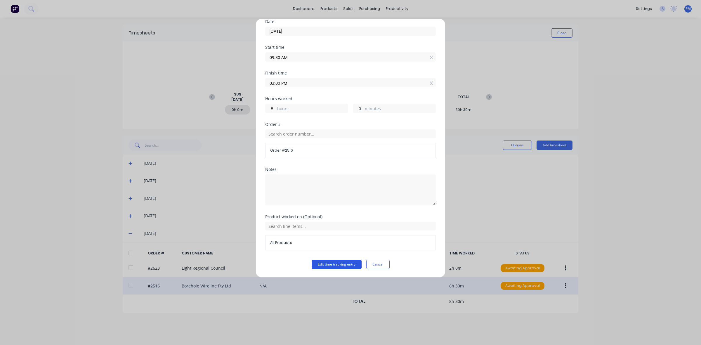
type input "0"
type input "02:30 PM"
click at [345, 266] on button "Edit time tracking entry" at bounding box center [337, 264] width 50 height 9
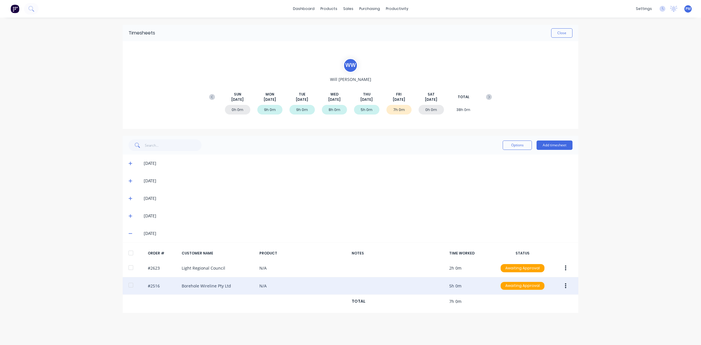
click at [564, 287] on button "button" at bounding box center [566, 286] width 14 height 11
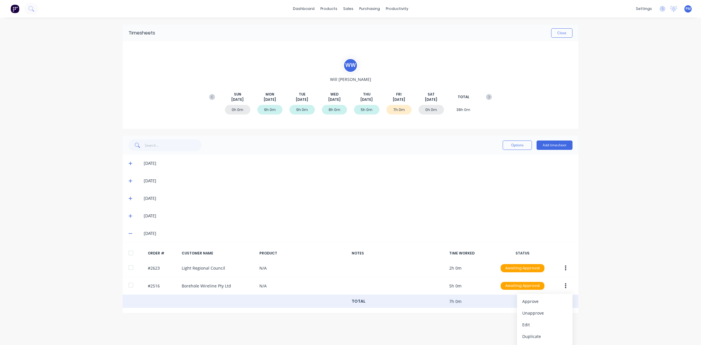
click at [488, 300] on div "TOTAL 7h 0m" at bounding box center [350, 301] width 455 height 13
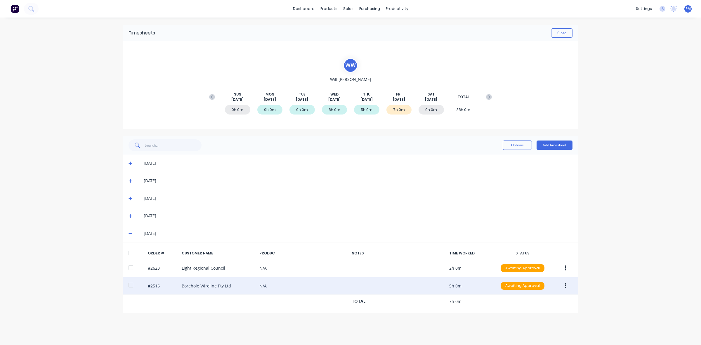
click at [563, 283] on button "button" at bounding box center [566, 286] width 14 height 11
click at [537, 300] on div "Approve" at bounding box center [544, 301] width 45 height 8
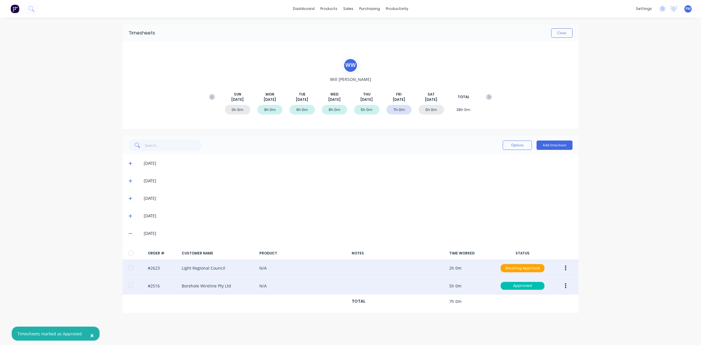
click at [563, 268] on button "button" at bounding box center [566, 268] width 14 height 11
click at [555, 284] on div "Approve" at bounding box center [544, 283] width 45 height 8
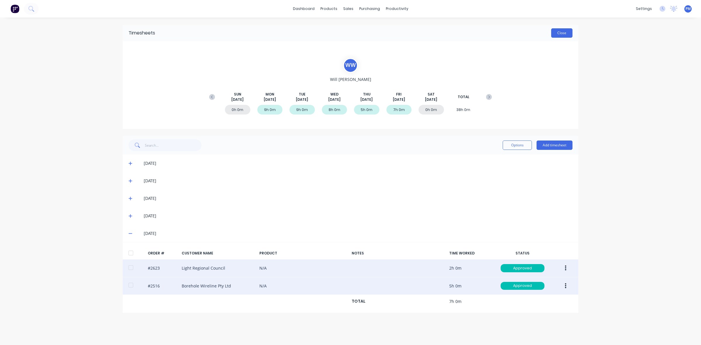
click at [560, 34] on button "Close" at bounding box center [561, 32] width 21 height 9
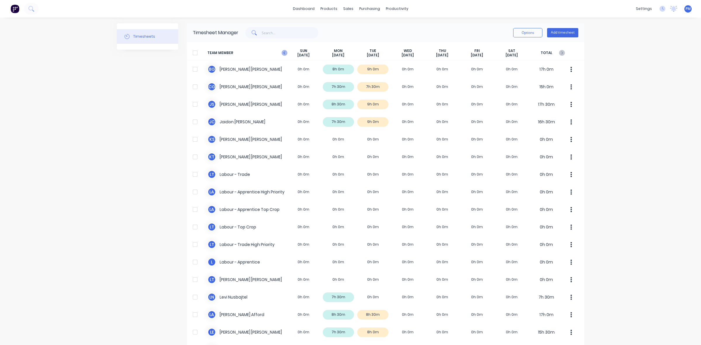
click at [283, 53] on icon "button" at bounding box center [284, 53] width 6 height 6
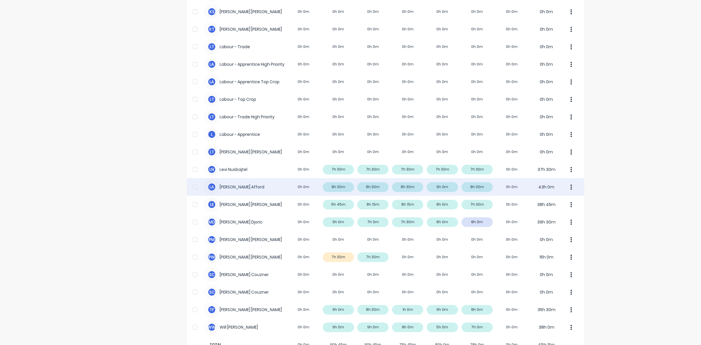
scroll to position [145, 0]
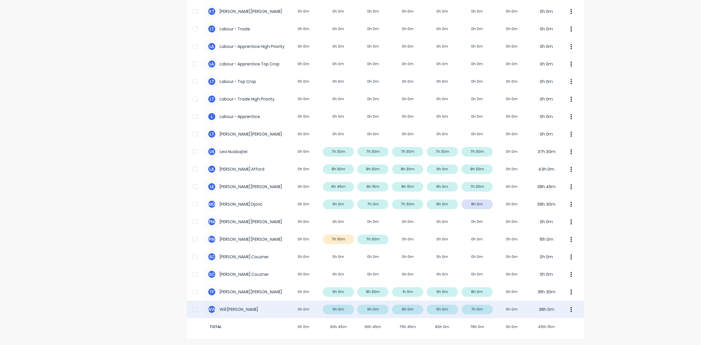
click at [447, 310] on div "W W [PERSON_NAME] 0h 0m 9h 0m 9h 0m 8h 0m 5h 0m 7h 0m 0h 0m 38h 0m" at bounding box center [385, 309] width 397 height 18
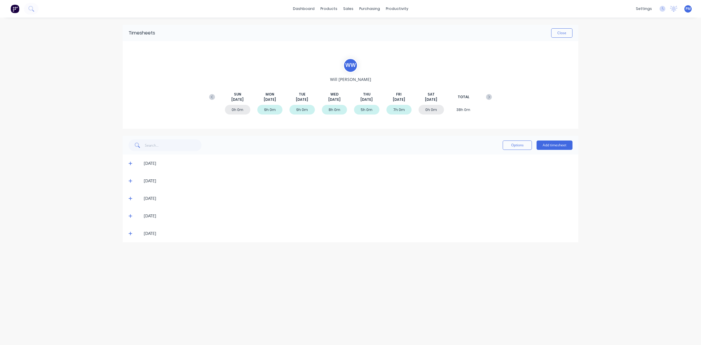
click at [131, 215] on icon at bounding box center [130, 216] width 4 height 4
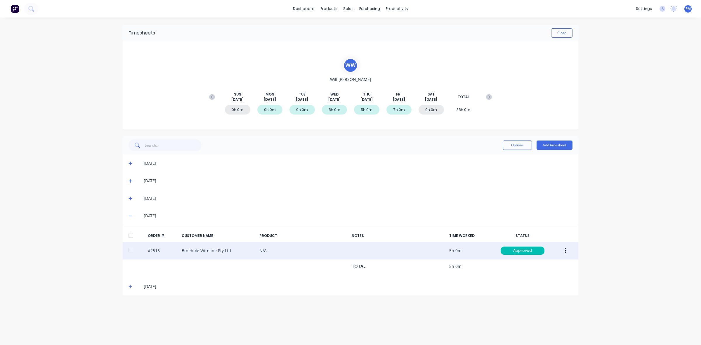
click at [565, 251] on icon "button" at bounding box center [565, 250] width 1 height 6
click at [530, 288] on div "Edit" at bounding box center [544, 289] width 45 height 8
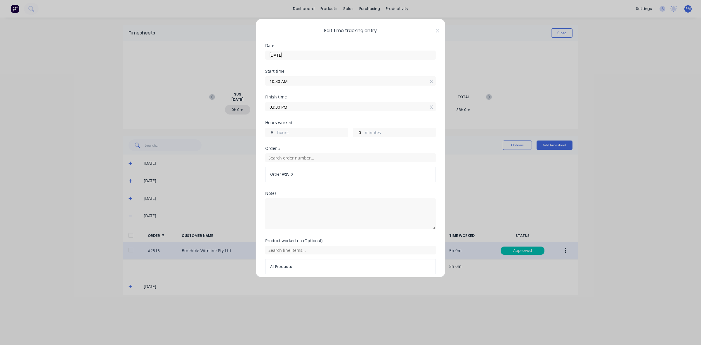
drag, startPoint x: 275, startPoint y: 132, endPoint x: 270, endPoint y: 132, distance: 4.4
click at [270, 132] on input "5" at bounding box center [270, 132] width 10 height 9
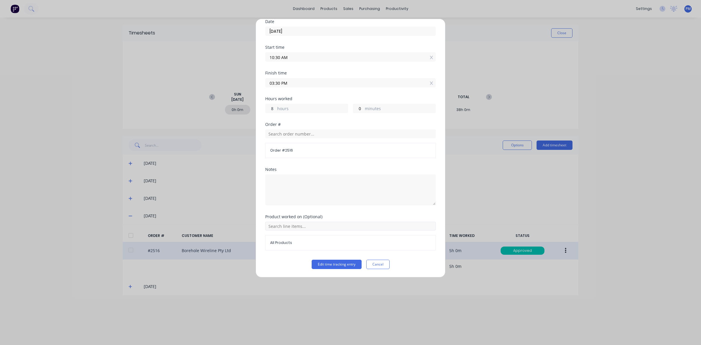
scroll to position [25, 0]
type input "8"
type input "06:30 PM"
click at [338, 262] on button "Edit time tracking entry" at bounding box center [337, 264] width 50 height 9
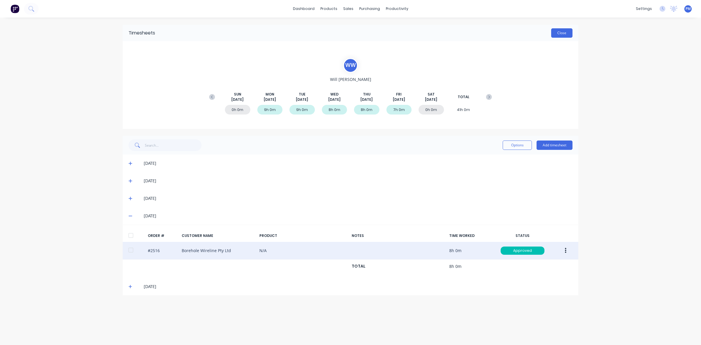
click at [555, 32] on button "Close" at bounding box center [561, 32] width 21 height 9
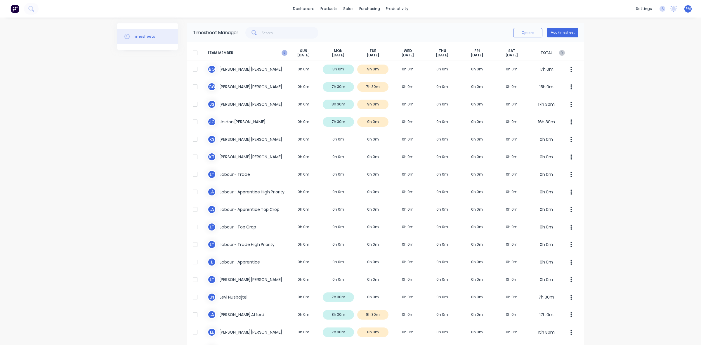
click at [283, 53] on icon "button" at bounding box center [284, 53] width 6 height 6
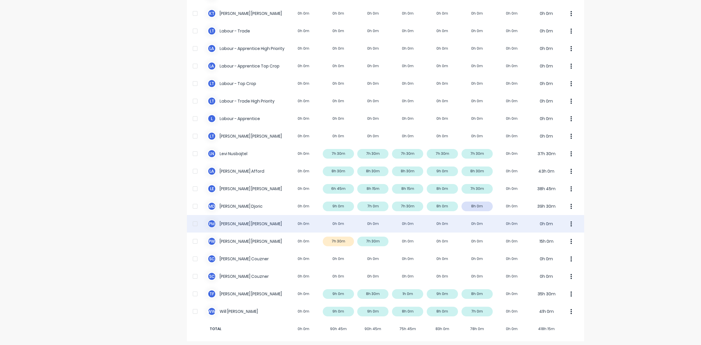
scroll to position [145, 0]
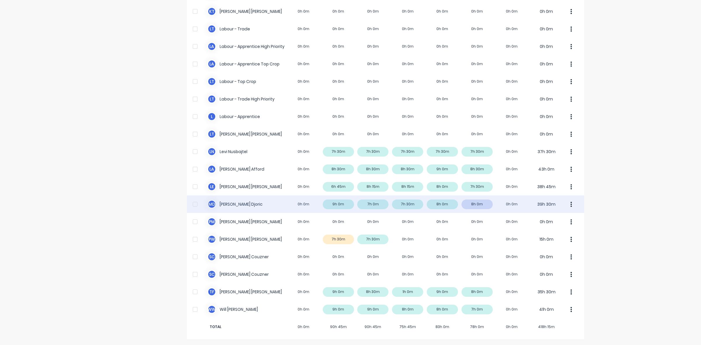
click at [483, 203] on div "M D [PERSON_NAME] 0h 0m 9h 0m 7h 0m 7h 30m 8h 0m 8h 0m 0h 0m 39h 30m" at bounding box center [385, 204] width 397 height 18
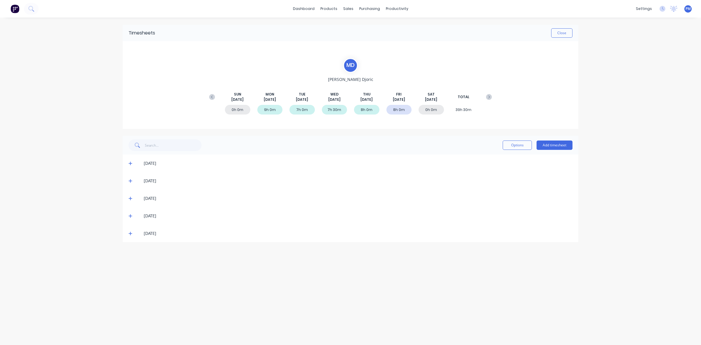
click at [130, 234] on icon at bounding box center [130, 233] width 4 height 4
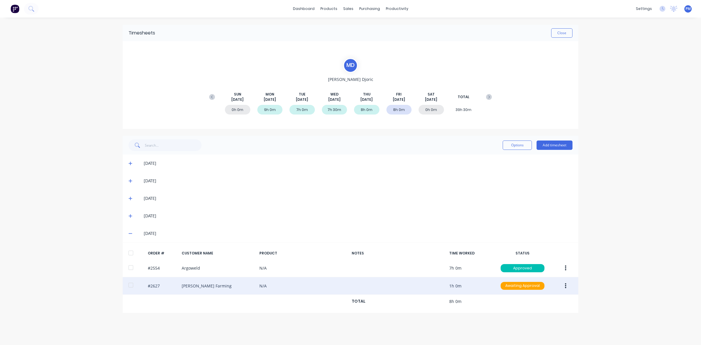
click at [565, 288] on icon "button" at bounding box center [565, 285] width 1 height 5
click at [534, 301] on div "Approve" at bounding box center [544, 301] width 45 height 8
click at [560, 29] on button "Close" at bounding box center [561, 32] width 21 height 9
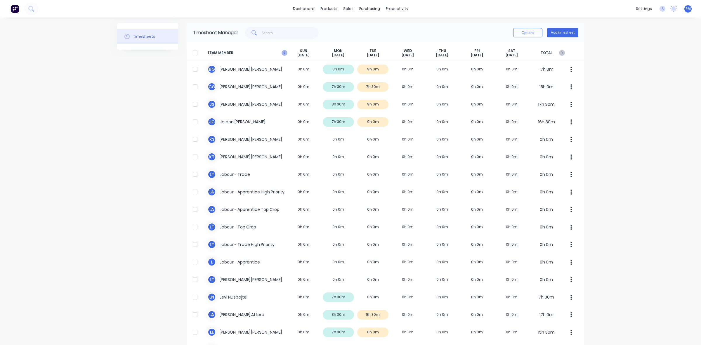
click at [283, 53] on icon "button" at bounding box center [284, 52] width 2 height 3
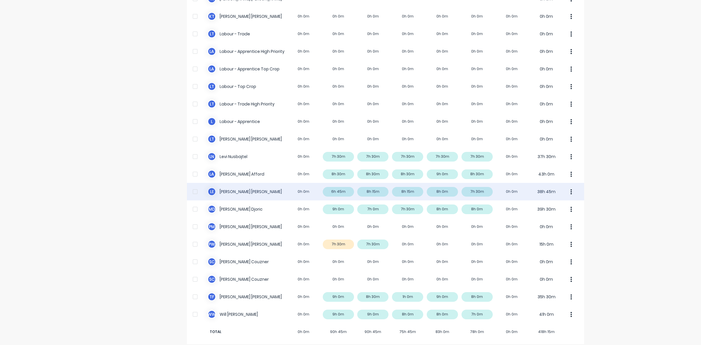
scroll to position [145, 0]
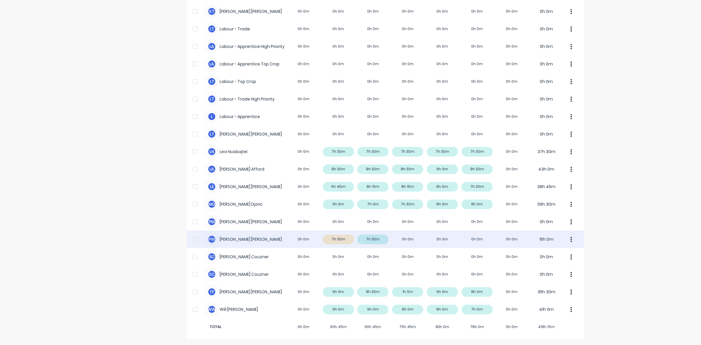
click at [344, 238] on div "P W [PERSON_NAME] 0h 0m 7h 30m 7h 30m 0h 0m 0h 0m 0h 0m 0h 0m 15h 0m" at bounding box center [385, 239] width 397 height 18
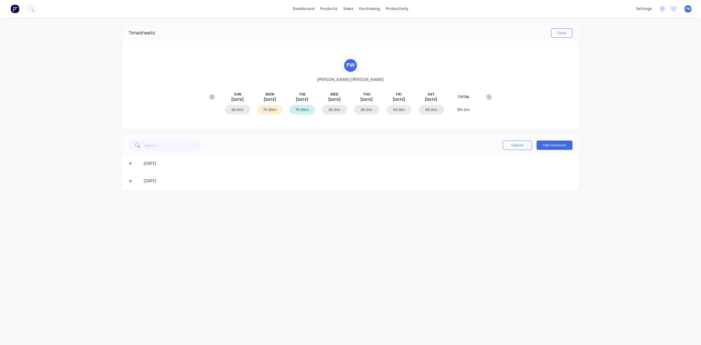
click at [129, 161] on icon at bounding box center [130, 163] width 4 height 4
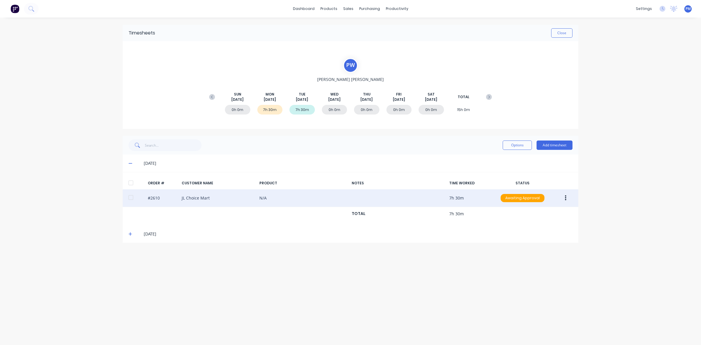
click at [563, 199] on button "button" at bounding box center [566, 198] width 14 height 11
click at [527, 237] on div "Edit" at bounding box center [544, 236] width 45 height 8
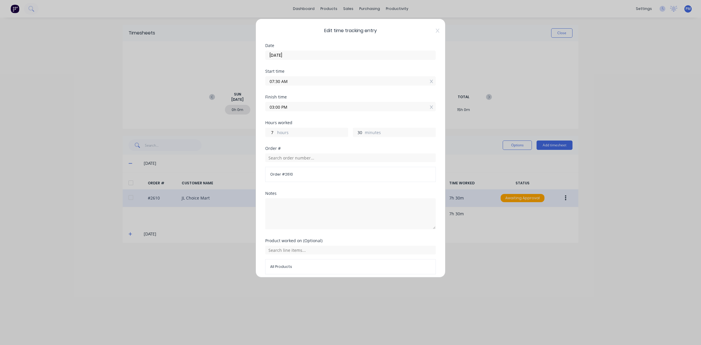
drag, startPoint x: 360, startPoint y: 133, endPoint x: 352, endPoint y: 133, distance: 7.3
click at [353, 133] on input "30" at bounding box center [358, 132] width 10 height 9
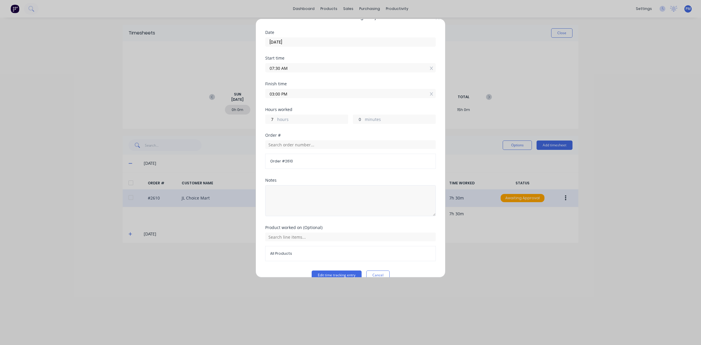
scroll to position [25, 0]
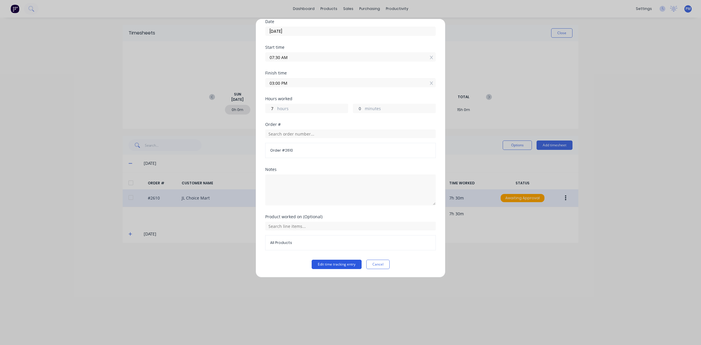
type input "0"
type input "02:30 PM"
click at [323, 266] on button "Edit time tracking entry" at bounding box center [337, 264] width 50 height 9
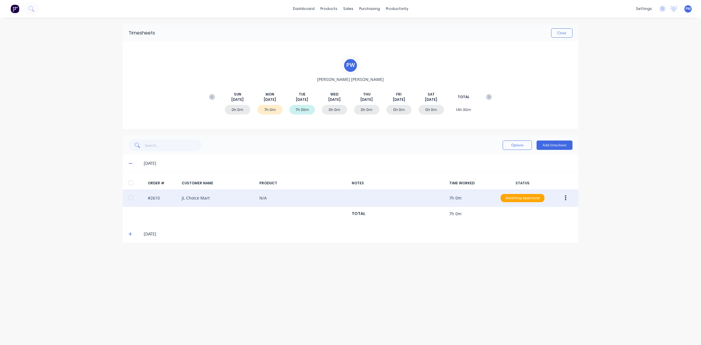
click at [563, 196] on button "button" at bounding box center [566, 198] width 14 height 11
click at [550, 215] on div "Approve" at bounding box center [544, 213] width 45 height 8
click at [563, 33] on button "Close" at bounding box center [561, 32] width 21 height 9
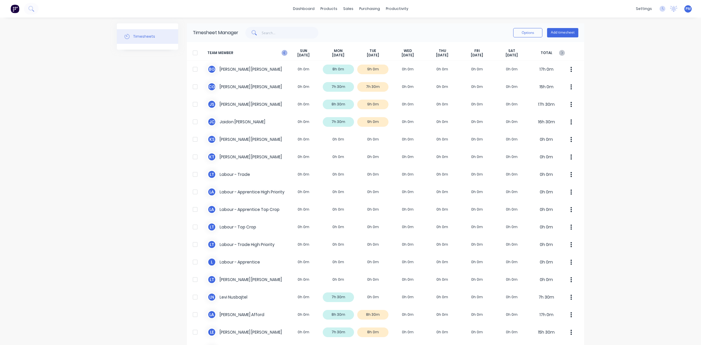
click at [282, 53] on icon "button" at bounding box center [284, 53] width 6 height 6
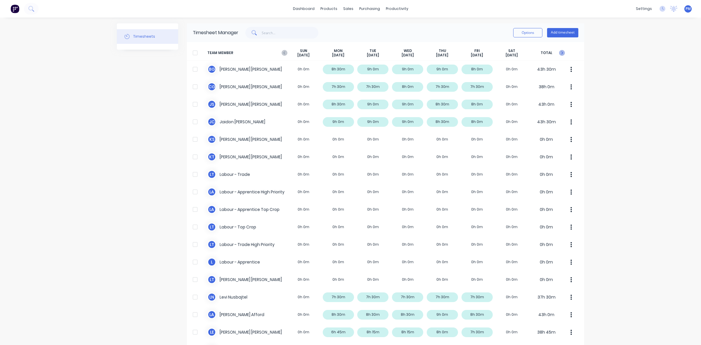
click at [561, 52] on icon "button" at bounding box center [562, 52] width 2 height 3
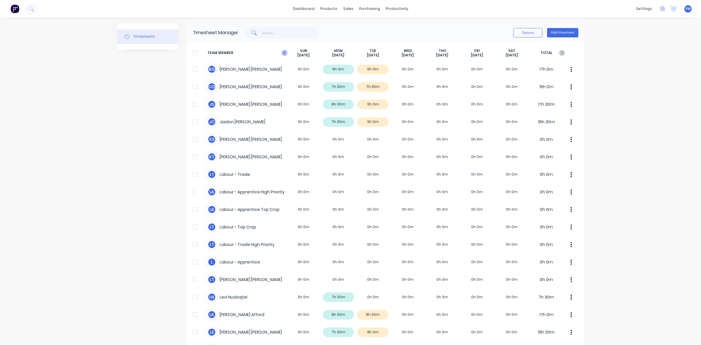
click at [282, 53] on icon "button" at bounding box center [284, 53] width 6 height 6
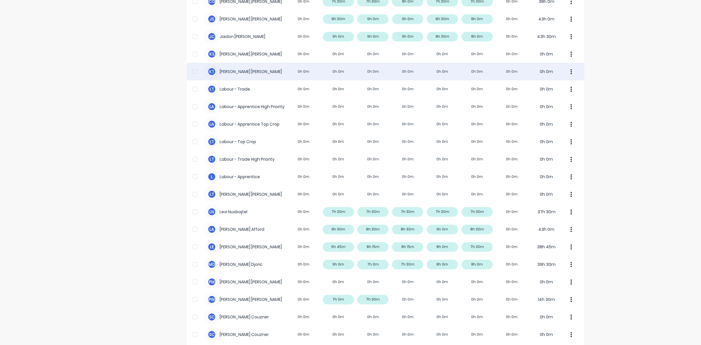
scroll to position [145, 0]
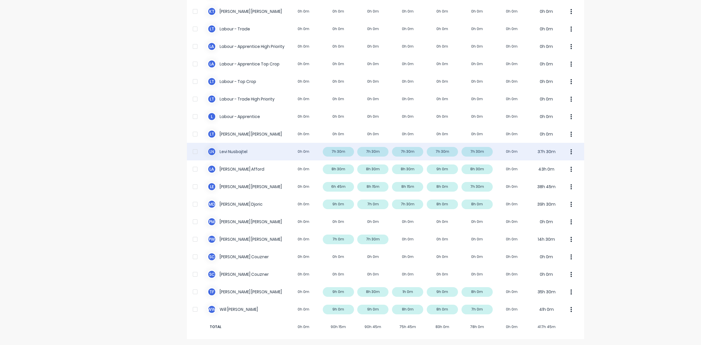
click at [472, 152] on div "[PERSON_NAME] Nusbajtel 0h 0m 7h 30m 7h 30m 7h 30m 7h 30m 7h 30m 0h 0m 37h 30m" at bounding box center [385, 152] width 397 height 18
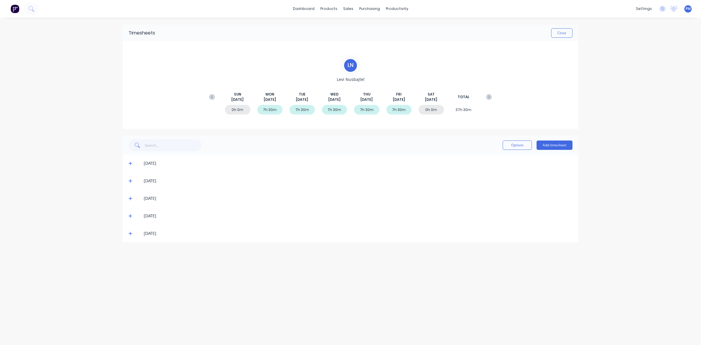
click at [130, 233] on icon at bounding box center [130, 233] width 4 height 4
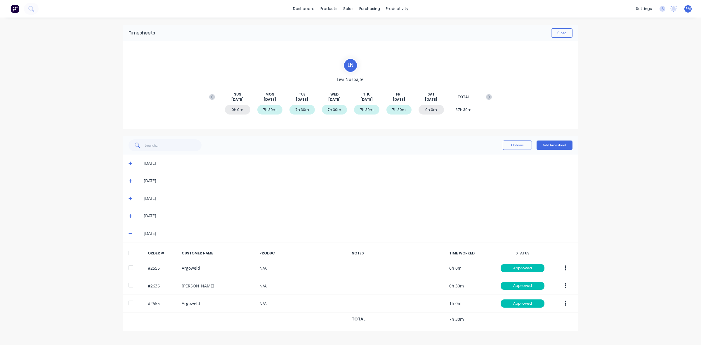
click at [130, 233] on icon at bounding box center [130, 233] width 4 height 4
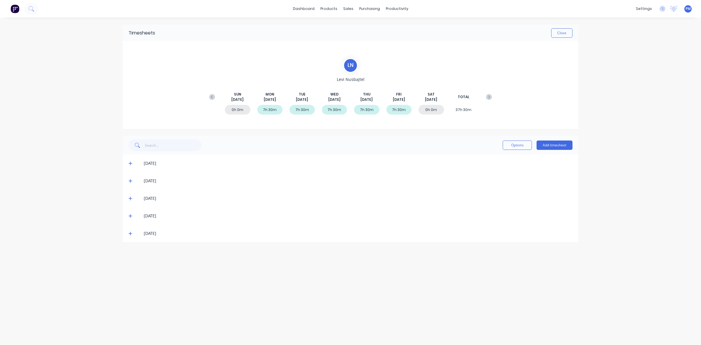
click at [129, 215] on icon at bounding box center [130, 216] width 4 height 4
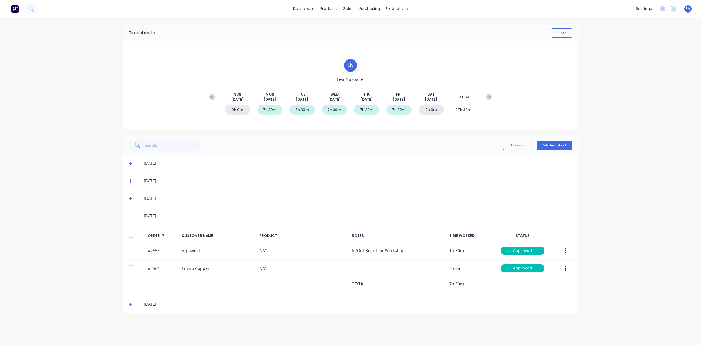
click at [129, 215] on icon at bounding box center [130, 216] width 4 height 4
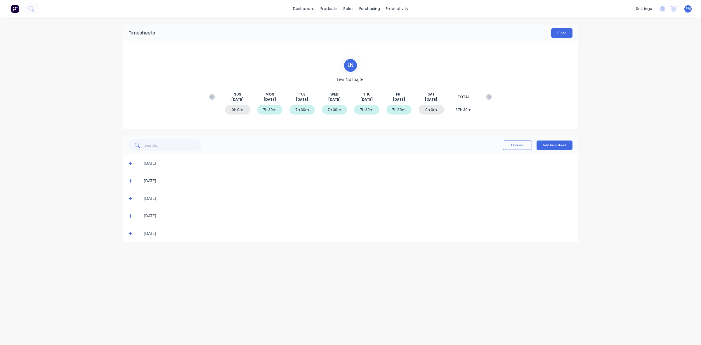
click at [562, 31] on button "Close" at bounding box center [561, 32] width 21 height 9
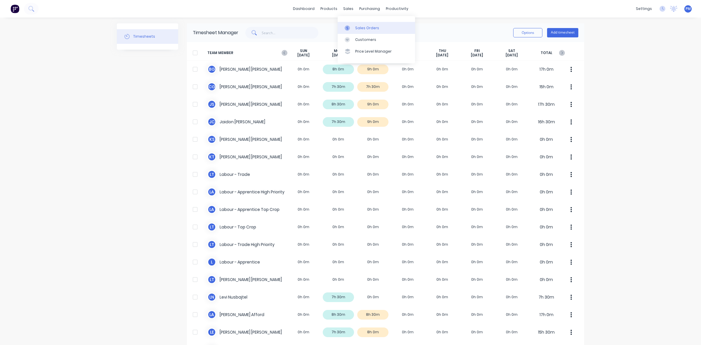
click at [359, 26] on div "Sales Orders" at bounding box center [367, 27] width 24 height 5
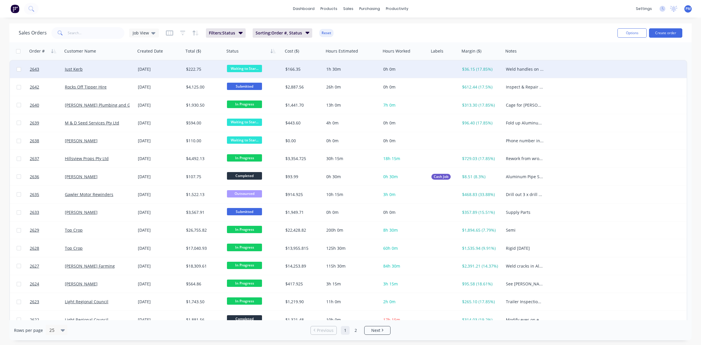
click at [245, 66] on span "Waiting to Star..." at bounding box center [244, 68] width 35 height 7
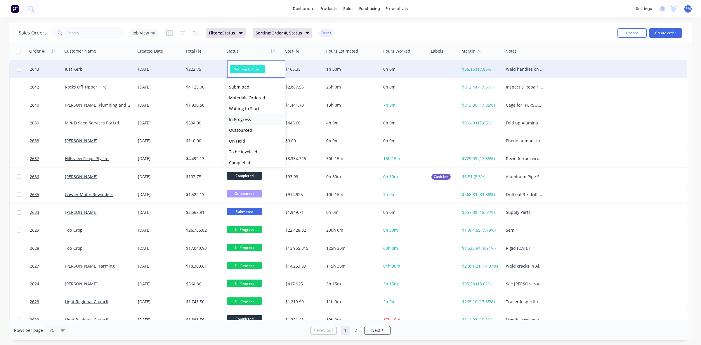
click at [239, 117] on span "In Progress" at bounding box center [240, 119] width 22 height 6
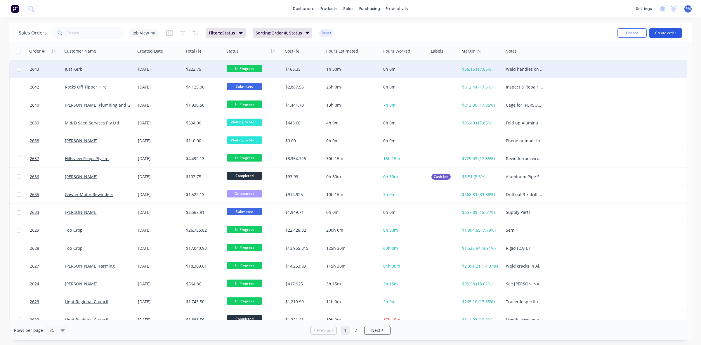
click at [663, 32] on button "Create order" at bounding box center [665, 32] width 33 height 9
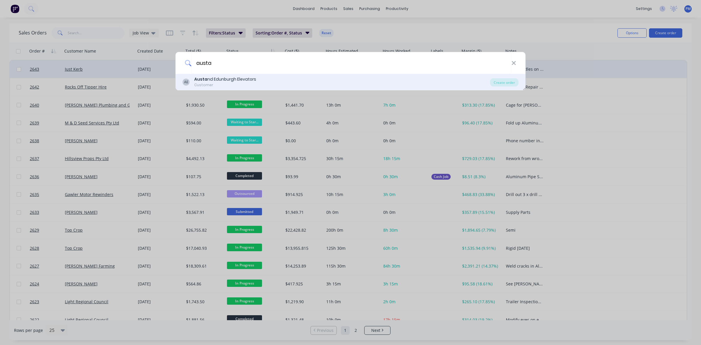
type input "austa"
click at [243, 84] on div "Customer" at bounding box center [225, 84] width 62 height 5
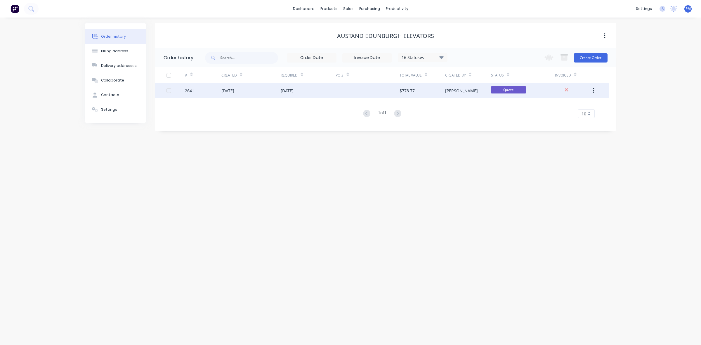
click at [594, 91] on icon "button" at bounding box center [593, 90] width 1 height 6
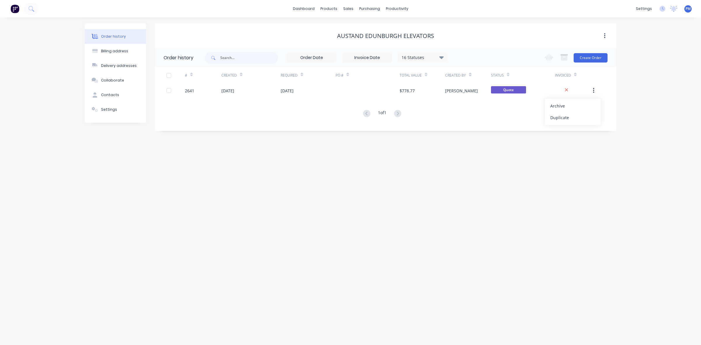
click at [553, 163] on div "Order history Billing address Delivery addresses Collaborate Contacts Settings …" at bounding box center [350, 181] width 701 height 327
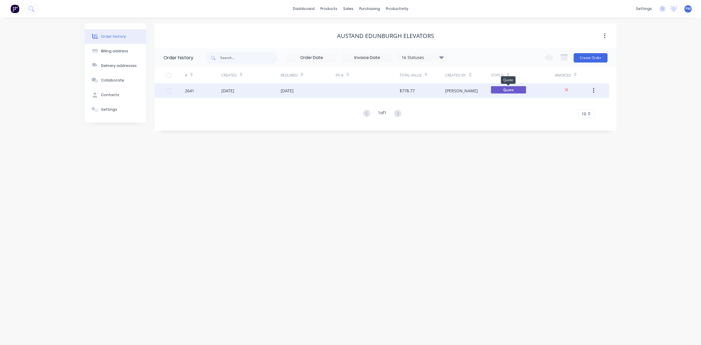
click at [509, 89] on span "Quote" at bounding box center [508, 89] width 35 height 7
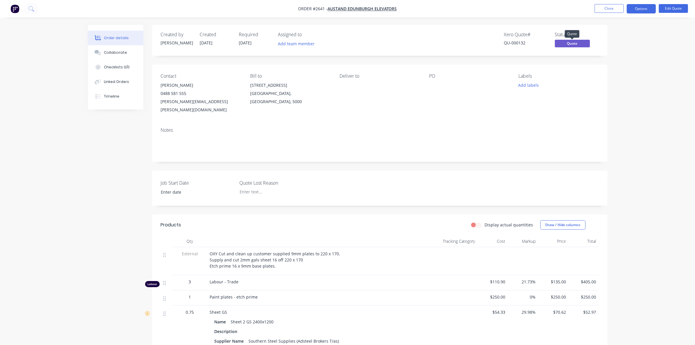
click at [568, 43] on span "Quote" at bounding box center [572, 43] width 35 height 7
click at [672, 10] on button "Edit Quote" at bounding box center [673, 8] width 29 height 9
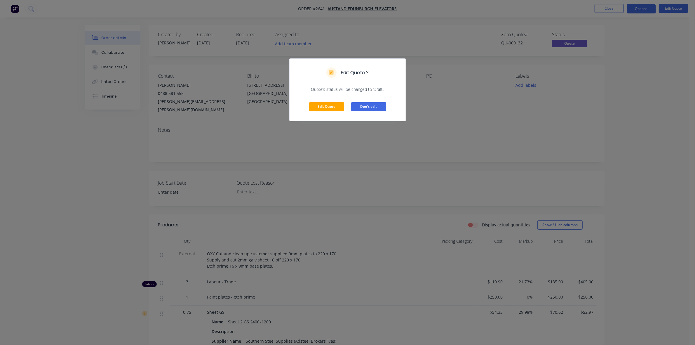
click at [377, 105] on button "Don't edit" at bounding box center [368, 106] width 35 height 9
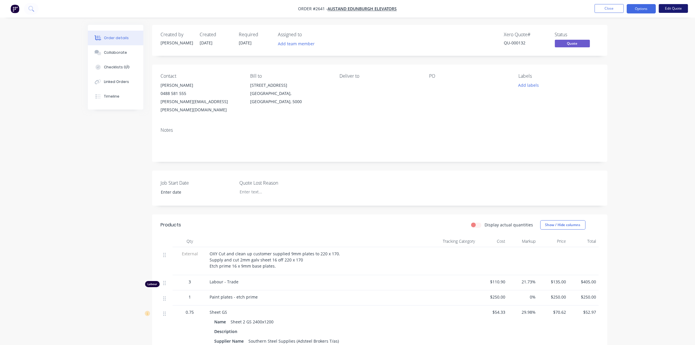
click at [674, 9] on button "Edit Quote" at bounding box center [673, 8] width 29 height 9
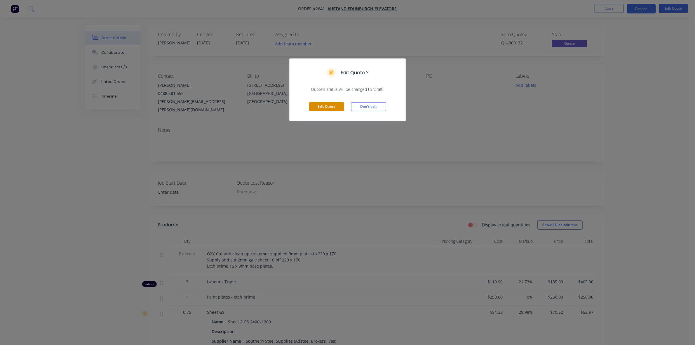
click at [324, 105] on button "Edit Quote" at bounding box center [326, 106] width 35 height 9
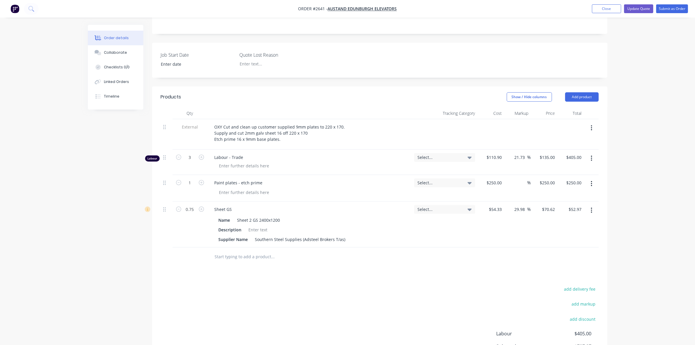
scroll to position [146, 0]
click at [178, 154] on icon "button" at bounding box center [178, 156] width 5 height 5
type input "2"
type input "$270.00"
click at [178, 154] on icon "button" at bounding box center [178, 156] width 5 height 5
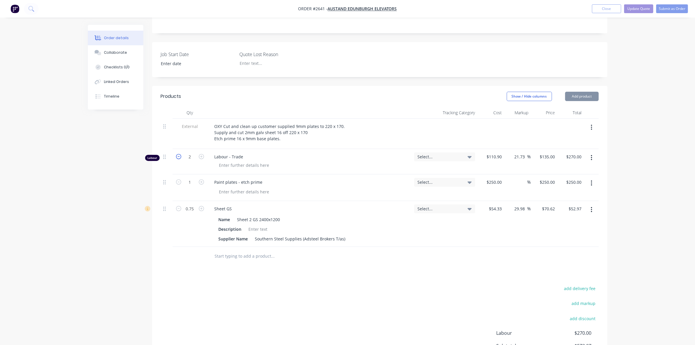
type input "1"
type input "$135.00"
click at [190, 152] on input "1" at bounding box center [189, 156] width 15 height 9
type input "1.5"
type input "$202.50"
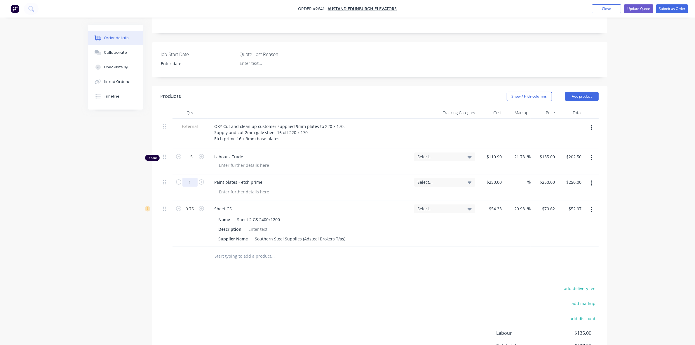
click at [188, 178] on input "1" at bounding box center [189, 182] width 15 height 9
click at [190, 178] on input "1" at bounding box center [189, 182] width 15 height 9
click at [192, 178] on input ".51" at bounding box center [189, 182] width 15 height 9
click at [193, 178] on input ".51" at bounding box center [189, 182] width 15 height 9
type input "0.5"
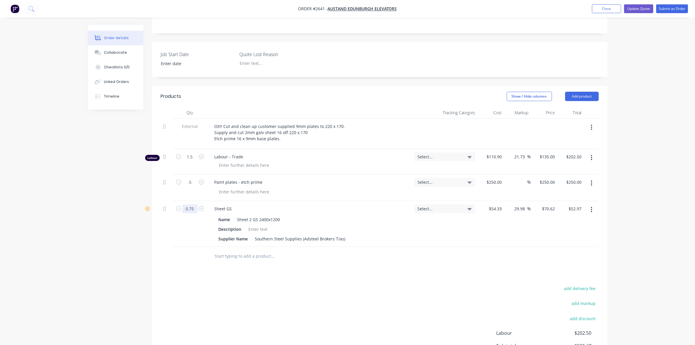
type input "$125.00"
click at [190, 204] on input "0.75" at bounding box center [189, 208] width 15 height 9
click at [192, 204] on input "0.75" at bounding box center [189, 208] width 15 height 9
click at [189, 204] on input "0.75" at bounding box center [189, 208] width 15 height 9
click at [190, 204] on input "0.75" at bounding box center [189, 208] width 15 height 9
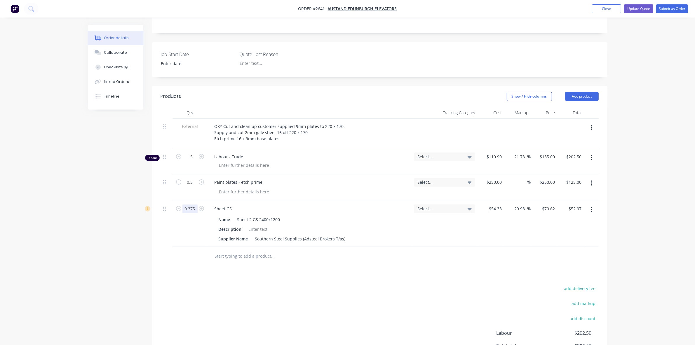
type input "0.375"
type input "$26.48"
click at [459, 247] on div at bounding box center [380, 256] width 438 height 19
click at [419, 247] on div at bounding box center [380, 256] width 438 height 19
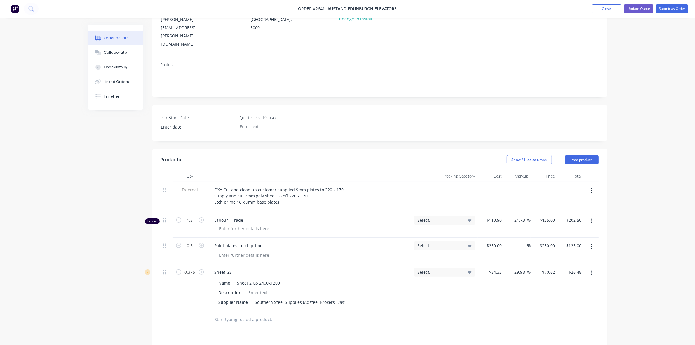
scroll to position [82, 0]
drag, startPoint x: 280, startPoint y: 172, endPoint x: 275, endPoint y: 172, distance: 4.4
click at [275, 186] on div "OXY Cut and clean up customer supplied 9mm plates to 220 x 170. Supply and cut …" at bounding box center [280, 196] width 140 height 21
click at [290, 186] on div "OXY Cut and clean up customer supplied 9mm plates to 220 x 170. Supply and cut …" at bounding box center [280, 196] width 140 height 21
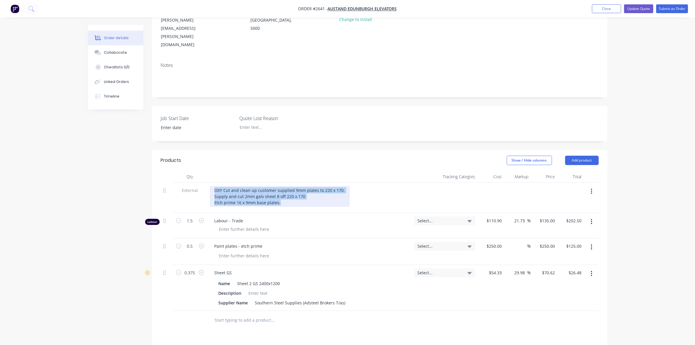
drag, startPoint x: 278, startPoint y: 178, endPoint x: 207, endPoint y: 168, distance: 71.7
click at [208, 182] on div "OXY Cut and clean up customer supplied 9mm plates to 220 x 170. Supply and cut …" at bounding box center [310, 197] width 204 height 30
click at [302, 186] on div "OXY Cut and clean up customer supplied 9mm plates to 220 x 170. Supply and cut …" at bounding box center [280, 196] width 140 height 21
click at [218, 186] on div "OXY Cut and clean up customer supplied 9mm plates to 220 x 170. Supply and cut …" at bounding box center [280, 196] width 140 height 21
drag, startPoint x: 277, startPoint y: 178, endPoint x: 213, endPoint y: 168, distance: 64.5
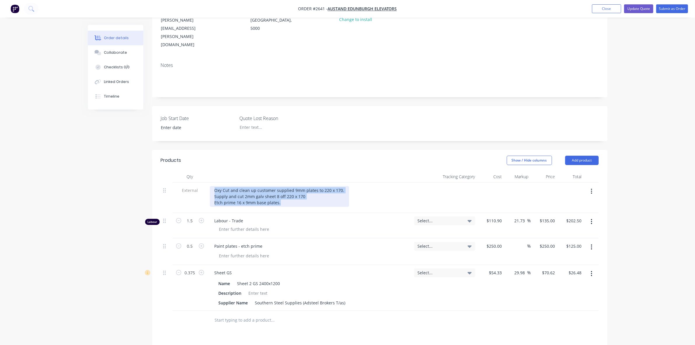
click at [213, 186] on div "Oxy Cut and clean up customer supplied 9mm plates to 220 x 170. Supply and cut …" at bounding box center [279, 196] width 139 height 21
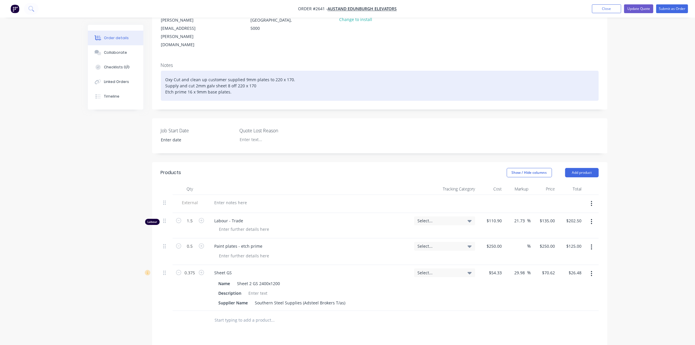
click at [269, 71] on div "Oxy Cut and clean up customer supplied 9mm plates to 220 x 170. Supply and cut …" at bounding box center [380, 86] width 438 height 30
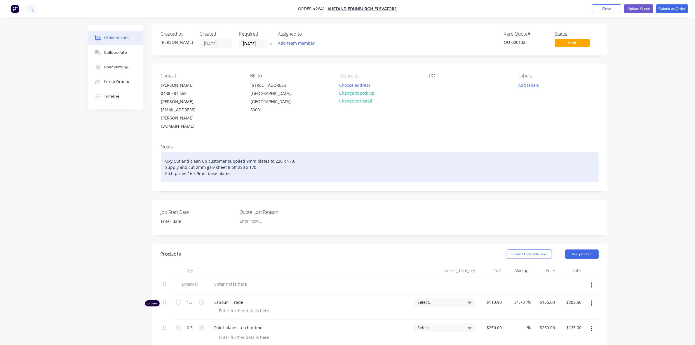
scroll to position [0, 0]
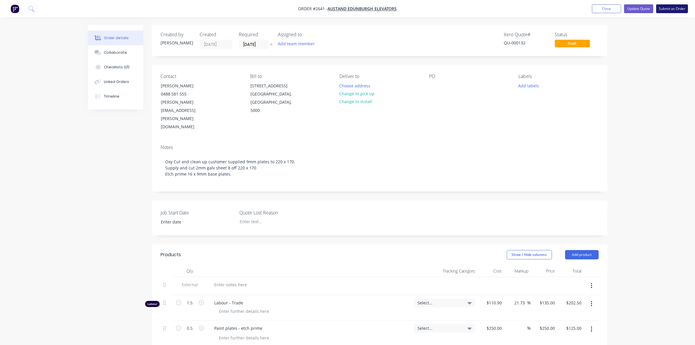
click at [670, 8] on button "Submit as Order" at bounding box center [672, 8] width 32 height 9
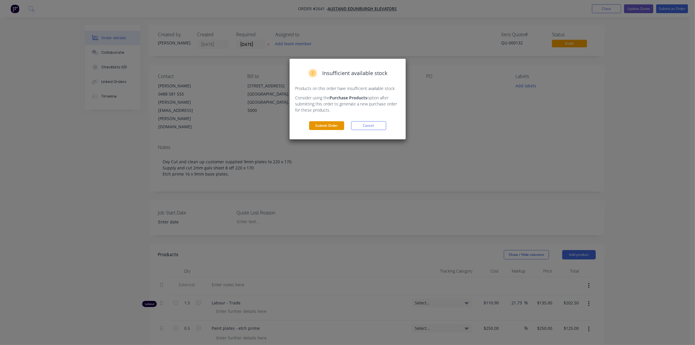
click at [318, 124] on button "Submit Order" at bounding box center [326, 125] width 35 height 9
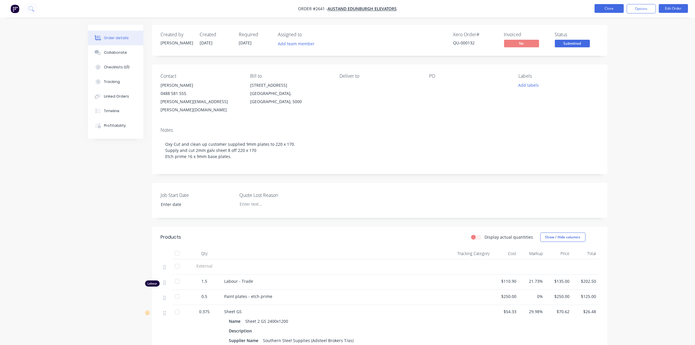
click at [608, 9] on button "Close" at bounding box center [609, 8] width 29 height 9
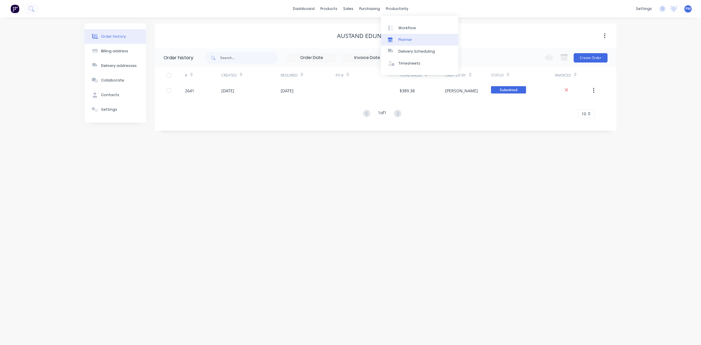
click at [405, 37] on div "Planner" at bounding box center [405, 39] width 14 height 5
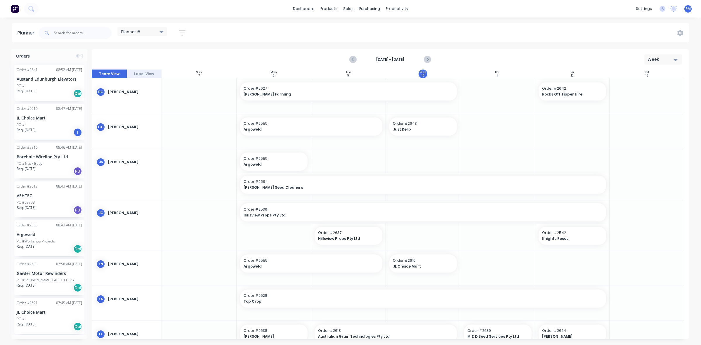
click at [37, 80] on div "Austand Edunburgh Elevators" at bounding box center [49, 79] width 65 height 6
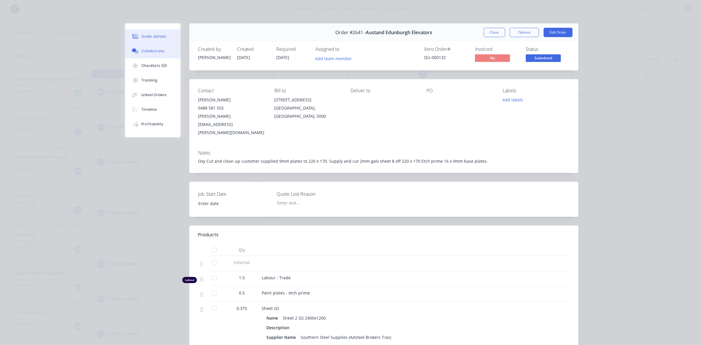
click at [146, 50] on div "Collaborate" at bounding box center [152, 50] width 23 height 5
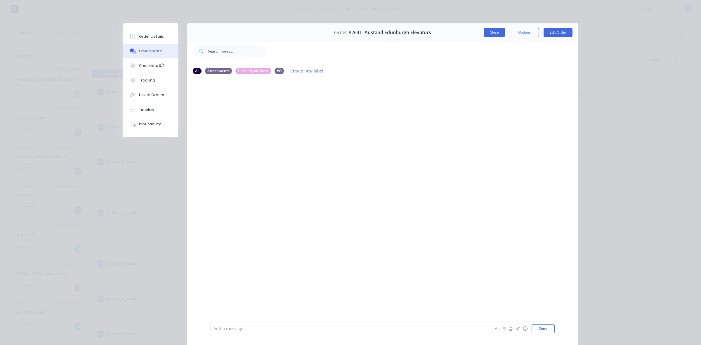
click at [492, 31] on button "Close" at bounding box center [493, 32] width 21 height 9
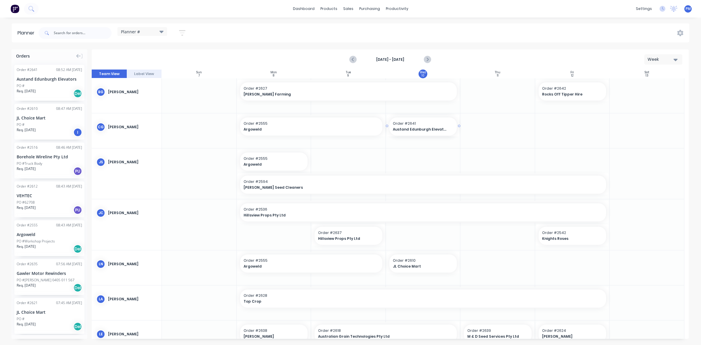
drag, startPoint x: 50, startPoint y: 78, endPoint x: 430, endPoint y: 142, distance: 385.3
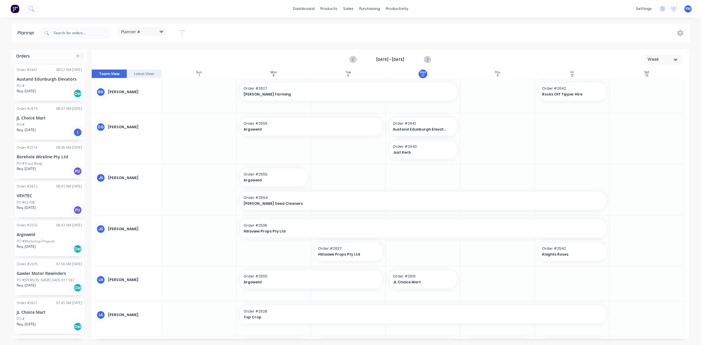
click at [476, 145] on div at bounding box center [497, 138] width 75 height 51
click at [424, 124] on span "Order # 2641" at bounding box center [423, 123] width 61 height 5
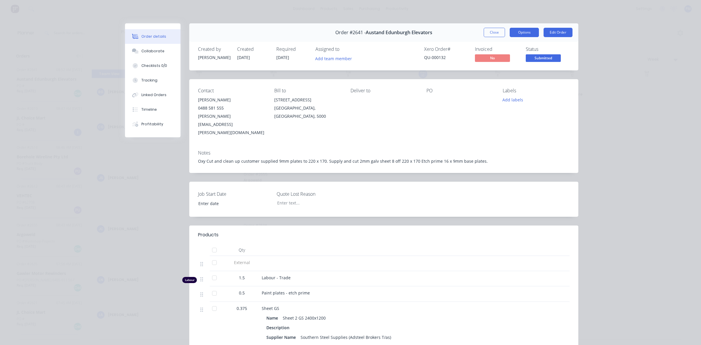
click at [523, 34] on button "Options" at bounding box center [523, 32] width 29 height 9
click at [501, 59] on div "Work Order" at bounding box center [508, 59] width 51 height 8
click at [617, 81] on div "Order details Collaborate Checklists 0/0 Tracking Linked Orders Timeline Profit…" at bounding box center [350, 172] width 701 height 345
click at [497, 31] on button "Close" at bounding box center [493, 32] width 21 height 9
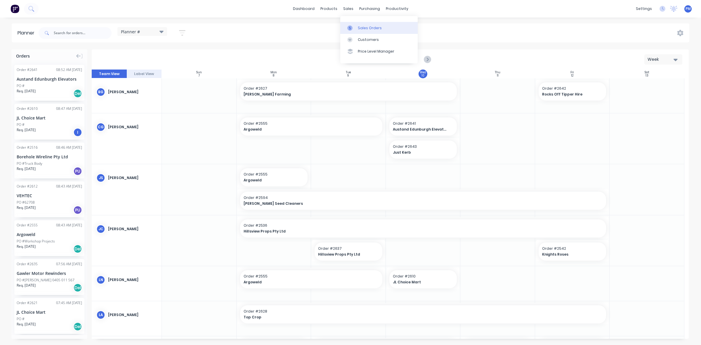
click at [363, 27] on div "Sales Orders" at bounding box center [370, 27] width 24 height 5
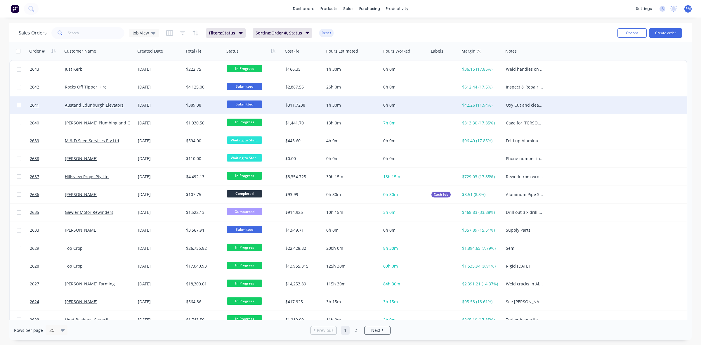
click at [169, 107] on div "[DATE]" at bounding box center [159, 105] width 48 height 18
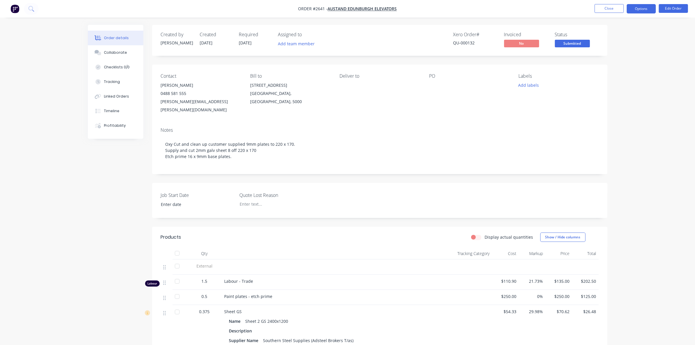
click at [637, 9] on button "Options" at bounding box center [641, 8] width 29 height 9
click at [610, 24] on div "EMAIL / PRINT" at bounding box center [624, 24] width 54 height 8
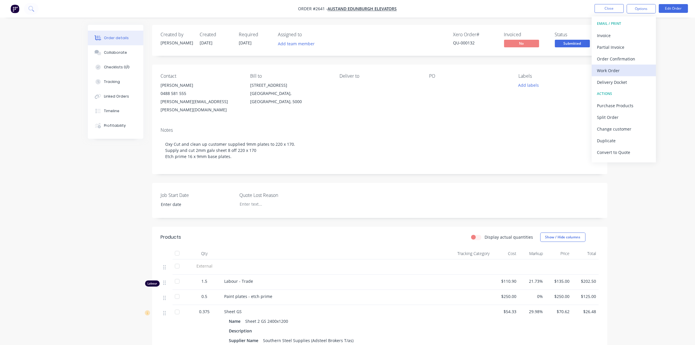
click at [614, 73] on div "Work Order" at bounding box center [624, 70] width 54 height 8
click at [609, 59] on div "Without pricing" at bounding box center [624, 59] width 54 height 8
click at [673, 58] on div "Order details Collaborate Checklists 0/0 Tracking Linked Orders Timeline Profit…" at bounding box center [347, 226] width 695 height 452
click at [672, 10] on button "Edit Order" at bounding box center [673, 8] width 29 height 9
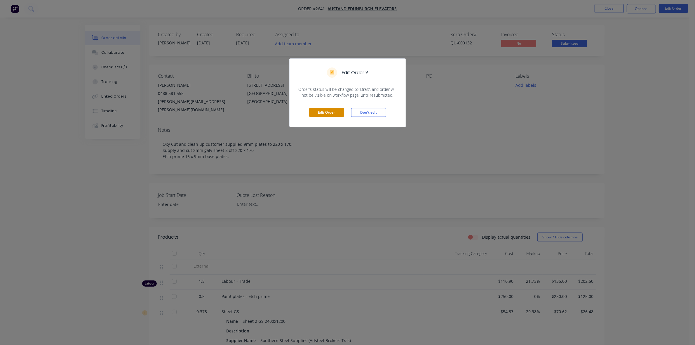
click at [334, 112] on button "Edit Order" at bounding box center [326, 112] width 35 height 9
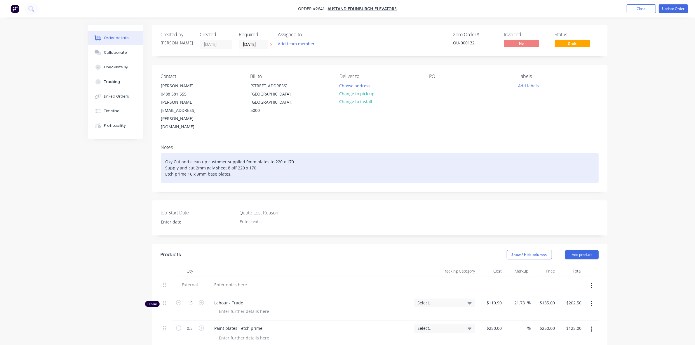
click at [192, 153] on div "Oxy Cut and clean up customer supplied 9mm plates to 220 x 170. Supply and cut …" at bounding box center [380, 168] width 438 height 30
drag, startPoint x: 192, startPoint y: 149, endPoint x: 187, endPoint y: 150, distance: 4.1
click at [187, 153] on div "Oxy Cut and clean up customer supplied 9mm plates to 220 x 170. Supply and cut …" at bounding box center [380, 168] width 438 height 30
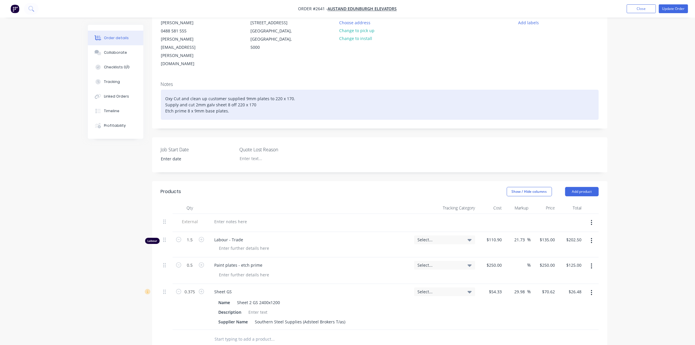
scroll to position [46, 0]
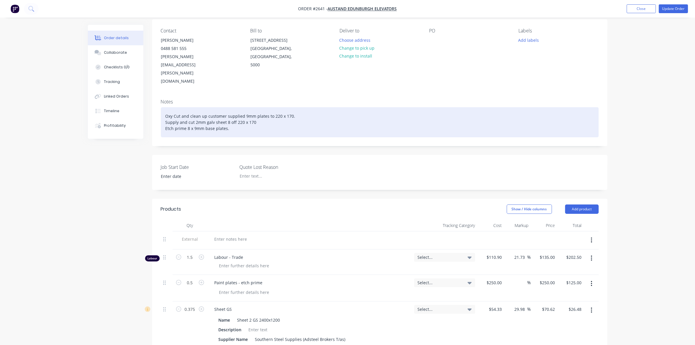
click at [229, 107] on div "Oxy Cut and clean up customer supplied 9mm plates to 220 x 170. Supply and cut …" at bounding box center [380, 122] width 438 height 30
drag, startPoint x: 229, startPoint y: 104, endPoint x: 166, endPoint y: 90, distance: 65.2
click at [166, 107] on div "Oxy Cut and clean up customer supplied 9mm plates to 220 x 170. Supply and cut …" at bounding box center [380, 122] width 438 height 30
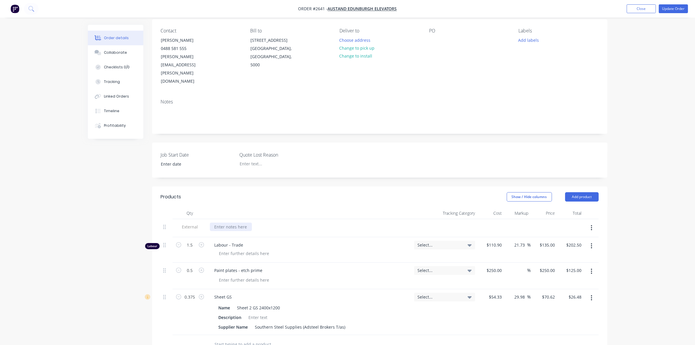
click at [217, 222] on div at bounding box center [231, 226] width 42 height 8
paste div
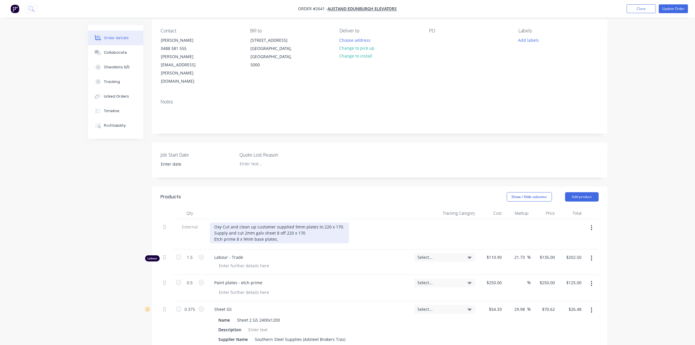
click at [285, 222] on div "Oxy Cut and clean up customer supplied 9mm plates to 220 x 170. Supply and cut …" at bounding box center [279, 232] width 139 height 21
drag, startPoint x: 269, startPoint y: 206, endPoint x: 297, endPoint y: 212, distance: 27.8
click at [294, 222] on div "Oxy Cut and clean up customer supplied 9mm plates to 220 x 170. Supply and cut …" at bounding box center [279, 232] width 139 height 21
click at [293, 222] on div "Oxy Cut and clean up customer supplied 9mm plates to 220 x 170. Supply and cut …" at bounding box center [279, 232] width 139 height 21
click at [364, 222] on div "Oxy Cut and clean up customer supplied 9mm plates to 220 x 170. Supply and cut …" at bounding box center [310, 232] width 200 height 21
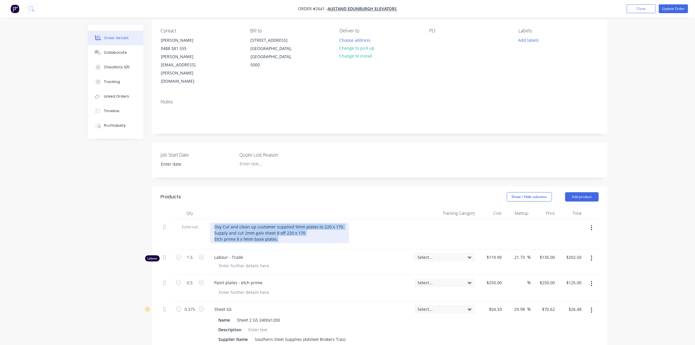
drag, startPoint x: 259, startPoint y: 211, endPoint x: 213, endPoint y: 204, distance: 46.2
click at [213, 222] on div "Oxy Cut and clean up customer supplied 9mm plates to 220 x 170. Supply and cut …" at bounding box center [279, 232] width 139 height 21
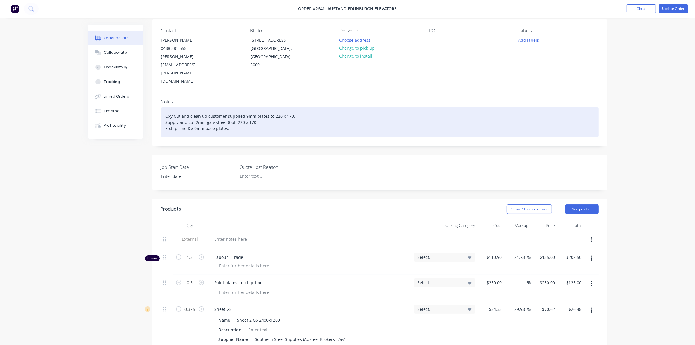
click at [246, 107] on div "Oxy Cut and clean up customer supplied 9mm plates to 220 x 170. Supply and cut …" at bounding box center [380, 122] width 438 height 30
drag, startPoint x: 234, startPoint y: 105, endPoint x: 166, endPoint y: 92, distance: 69.9
click at [166, 107] on div "Oxy Cut and clean up customer supplied 9mm plates to 220 x 170. Supply and cut …" at bounding box center [380, 122] width 438 height 30
copy div "Oxy Cut and clean up customer supplied 9mm plates to 220 x 170. Supply and cut …"
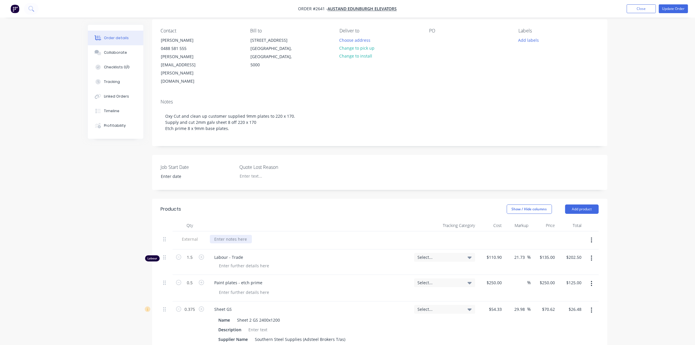
click at [223, 235] on div at bounding box center [231, 239] width 42 height 8
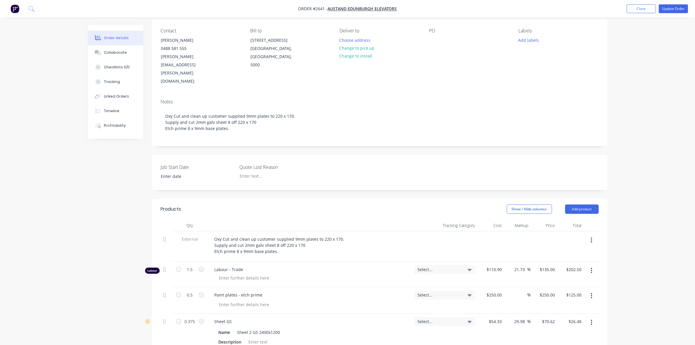
click at [359, 235] on div "Oxy Cut and clean up customer supplied 9mm plates to 220 x 170. Supply and cut …" at bounding box center [310, 245] width 200 height 21
click at [672, 9] on button "Update Order" at bounding box center [673, 8] width 29 height 9
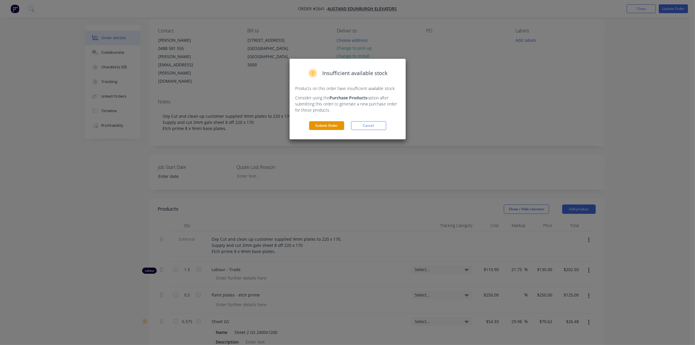
click at [326, 126] on button "Submit Order" at bounding box center [326, 125] width 35 height 9
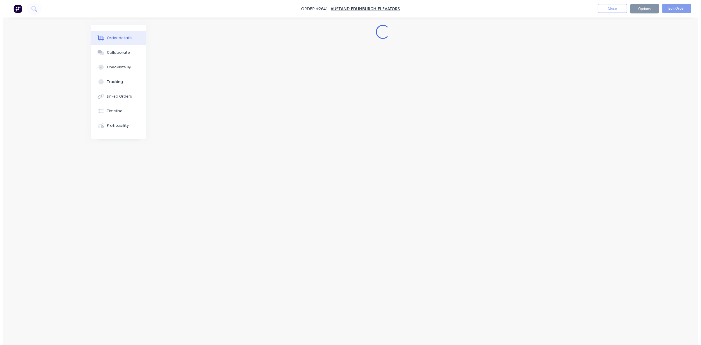
scroll to position [0, 0]
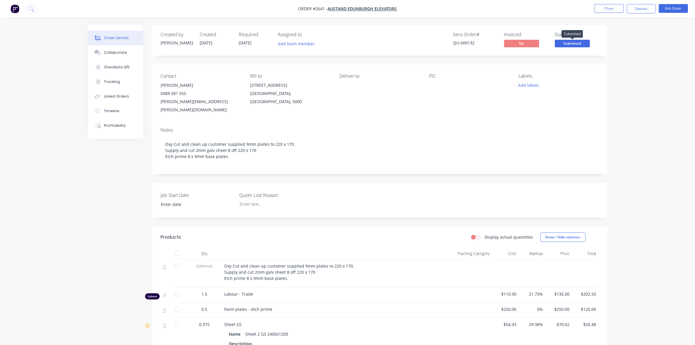
click at [573, 42] on span "Submitted" at bounding box center [572, 43] width 35 height 7
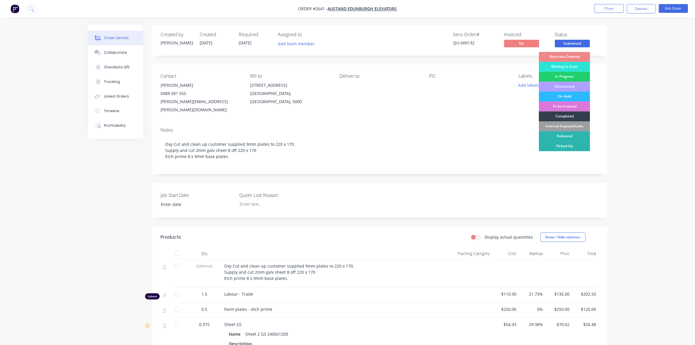
click at [570, 66] on div "Waiting to Start" at bounding box center [564, 67] width 51 height 10
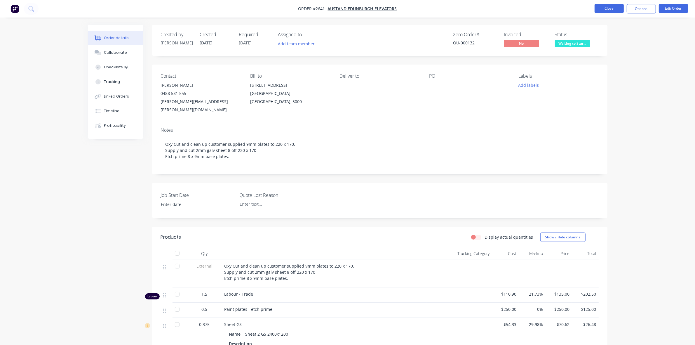
click at [614, 10] on button "Close" at bounding box center [609, 8] width 29 height 9
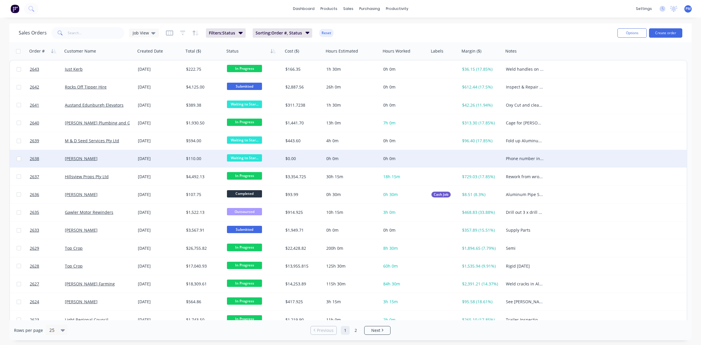
click at [123, 158] on div "[PERSON_NAME]" at bounding box center [97, 159] width 65 height 6
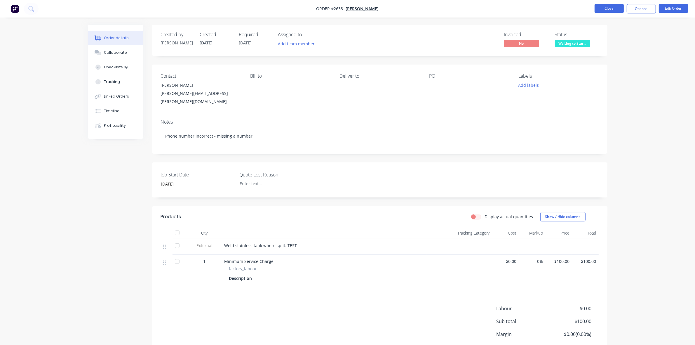
click at [615, 8] on button "Close" at bounding box center [609, 8] width 29 height 9
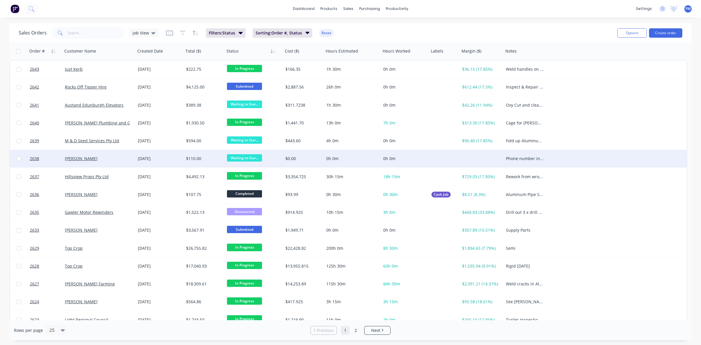
click at [119, 161] on div "[PERSON_NAME]" at bounding box center [97, 159] width 65 height 6
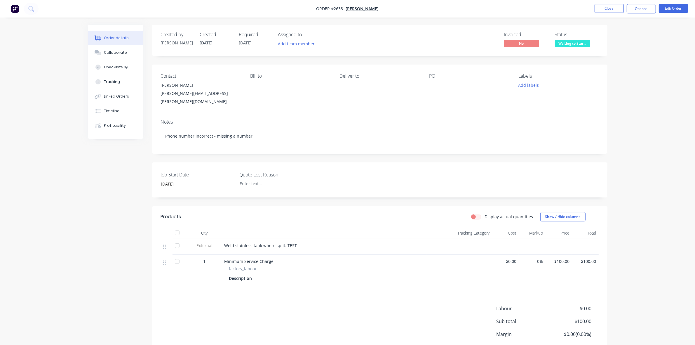
click at [280, 243] on div "Weld stainless tank where split. TEST" at bounding box center [324, 247] width 204 height 16
click at [291, 243] on span "Weld stainless tank where split. TEST" at bounding box center [261, 246] width 73 height 6
click at [295, 242] on div "Weld stainless tank where split. TEST" at bounding box center [325, 245] width 200 height 6
click at [294, 243] on span "Weld stainless tank where split. TEST" at bounding box center [261, 246] width 73 height 6
drag, startPoint x: 296, startPoint y: 238, endPoint x: 222, endPoint y: 240, distance: 74.2
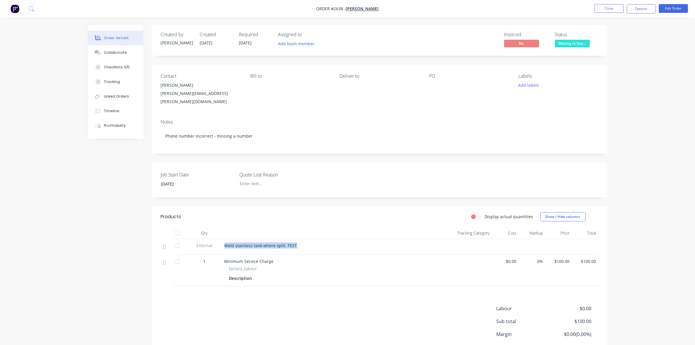
click at [222, 240] on div "Weld stainless tank where split. TEST" at bounding box center [324, 247] width 204 height 16
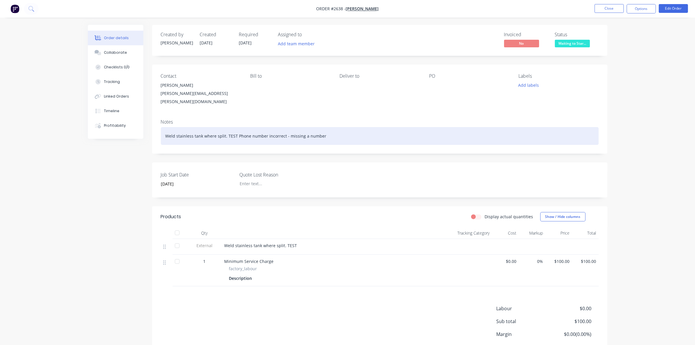
click at [246, 136] on div "Weld stainless tank where split. TEST Phone number incorrect - missing a number" at bounding box center [380, 136] width 438 height 18
click at [237, 130] on div "Weld stainless tank where split. TEST Phone number incorrect - missing a number" at bounding box center [380, 136] width 438 height 18
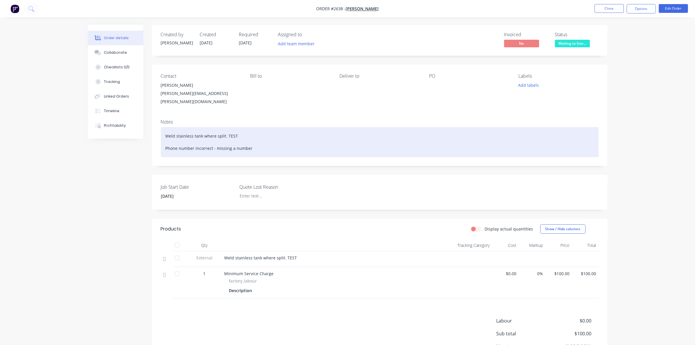
click at [224, 130] on div "Weld stainless tank where split. TEST Phone number incorrect - missing a number" at bounding box center [380, 142] width 438 height 30
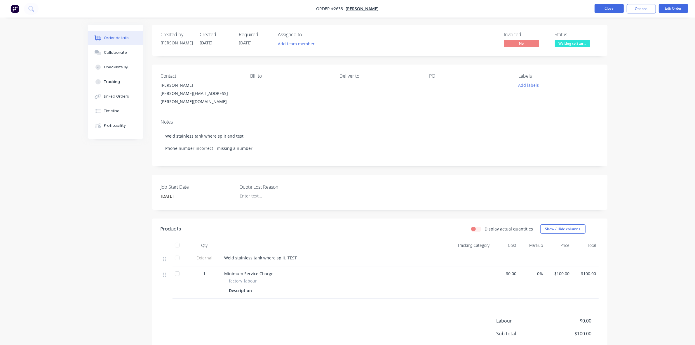
click at [612, 8] on button "Close" at bounding box center [609, 8] width 29 height 9
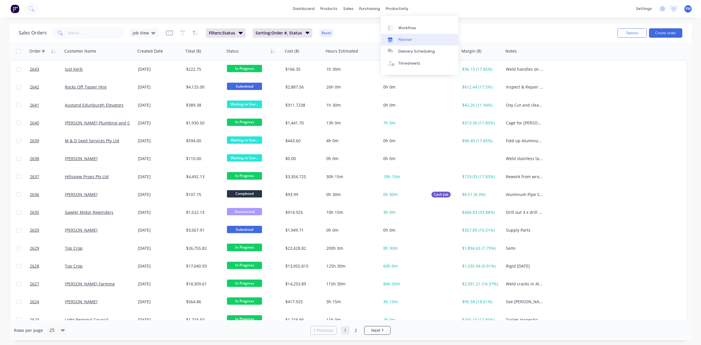
click at [404, 38] on div "Planner" at bounding box center [405, 39] width 14 height 5
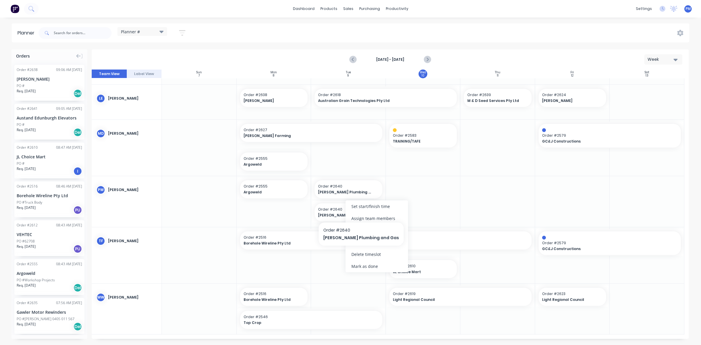
scroll to position [247, 0]
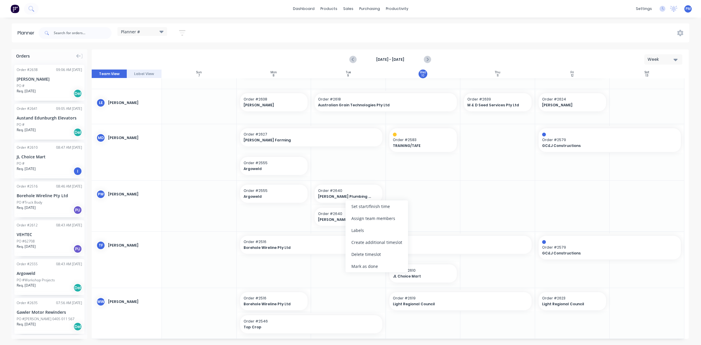
click at [205, 211] on div at bounding box center [199, 205] width 75 height 51
click at [383, 258] on div "Delete timeslot" at bounding box center [398, 261] width 62 height 12
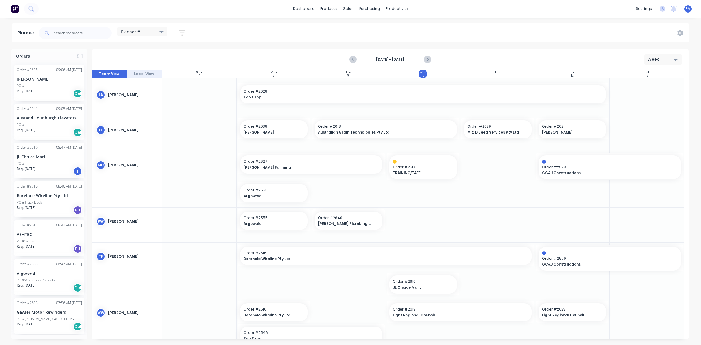
scroll to position [235, 0]
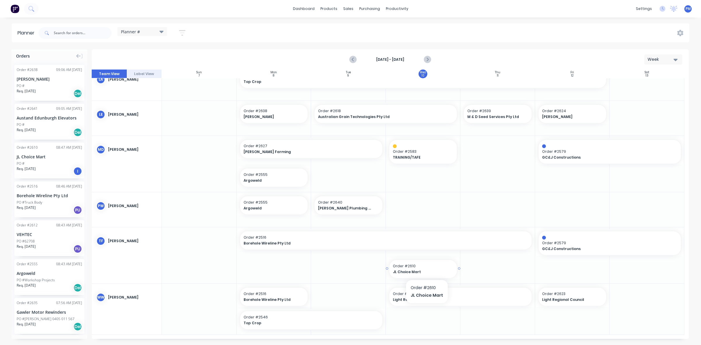
click at [426, 269] on span "JL Choice Mart" at bounding box center [420, 271] width 55 height 5
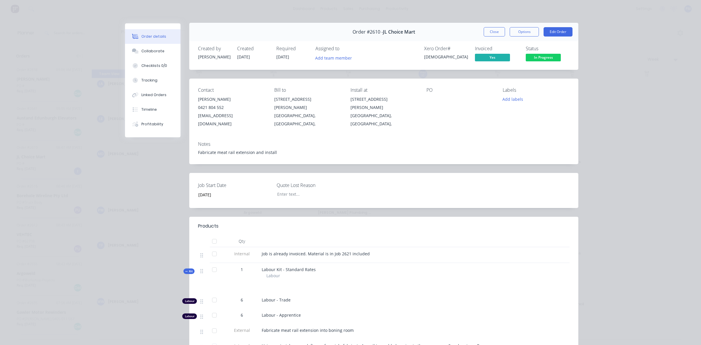
scroll to position [0, 0]
click at [490, 34] on button "Close" at bounding box center [493, 32] width 21 height 9
